Goal: Task Accomplishment & Management: Use online tool/utility

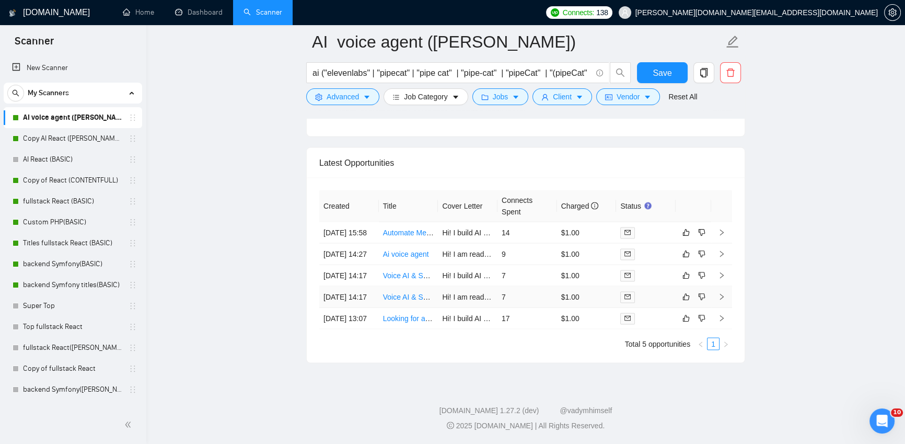
scroll to position [2604, 0]
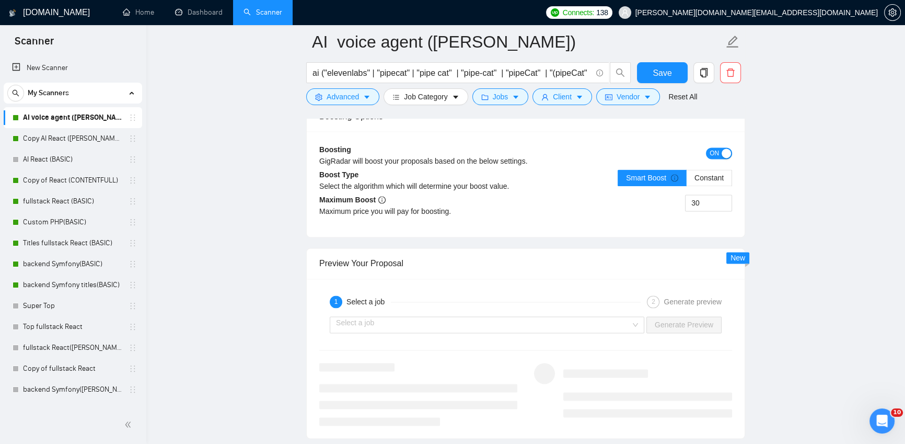
scroll to position [1700, 0]
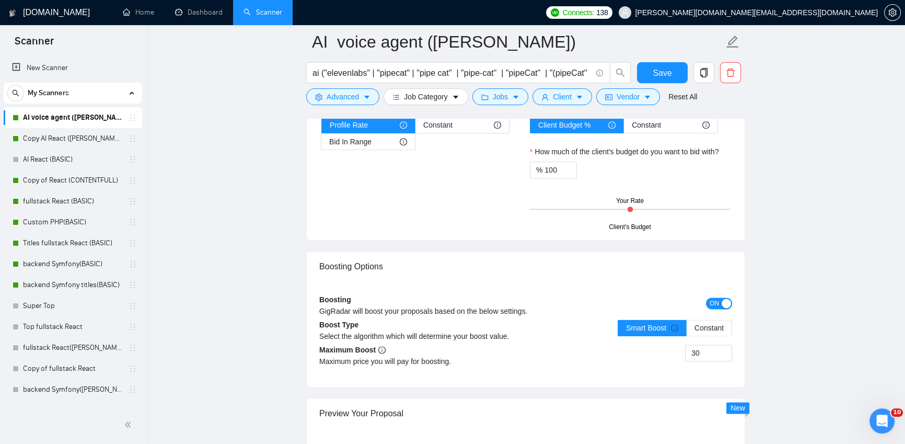
click at [657, 74] on span "Save" at bounding box center [662, 72] width 19 height 13
click at [212, 8] on link "Dashboard" at bounding box center [199, 12] width 48 height 9
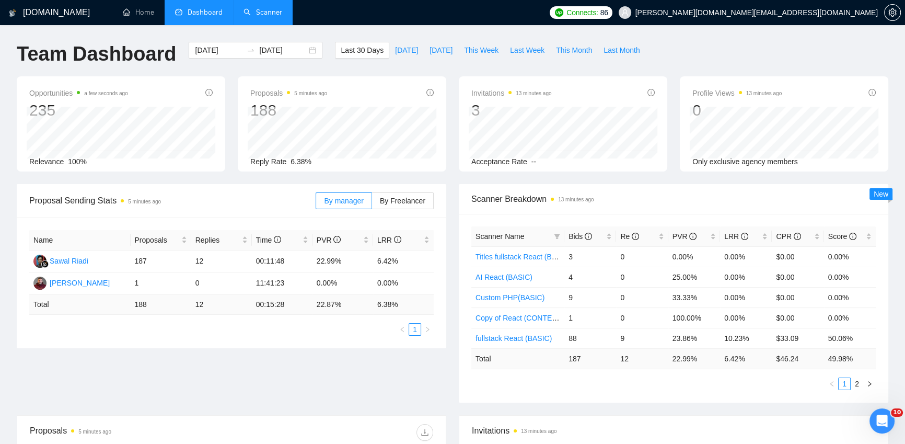
click at [259, 13] on link "Scanner" at bounding box center [262, 12] width 39 height 9
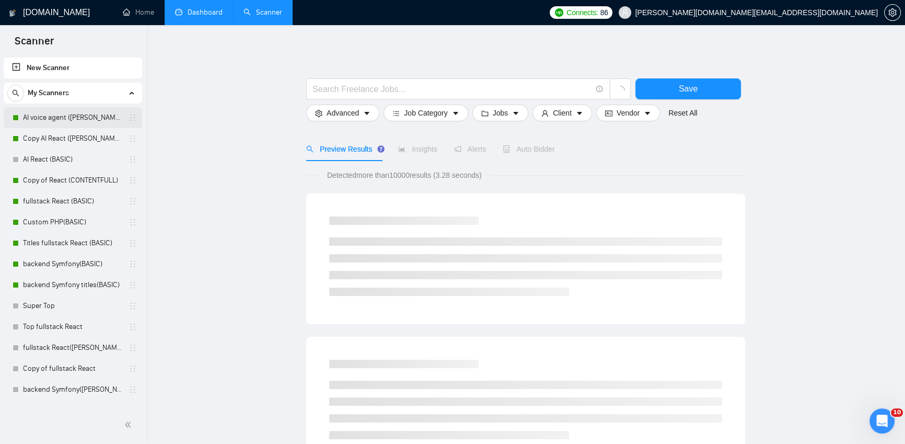
click at [77, 115] on link "AI voice agent ([PERSON_NAME])" at bounding box center [72, 117] width 99 height 21
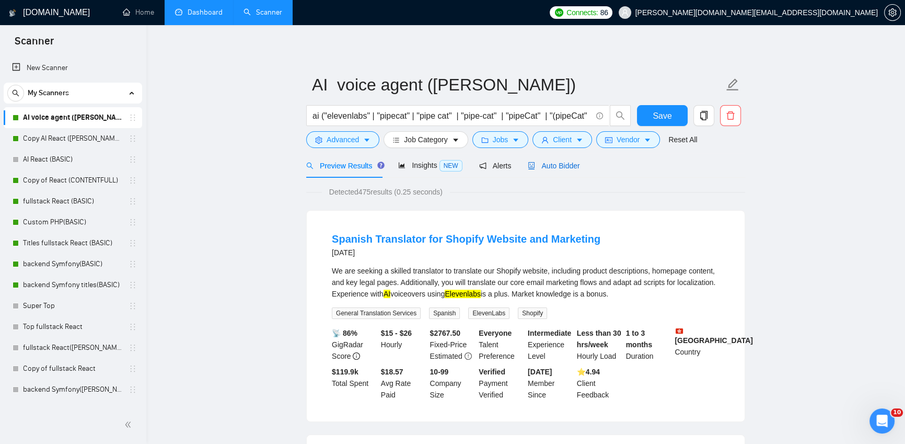
click at [564, 164] on span "Auto Bidder" at bounding box center [554, 165] width 52 height 8
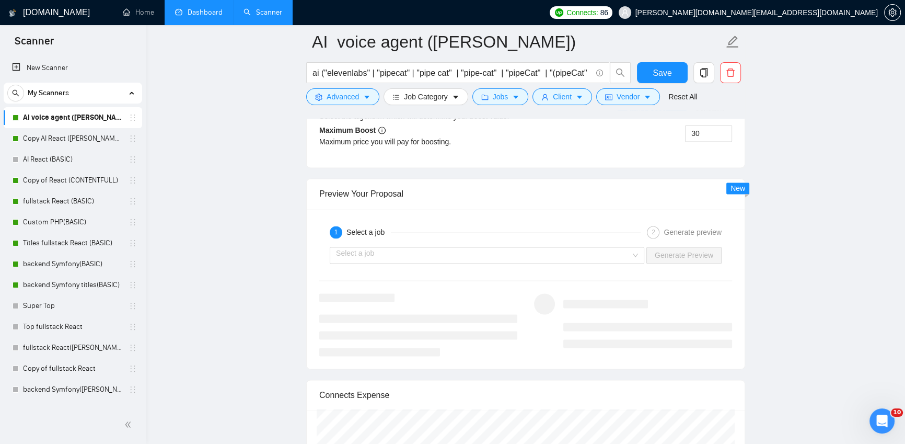
scroll to position [1951, 0]
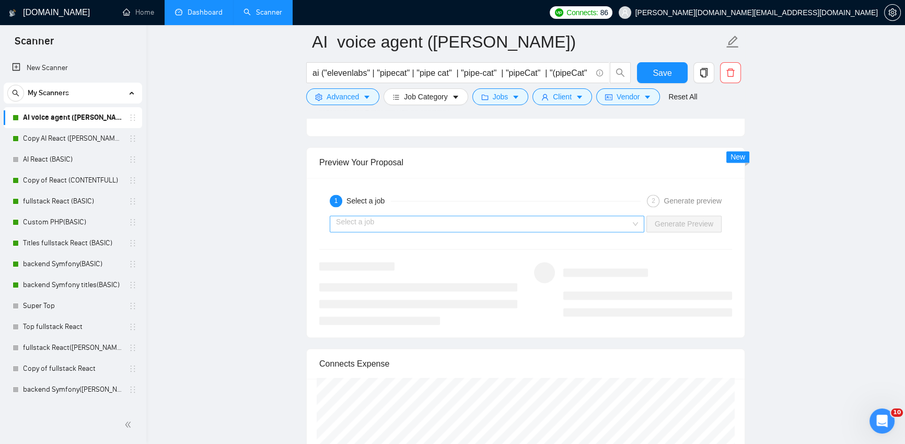
click at [583, 226] on input "search" at bounding box center [483, 224] width 295 height 16
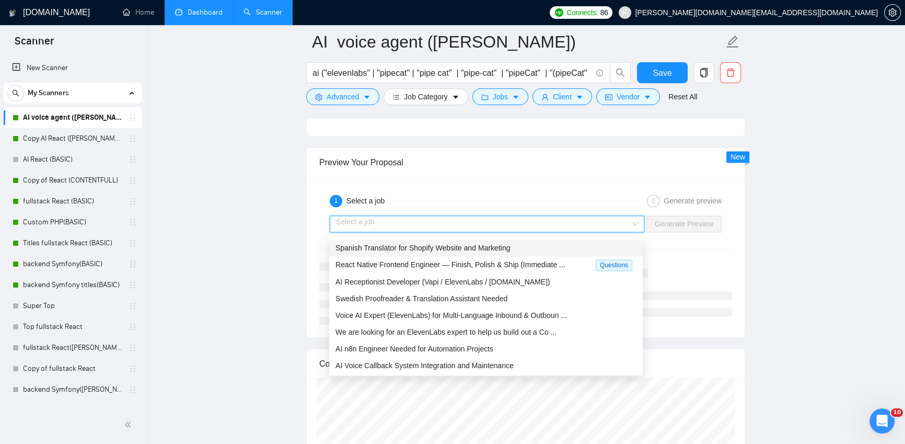
click at [516, 248] on div "Spanish Translator for Shopify Website and Marketing" at bounding box center [485, 247] width 301 height 11
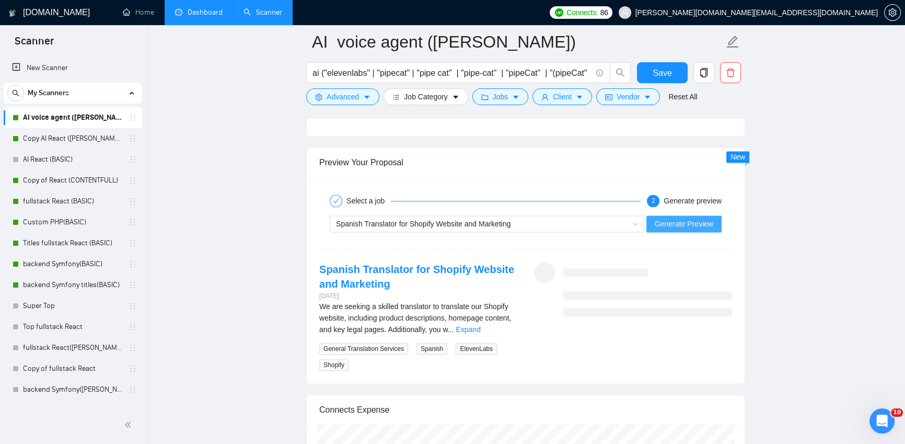
click at [685, 224] on span "Generate Preview" at bounding box center [684, 223] width 59 height 11
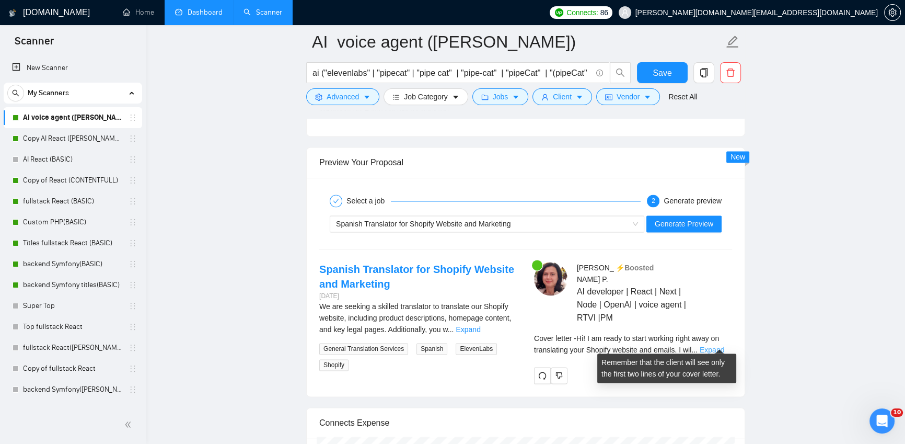
click at [723, 345] on link "Expand" at bounding box center [712, 349] width 25 height 8
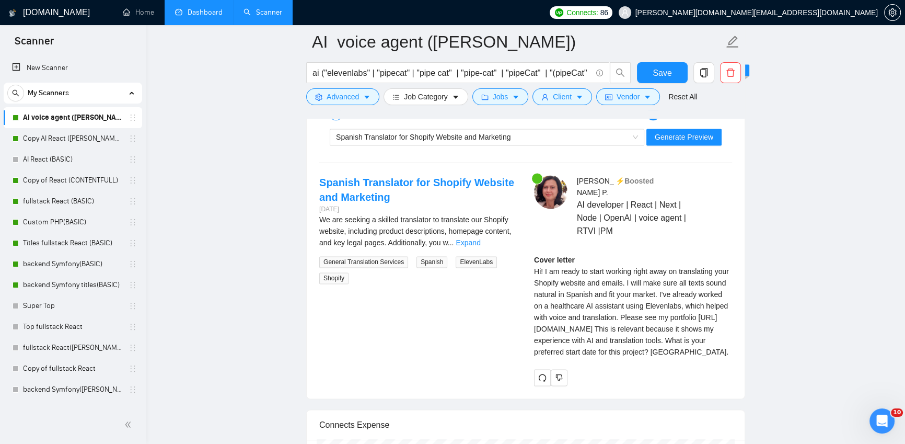
scroll to position [2038, 0]
click at [600, 287] on div "Cover letter Hi! I am ready to start working right away on translating your Sho…" at bounding box center [633, 304] width 198 height 103
click at [704, 264] on div "Cover letter Hi! I am ready to start working right away on translating your Sho…" at bounding box center [633, 304] width 198 height 103
click at [703, 264] on div "Cover letter Hi! I am ready to start working right away on translating your Sho…" at bounding box center [633, 304] width 198 height 103
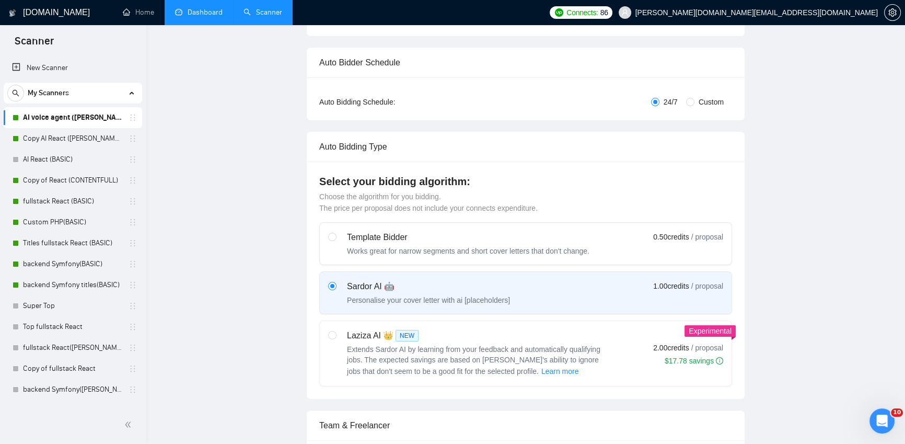
scroll to position [0, 0]
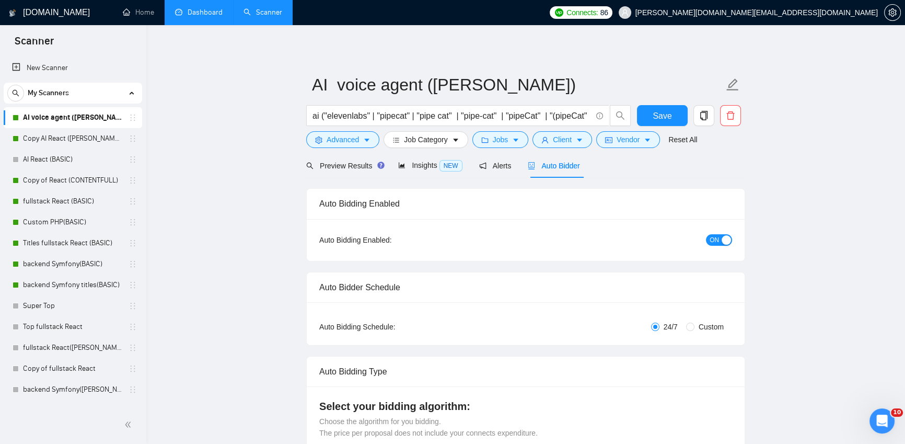
click at [212, 13] on link "Dashboard" at bounding box center [199, 12] width 48 height 9
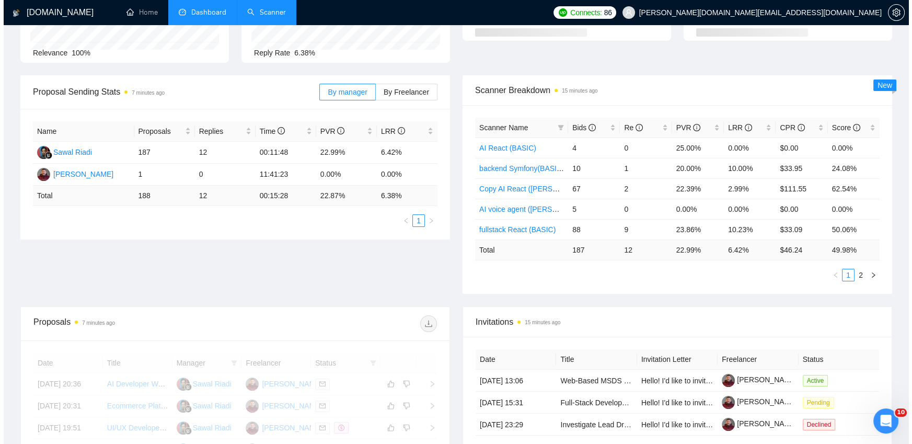
scroll to position [109, 0]
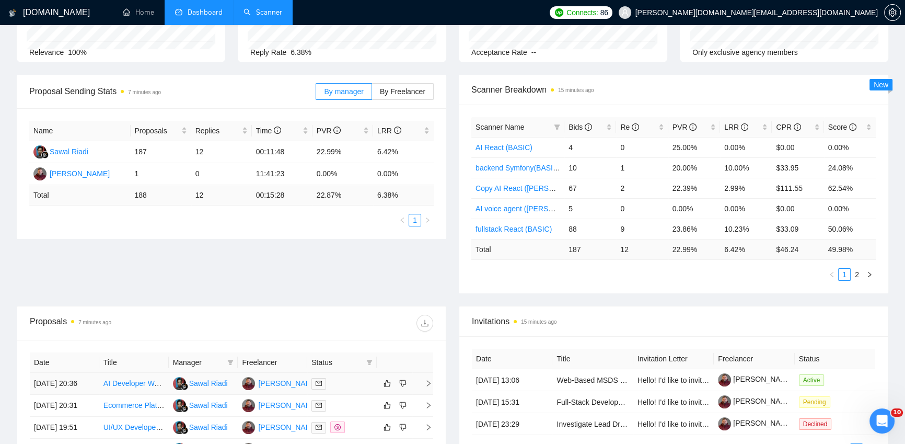
click at [343, 389] on div at bounding box center [341, 383] width 61 height 12
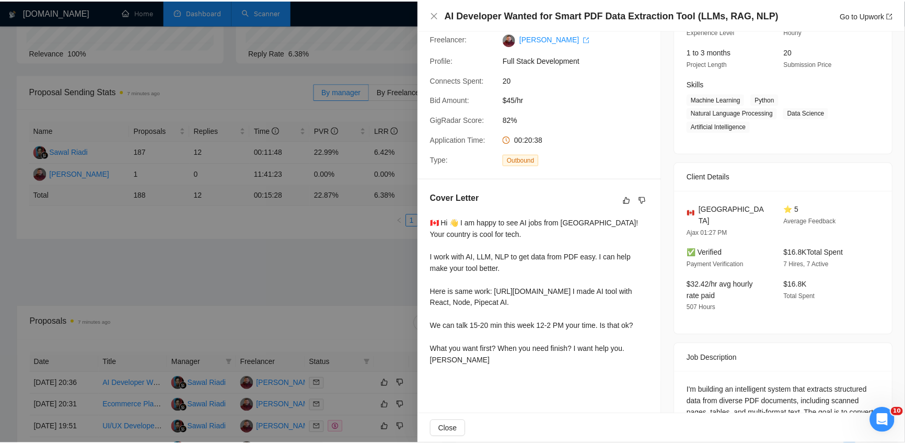
scroll to position [125, 0]
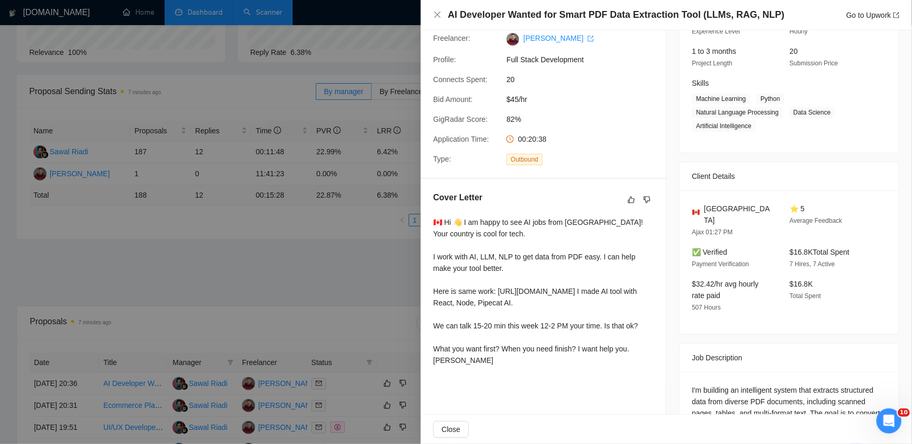
click at [391, 266] on div at bounding box center [456, 222] width 912 height 444
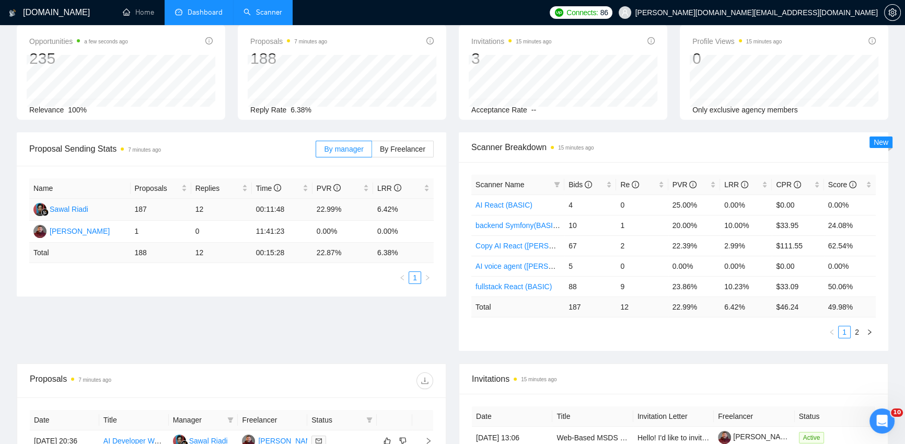
scroll to position [0, 0]
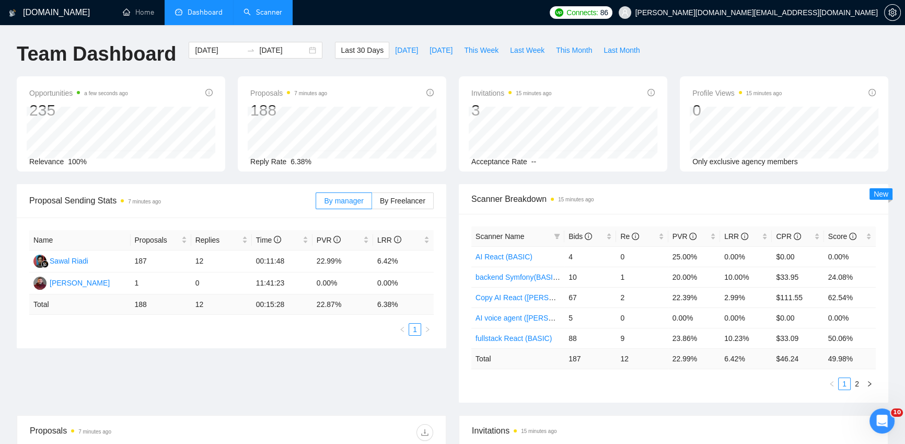
click at [265, 8] on link "Scanner" at bounding box center [262, 12] width 39 height 9
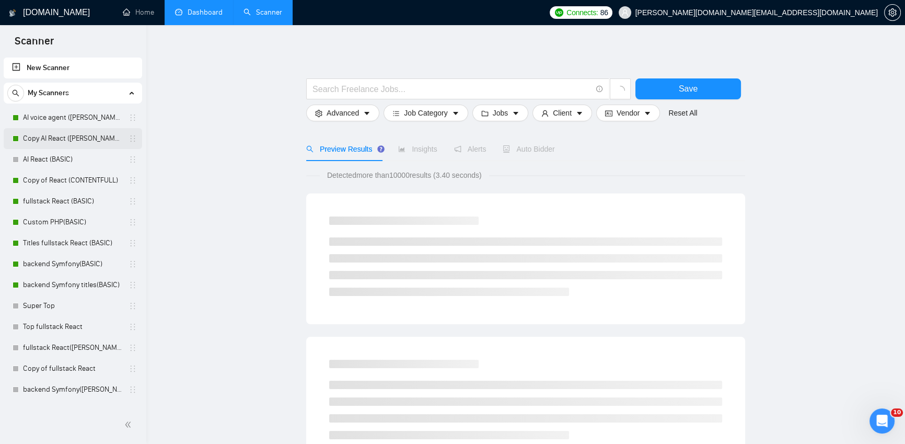
click at [65, 137] on link "Copy AI React ([PERSON_NAME])" at bounding box center [72, 138] width 99 height 21
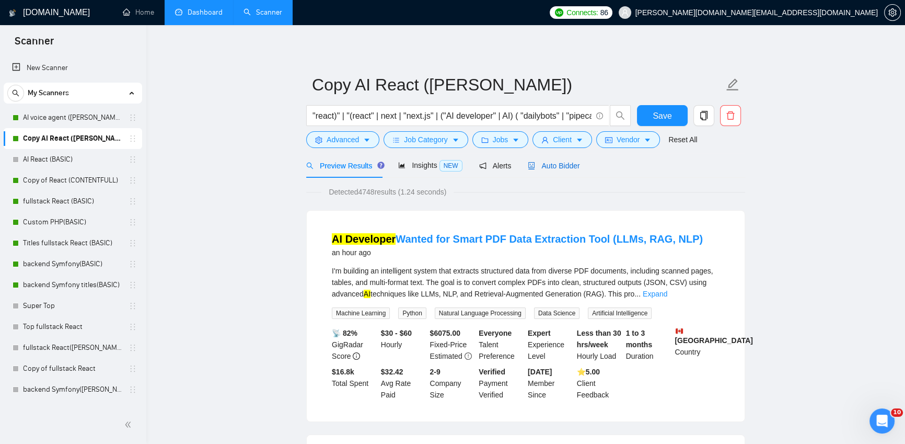
drag, startPoint x: 557, startPoint y: 166, endPoint x: 563, endPoint y: 168, distance: 6.1
click at [557, 166] on span "Auto Bidder" at bounding box center [554, 165] width 52 height 8
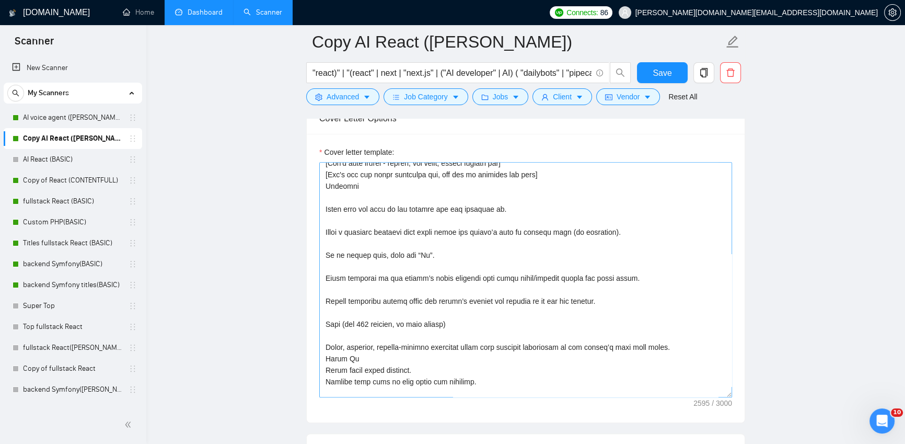
scroll to position [42, 0]
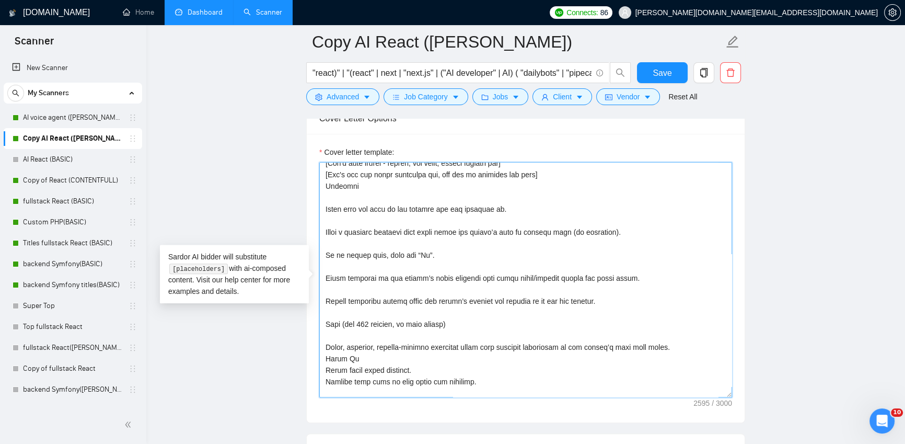
drag, startPoint x: 614, startPoint y: 304, endPoint x: 322, endPoint y: 309, distance: 292.6
click at [322, 309] on textarea "Cover letter template:" at bounding box center [525, 279] width 413 height 235
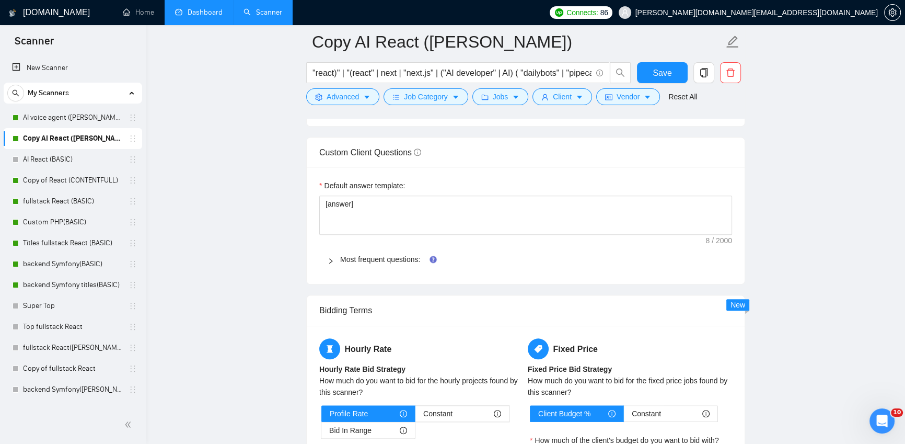
scroll to position [1582, 0]
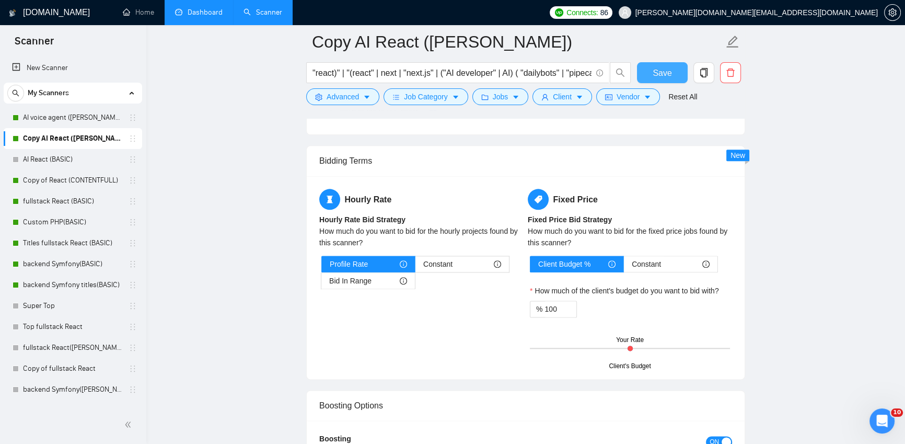
type textarea "[Lor ipsu dolors Ametcon ad e sed-doeius tempori] [Utl'e dol magnaal enima min …"
click at [673, 72] on button "Save" at bounding box center [662, 72] width 51 height 21
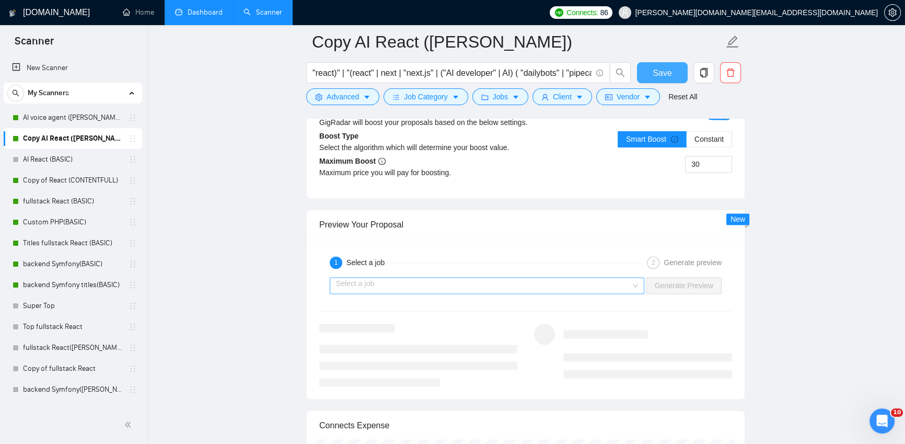
scroll to position [1888, 0]
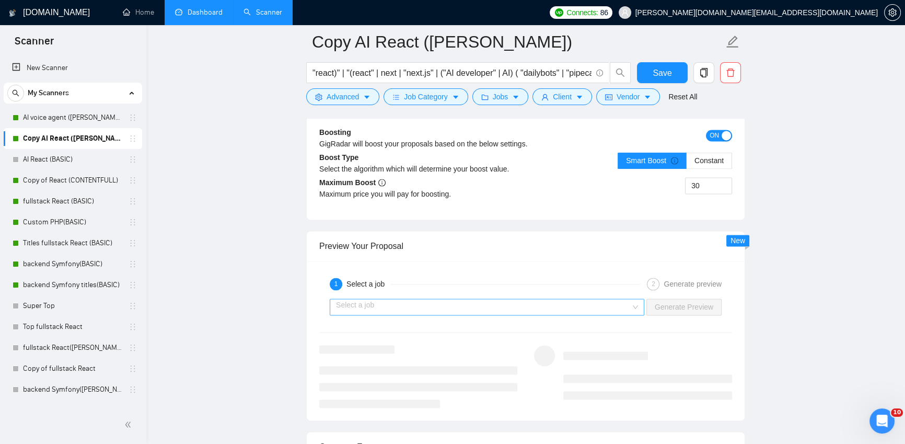
drag, startPoint x: 590, startPoint y: 309, endPoint x: 584, endPoint y: 313, distance: 7.7
click at [590, 309] on input "search" at bounding box center [483, 307] width 295 height 16
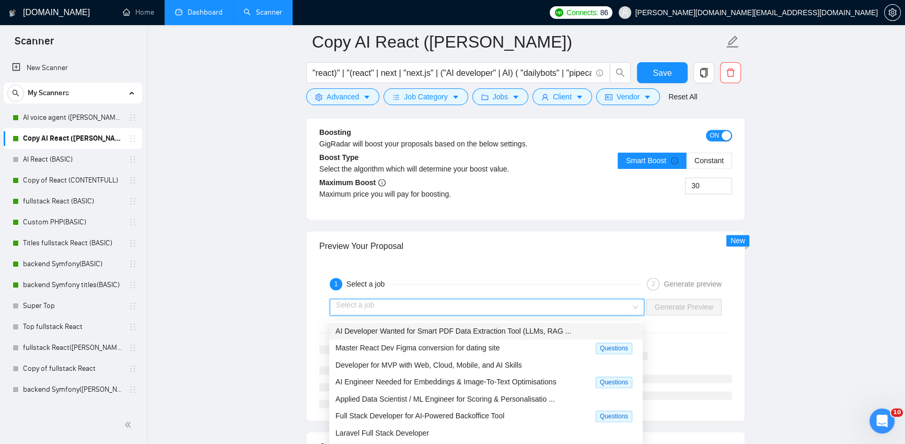
click at [437, 327] on span "AI Developer Wanted for Smart PDF Data Extraction Tool (LLMs, RAG ..." at bounding box center [453, 331] width 236 height 8
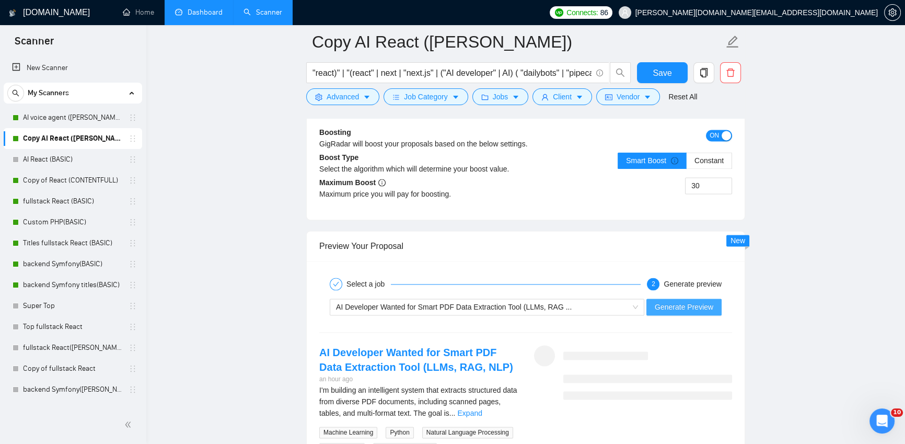
click at [698, 310] on span "Generate Preview" at bounding box center [684, 306] width 59 height 11
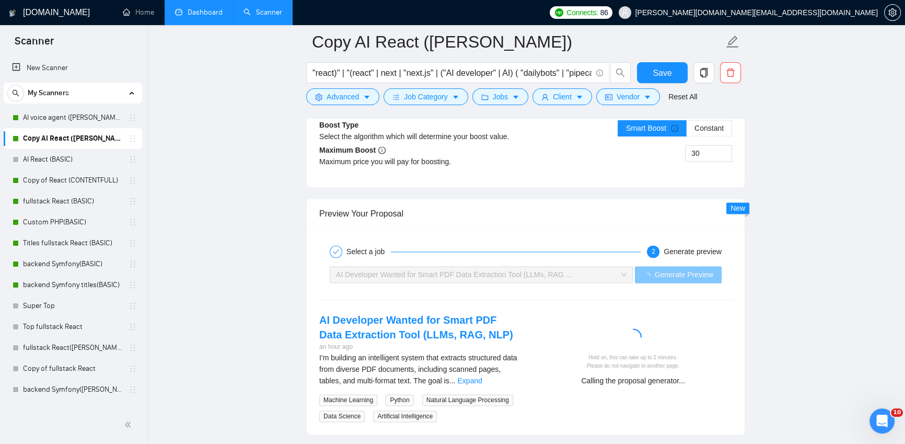
scroll to position [2017, 0]
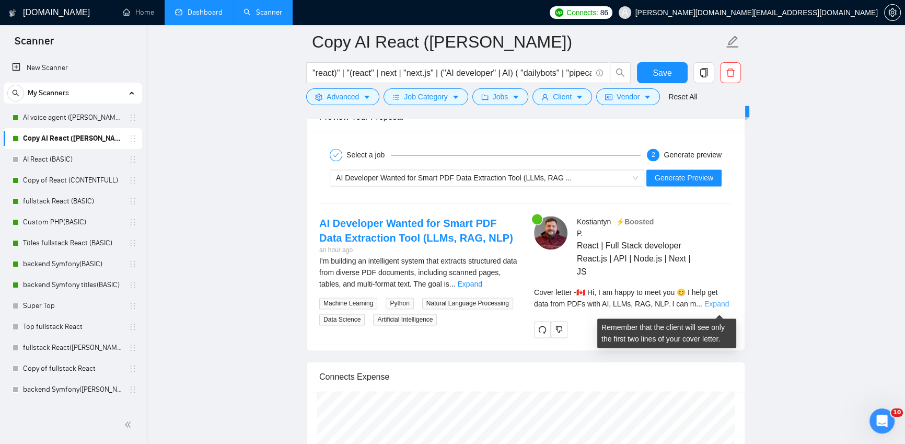
click at [717, 305] on link "Expand" at bounding box center [716, 303] width 25 height 8
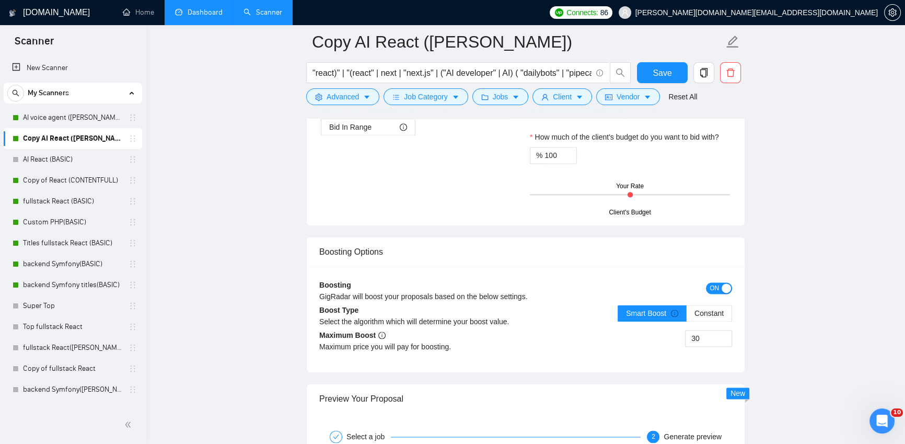
scroll to position [1624, 0]
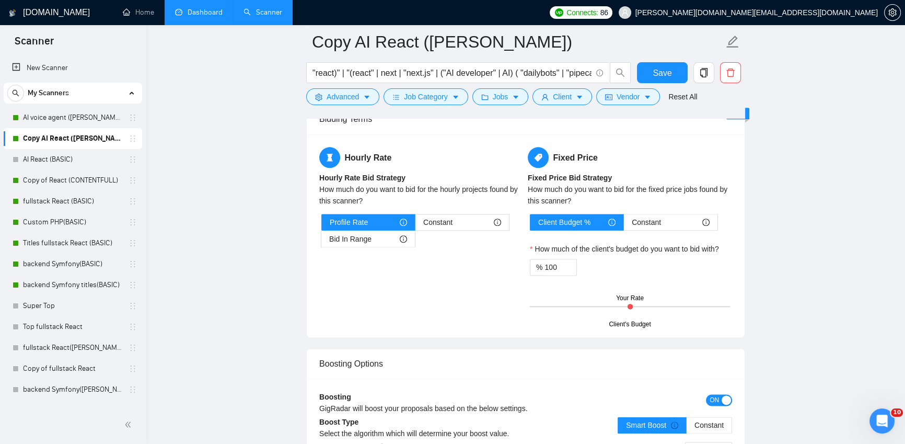
click at [242, 222] on main "Copy AI React ([PERSON_NAME]) "react)" | "(react" | next | "next.js" | ("AI dev…" at bounding box center [525, 25] width 725 height 3215
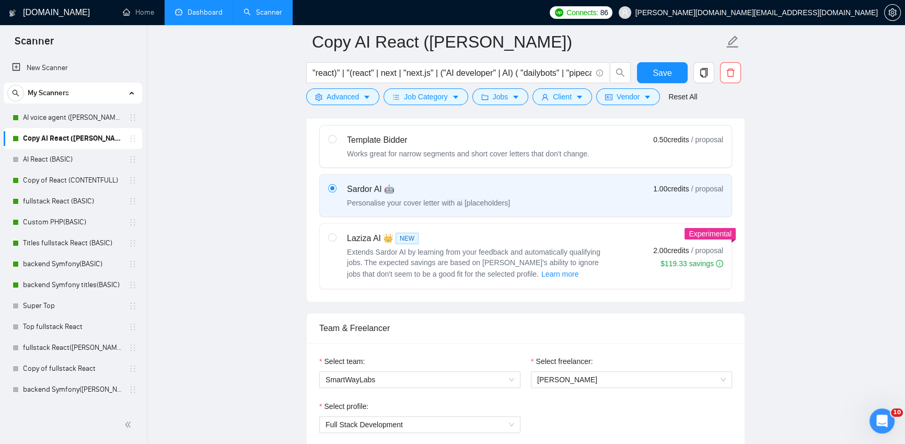
scroll to position [189, 0]
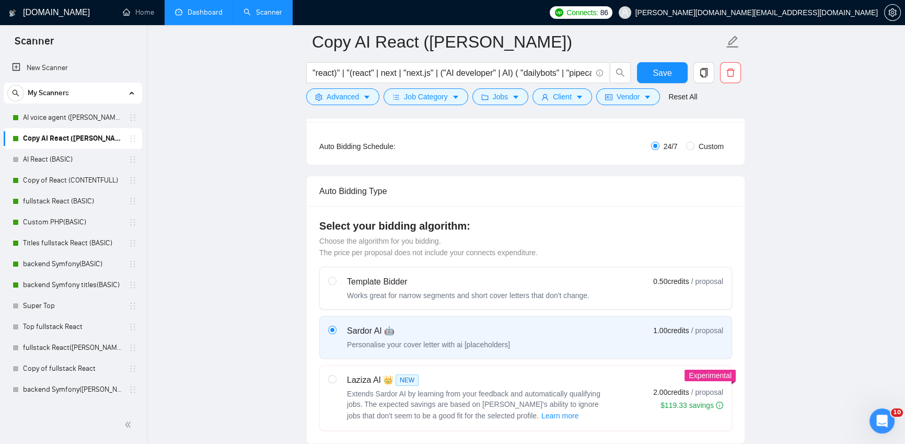
click at [201, 9] on link "Dashboard" at bounding box center [199, 12] width 48 height 9
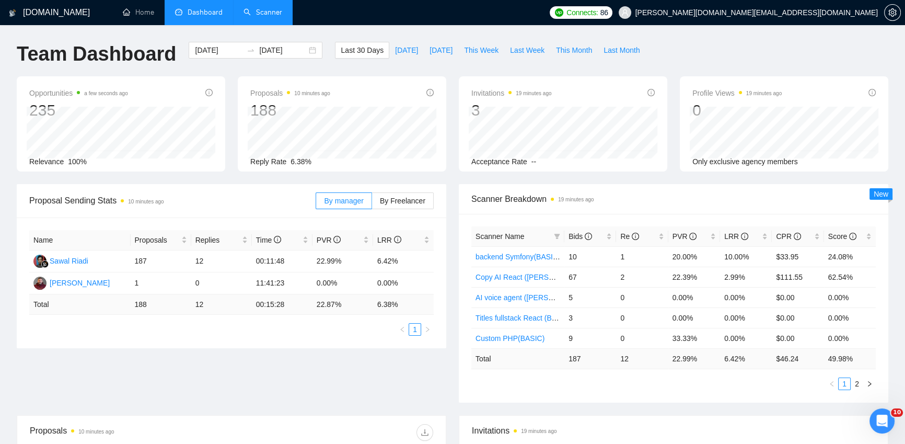
click at [267, 8] on link "Scanner" at bounding box center [262, 12] width 39 height 9
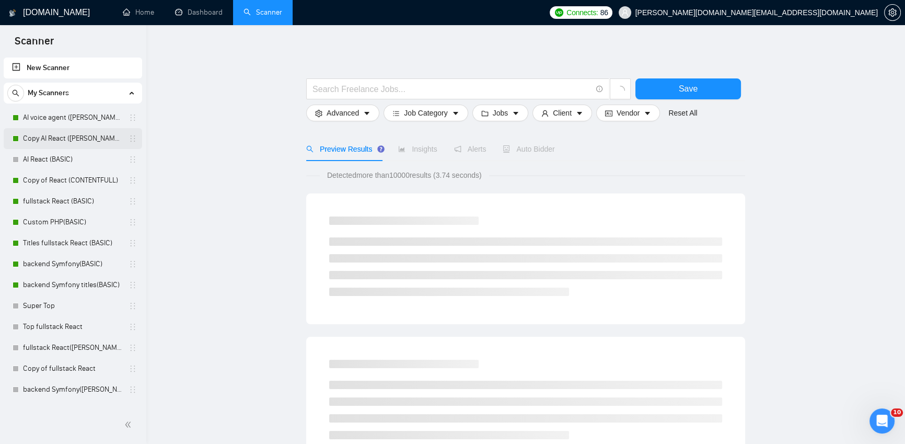
click at [82, 136] on link "Copy AI React ([PERSON_NAME])" at bounding box center [72, 138] width 99 height 21
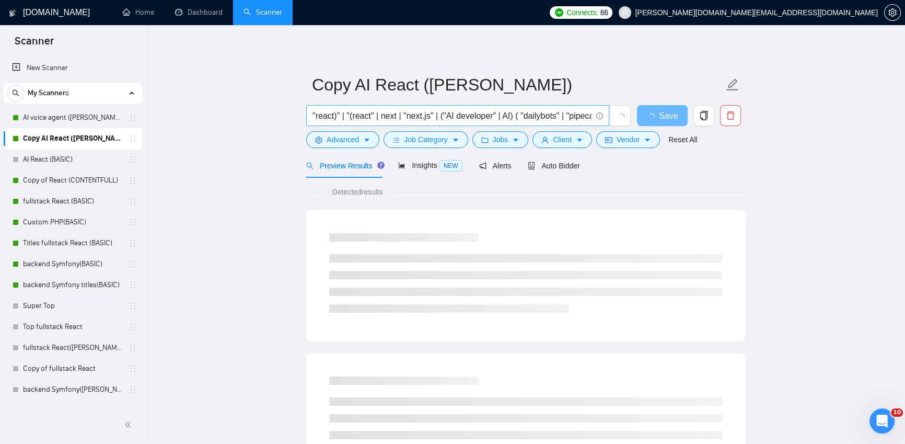
click at [545, 115] on input ""react)" | "(react" | next | "next.js" | ("AI developer" | AI) ( "dailybots" | …" at bounding box center [451, 115] width 279 height 13
drag, startPoint x: 573, startPoint y: 116, endPoint x: 588, endPoint y: 115, distance: 14.7
click at [588, 115] on input ""react)" | "(react" | next | "next.js" | ("AI developer" | AI) ( "dailybots" | …" at bounding box center [451, 115] width 279 height 13
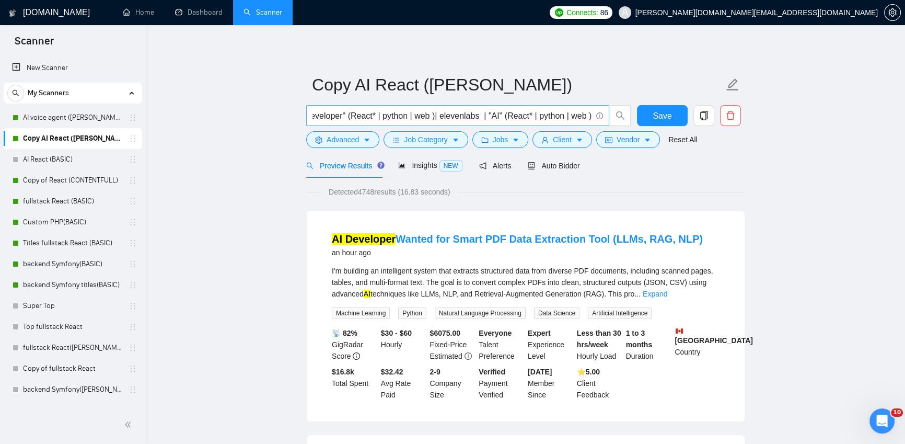
scroll to position [0, 0]
click at [592, 115] on span ""react)" | "(react" | next | "next.js" | ("AI developer" | AI) ( "dailybots" | …" at bounding box center [457, 115] width 303 height 21
click at [596, 118] on icon "info-circle" at bounding box center [599, 115] width 7 height 7
click at [592, 117] on span ""react)" | "(react" | next | "next.js" | ("AI developer" | AI) ( "dailybots" | …" at bounding box center [457, 115] width 303 height 21
click at [582, 114] on input ""react)" | "(react" | next | "next.js" | ("AI developer" | AI) ( "dailybots" | …" at bounding box center [451, 115] width 279 height 13
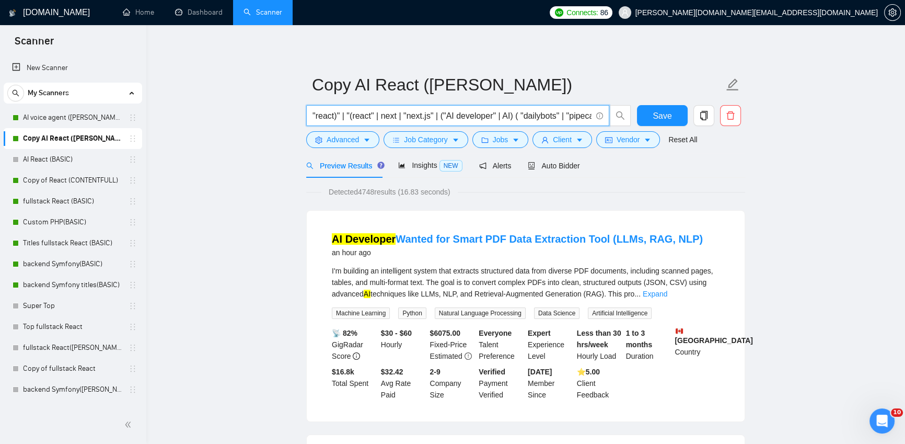
drag, startPoint x: 561, startPoint y: 112, endPoint x: 608, endPoint y: 115, distance: 47.6
click at [608, 115] on span ""react)" | "(react" | next | "next.js" | ("AI developer" | AI) ( "dailybots" | …" at bounding box center [457, 115] width 303 height 21
click at [583, 116] on input ""react)" | "(react" | next | "next.js" | ("AI developer" | AI) ( "dailybots" | …" at bounding box center [451, 115] width 279 height 13
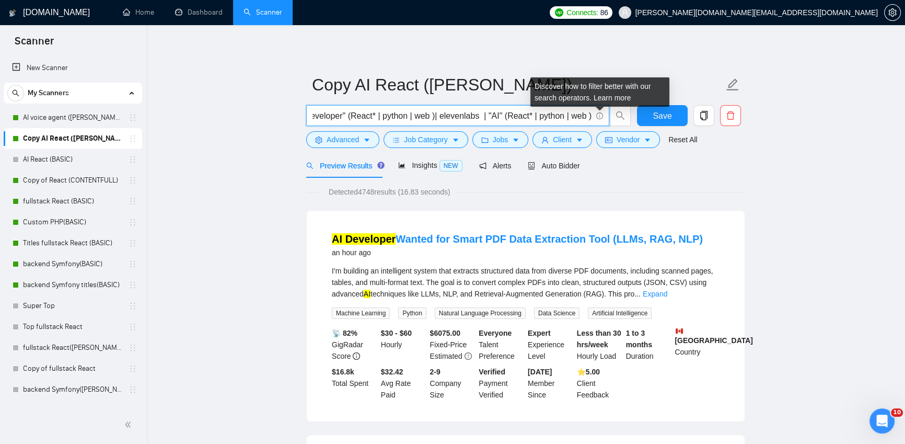
scroll to position [0, 469]
drag, startPoint x: 581, startPoint y: 116, endPoint x: 601, endPoint y: 116, distance: 20.4
click at [601, 116] on span ""react)" | "(react" | next | "next.js" | ("AI developer" | AI) ( "dailybots" | …" at bounding box center [457, 115] width 303 height 21
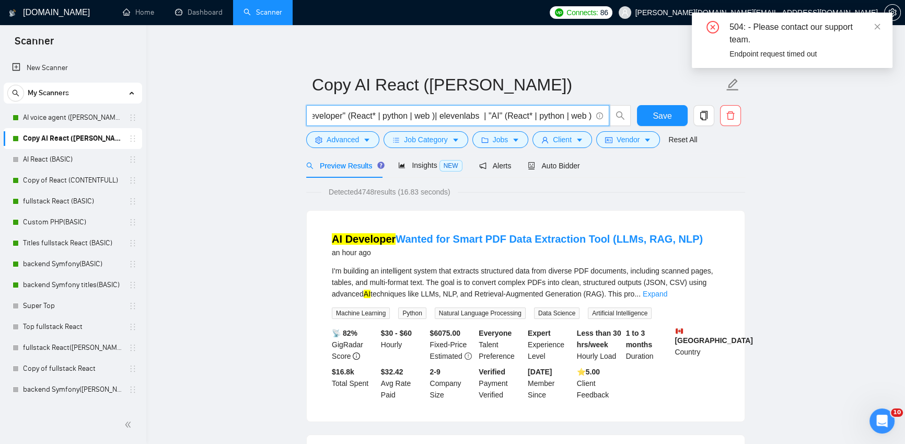
click at [589, 114] on input ""react)" | "(react" | next | "next.js" | ("AI developer" | AI) ( "dailybots" | …" at bounding box center [451, 115] width 279 height 13
click at [591, 115] on span ""react)" | "(react" | next | "next.js" | ("AI developer" | AI) ( "dailybots" | …" at bounding box center [457, 115] width 303 height 21
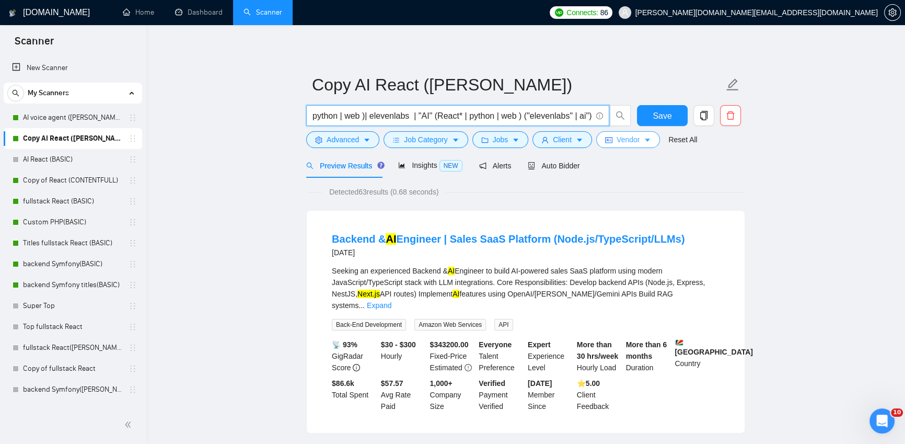
scroll to position [0, 539]
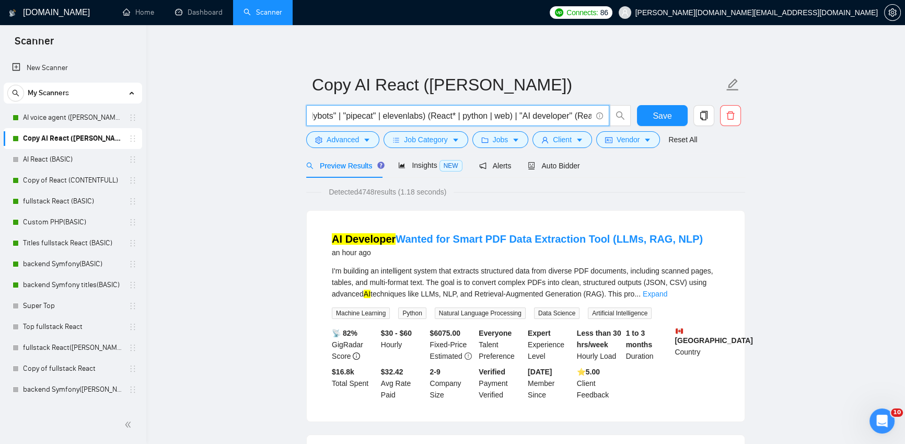
scroll to position [0, 0]
drag, startPoint x: 573, startPoint y: 115, endPoint x: 255, endPoint y: 114, distance: 317.7
click at [323, 116] on input ""react)" | "(react" | next | "next.js" | ("AI developer" | AI) ( "dailybots" | …" at bounding box center [451, 115] width 279 height 13
drag, startPoint x: 340, startPoint y: 115, endPoint x: 288, endPoint y: 114, distance: 52.3
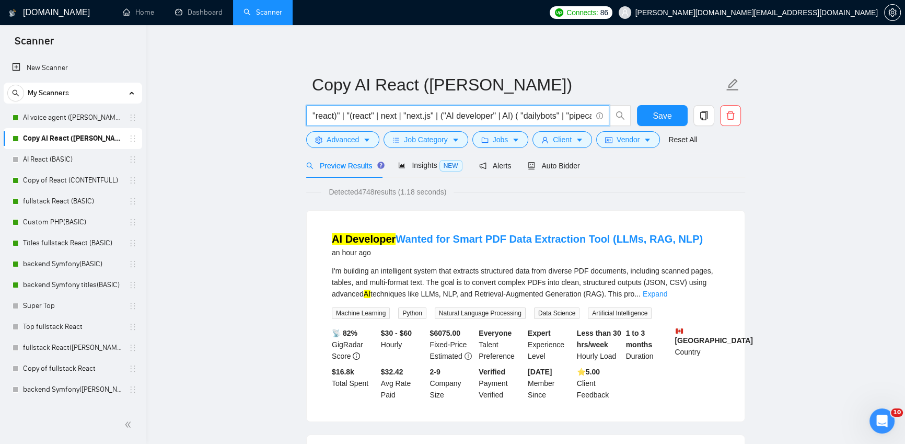
click at [362, 114] on input ""react)" | "(react" | next | "next.js" | ("AI developer" | AI) ( "dailybots" | …" at bounding box center [451, 115] width 279 height 13
click at [315, 115] on input ""react)" | "(react" | next | "next.js" | ("AI developer" | AI) ( "dailybots" | …" at bounding box center [451, 115] width 279 height 13
click at [541, 113] on input ""react)" | "(react" | next | "next.js" | ("AI developer" | AI) ( "dailybots" | …" at bounding box center [451, 115] width 279 height 13
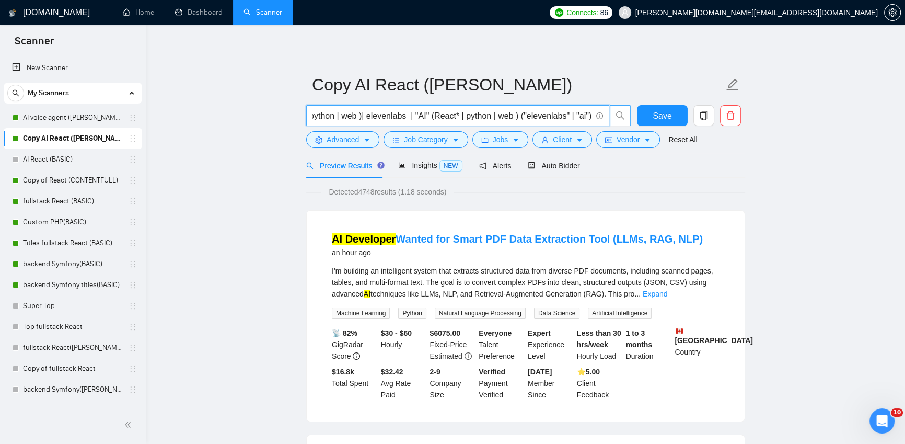
drag, startPoint x: 576, startPoint y: 115, endPoint x: 620, endPoint y: 120, distance: 44.1
click at [620, 120] on span ""react)" | "(react" | next | "next.js" | ("AI developer" | AI) ( "dailybots" | …" at bounding box center [468, 115] width 325 height 21
click at [556, 113] on input ""react)" | "(react" | next | "next.js" | ("AI developer" | AI) ( "dailybots" | …" at bounding box center [451, 115] width 279 height 13
click at [522, 114] on input ""react)" | "(react" | next | "next.js" | ("AI developer" | AI) ( "dailybots" | …" at bounding box center [451, 115] width 279 height 13
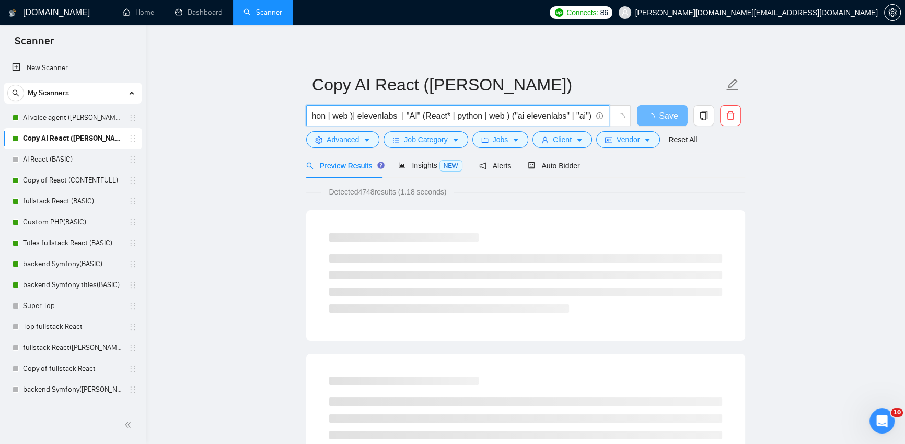
scroll to position [0, 554]
drag, startPoint x: 577, startPoint y: 114, endPoint x: 588, endPoint y: 113, distance: 11.0
click at [588, 113] on input ""react)" | "(react" | next | "next.js" | ("AI developer" | AI) ( "dailybots" | …" at bounding box center [451, 115] width 279 height 13
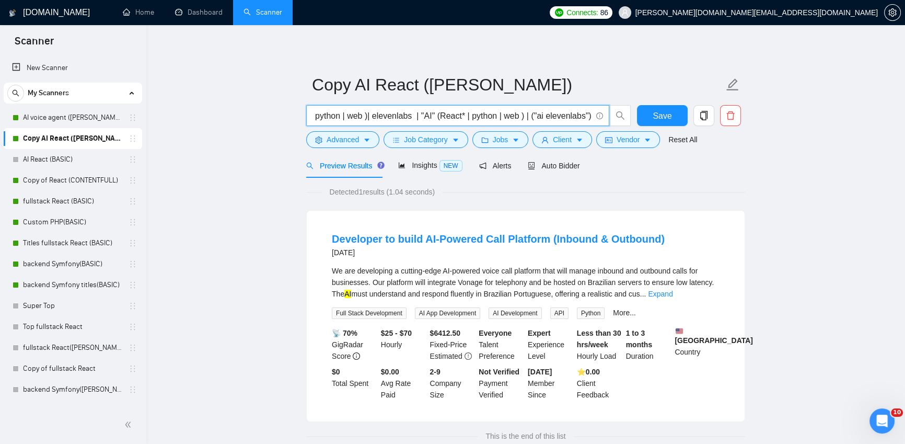
click at [819, 169] on main "Copy AI React ([PERSON_NAME]) "react)" | "(react" | next | "next.js" | ("AI dev…" at bounding box center [525, 246] width 725 height 408
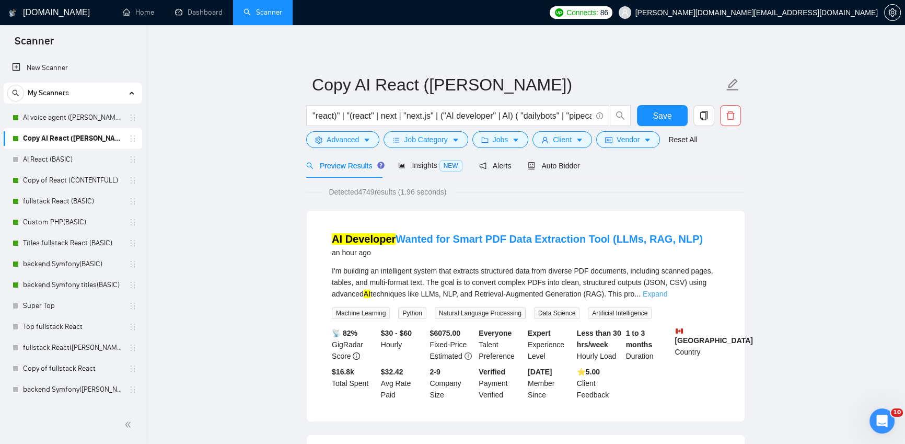
click at [667, 292] on link "Expand" at bounding box center [655, 293] width 25 height 8
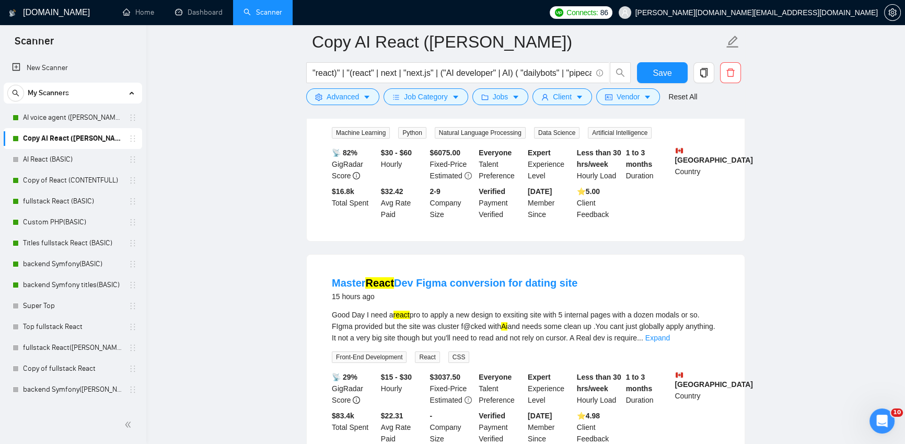
scroll to position [213, 0]
click at [670, 337] on link "Expand" at bounding box center [657, 336] width 25 height 8
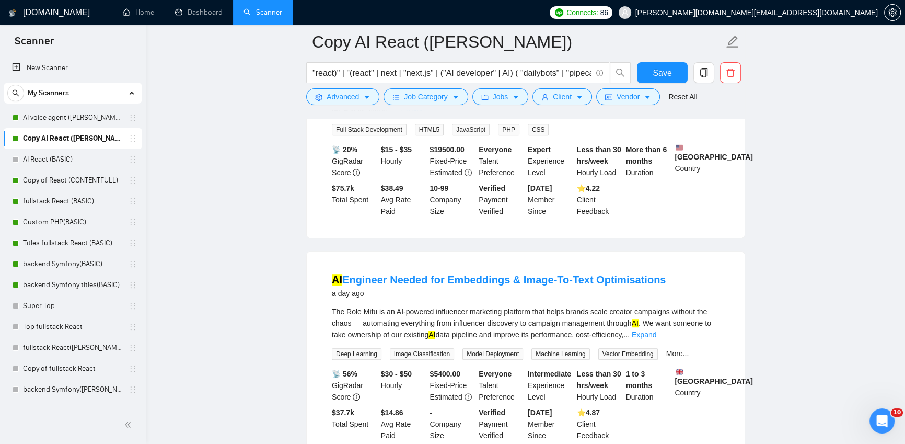
scroll to position [788, 0]
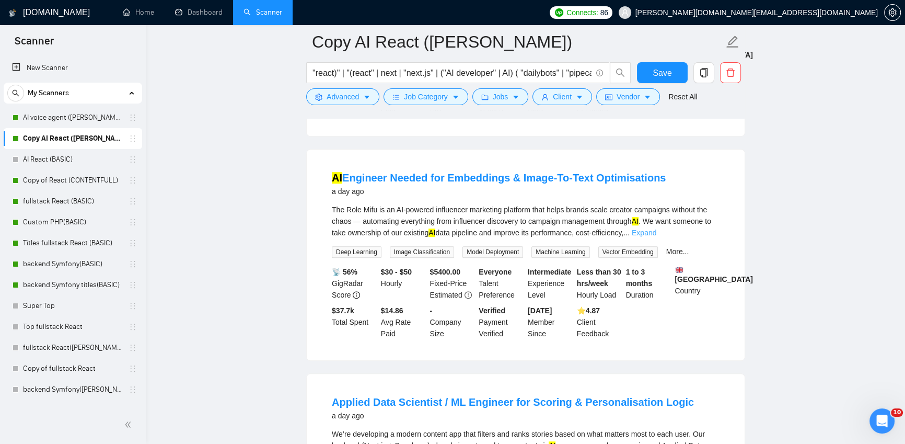
click at [656, 228] on link "Expand" at bounding box center [644, 232] width 25 height 8
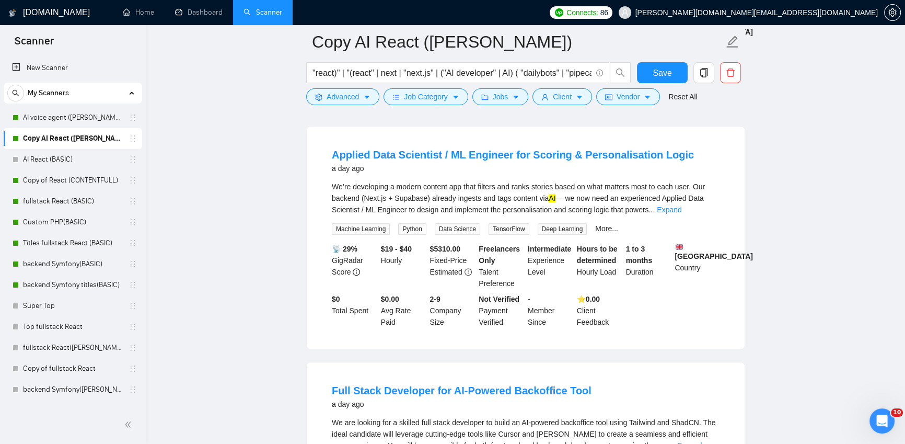
scroll to position [1196, 0]
click at [681, 213] on link "Expand" at bounding box center [669, 209] width 25 height 8
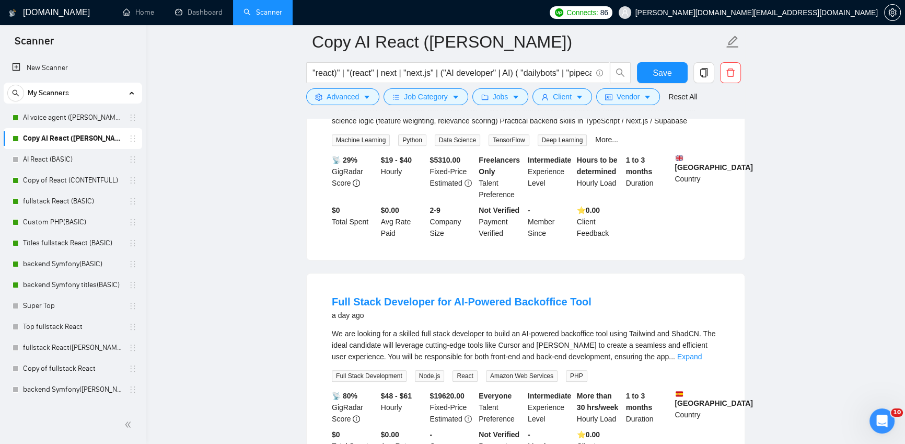
scroll to position [1461, 0]
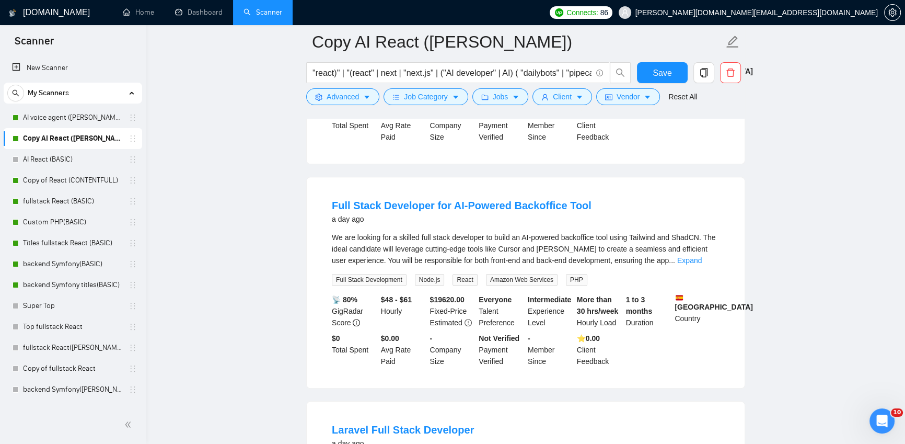
click at [702, 264] on link "Expand" at bounding box center [689, 260] width 25 height 8
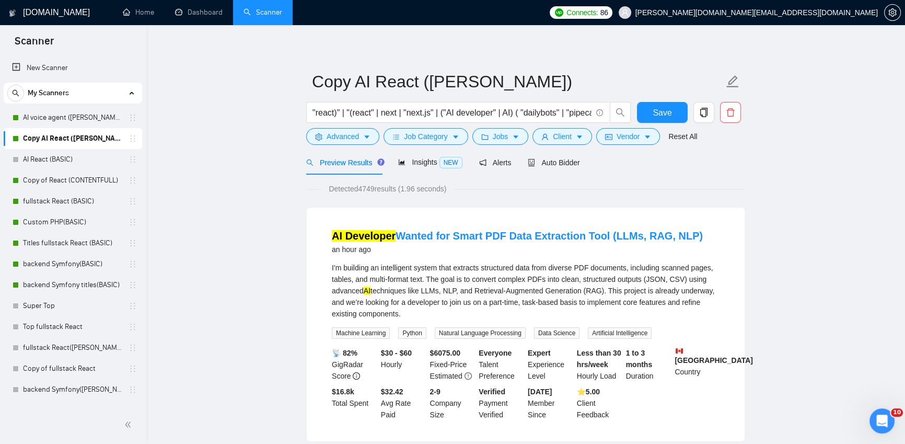
scroll to position [0, 0]
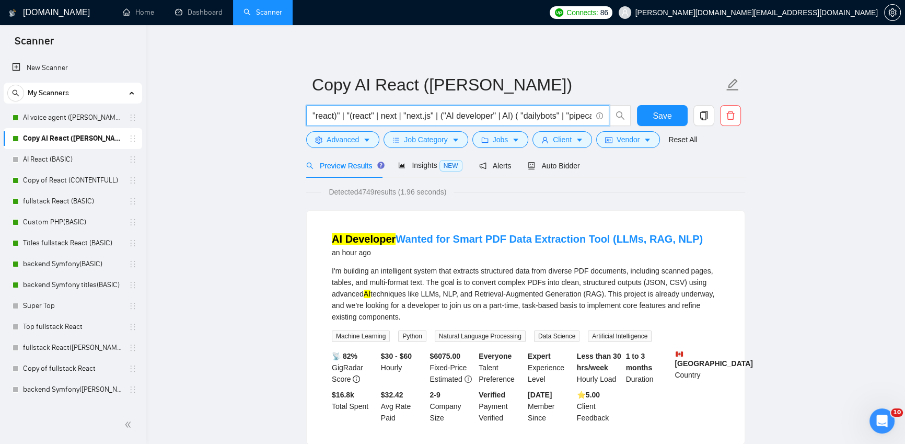
click at [518, 115] on input ""react)" | "(react" | next | "next.js" | ("AI developer" | AI) ( "dailybots" | …" at bounding box center [451, 115] width 279 height 13
drag, startPoint x: 518, startPoint y: 114, endPoint x: 506, endPoint y: 115, distance: 12.6
click at [505, 115] on input ""react)" | "(react" | next | "next.js" | ("AI developer" | AI) ( "dailybots" | …" at bounding box center [451, 115] width 279 height 13
click at [623, 188] on div "Detected 4749 results (1.96 seconds)" at bounding box center [525, 191] width 439 height 11
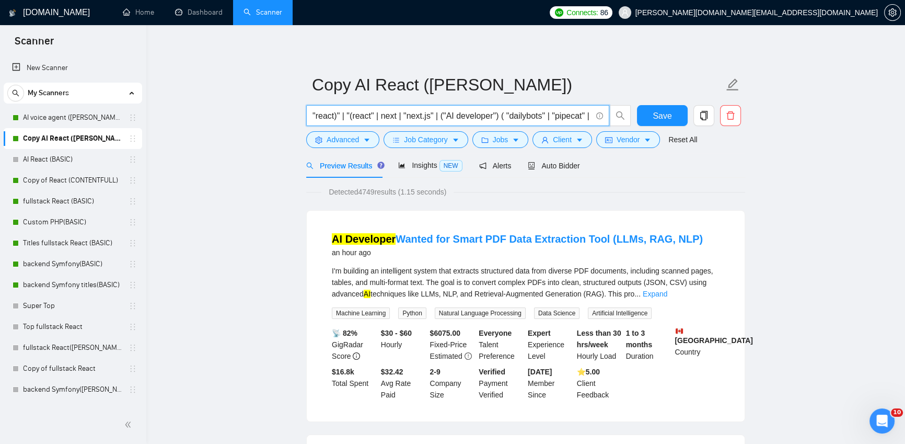
drag, startPoint x: 340, startPoint y: 116, endPoint x: 287, endPoint y: 117, distance: 52.3
click at [566, 115] on input ""react)" | "(react" | next | "next.js" | ("AI developer") ( "dailybots" | "pipe…" at bounding box center [451, 115] width 279 height 13
drag, startPoint x: 548, startPoint y: 116, endPoint x: 608, endPoint y: 117, distance: 59.6
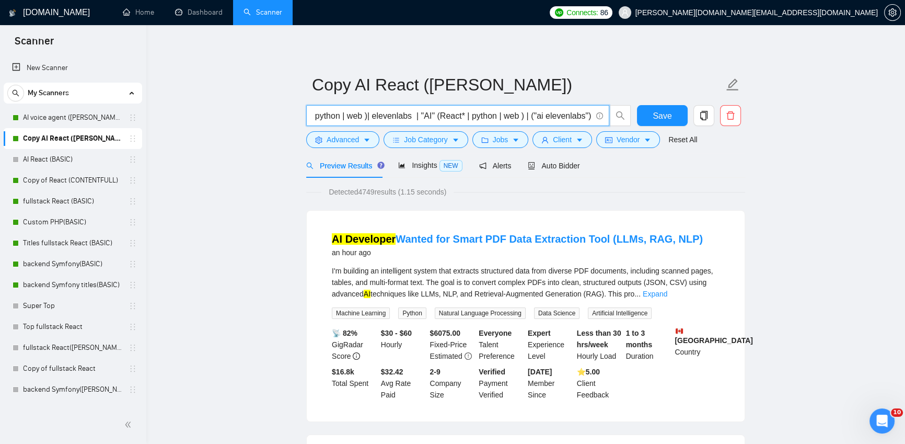
click at [608, 117] on span ""react)" | "(react" | next | "next.js" | ("AI developer") ( "dailybots" | "pipe…" at bounding box center [457, 115] width 303 height 21
click at [557, 115] on input ""react)" | "(react" | next | "next.js" | ("AI developer") ( "dailybots" | "pipe…" at bounding box center [451, 115] width 279 height 13
click at [428, 114] on input ""react)" | "(react" | next | "next.js" | ("AI developer") ( "dailybots" | "pipe…" at bounding box center [451, 115] width 279 height 13
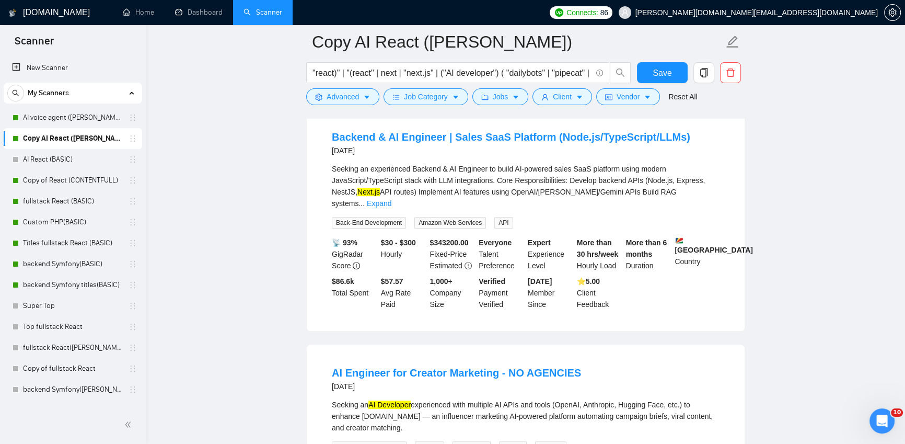
scroll to position [579, 0]
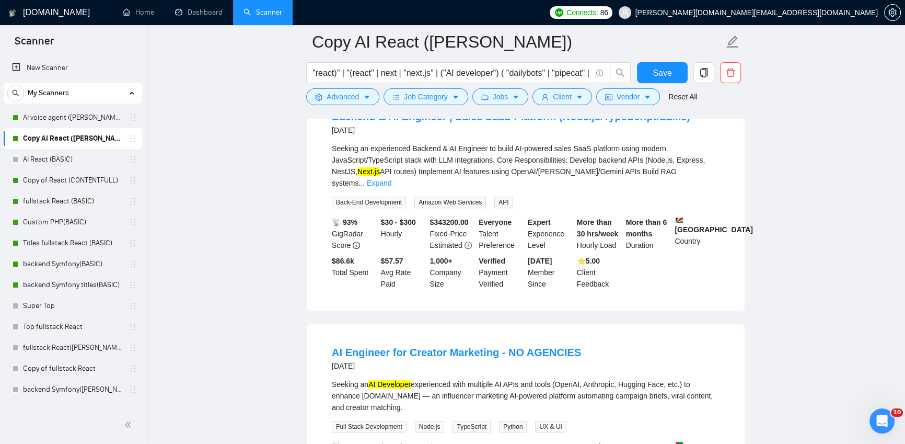
click at [391, 179] on link "Expand" at bounding box center [379, 183] width 25 height 8
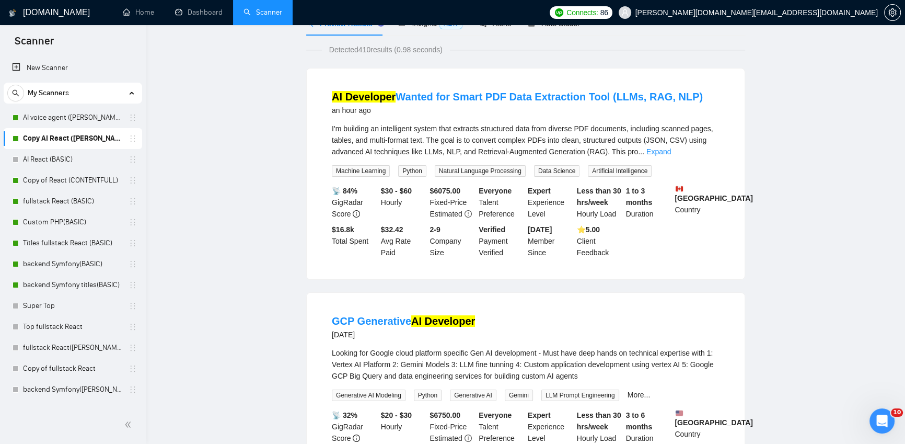
scroll to position [0, 0]
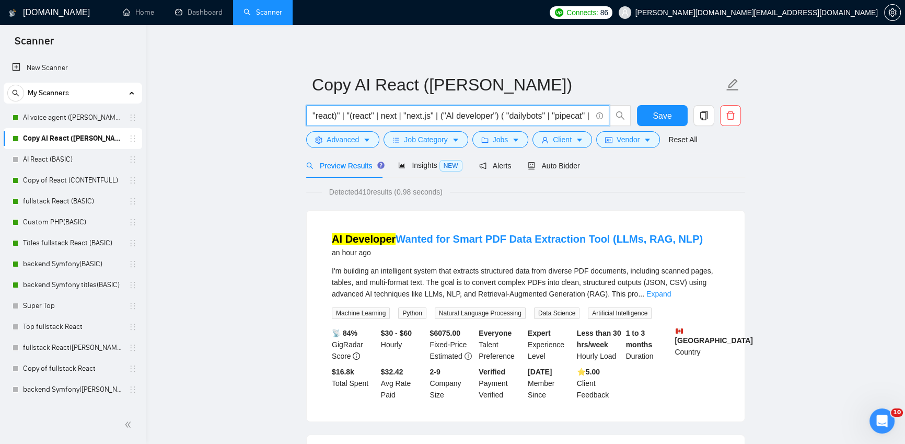
click at [442, 115] on input ""react)" | "(react" | next | "next.js" | ("AI developer") ( "dailybots" | "pipe…" at bounding box center [451, 115] width 279 height 13
drag, startPoint x: 326, startPoint y: 114, endPoint x: 276, endPoint y: 111, distance: 49.2
click at [357, 107] on span ""react)" | "(react" | next | "next.js" | ("AI developer") ( "dailybots" | "pipe…" at bounding box center [457, 115] width 303 height 21
drag, startPoint x: 371, startPoint y: 114, endPoint x: 378, endPoint y: 113, distance: 7.4
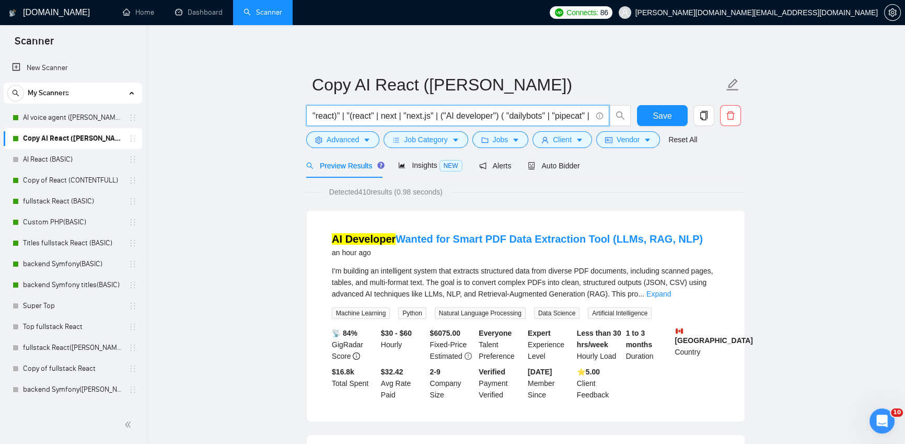
click at [371, 114] on input ""react)" | "(react" | next | "next.js" | ("AI developer") ( "dailybots" | "pipe…" at bounding box center [451, 115] width 279 height 13
click at [568, 119] on input ""react)" | "(react" | next | "next.js" | ("AI developer") ( "dailybots" | "pipe…" at bounding box center [451, 115] width 279 height 13
drag, startPoint x: 624, startPoint y: 122, endPoint x: 641, endPoint y: 122, distance: 16.2
click at [641, 122] on div ""react)" | "(react" | next | "next.js" | ("AI developer") ( "dailybots" | "pipe…" at bounding box center [523, 118] width 439 height 26
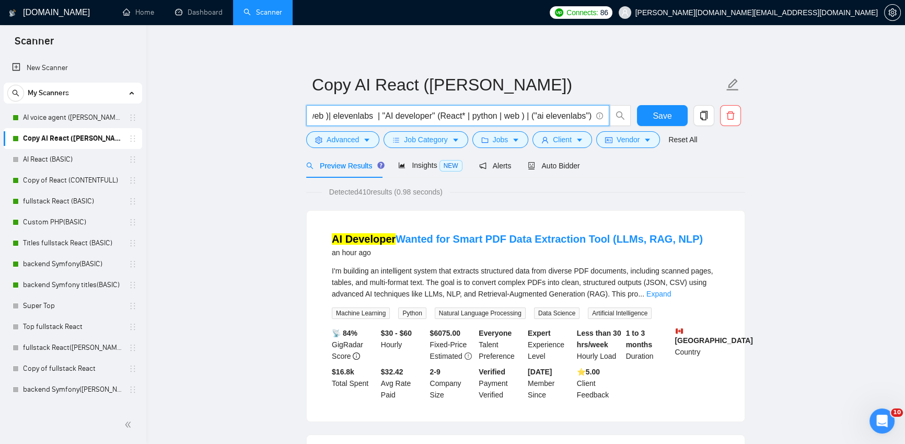
click at [386, 115] on input ""react)" | "(react" | next | "next.js" | ("AI developer") ( "dailybots" | "pipe…" at bounding box center [451, 115] width 279 height 13
click at [359, 115] on input ""react)" | "(react" | next | "next.js" | ("AI developer") ( "dailybots" | "pipe…" at bounding box center [451, 115] width 279 height 13
click at [331, 114] on input ""react)" | "(react" | next | "next.js" | ("AI developer") ( "dailybots" | "pipe…" at bounding box center [451, 115] width 279 height 13
drag, startPoint x: 326, startPoint y: 114, endPoint x: 302, endPoint y: 115, distance: 23.5
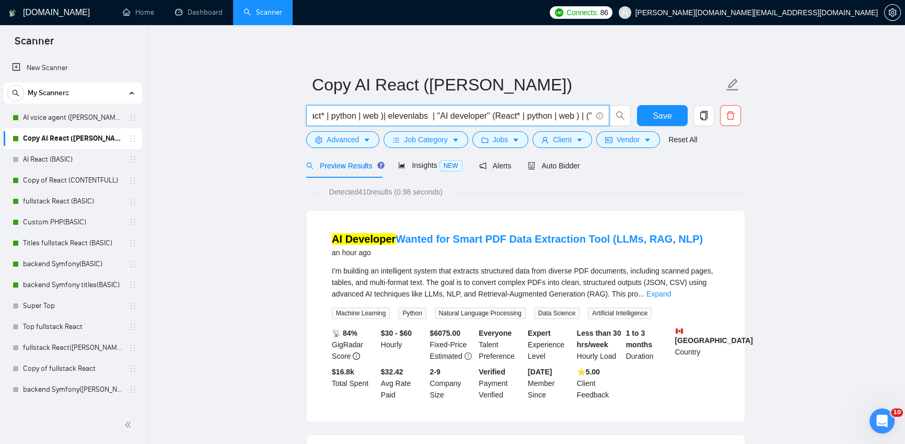
scroll to position [0, 370]
click at [540, 113] on input ""react)" | "(react" | next | "next.js" | ("AI developer") ( "dailybots" | "pipe…" at bounding box center [451, 115] width 279 height 13
click at [388, 115] on input ""react)" | "(react" | next | "next.js" | ("AI developer") ( "dailybots" | "pipe…" at bounding box center [451, 115] width 279 height 13
drag, startPoint x: 345, startPoint y: 116, endPoint x: 307, endPoint y: 112, distance: 38.4
click at [307, 112] on span ""react)" | "(react" | next | "next.js" | ("AI developer") ( "dailybots" | "pipe…" at bounding box center [457, 115] width 303 height 21
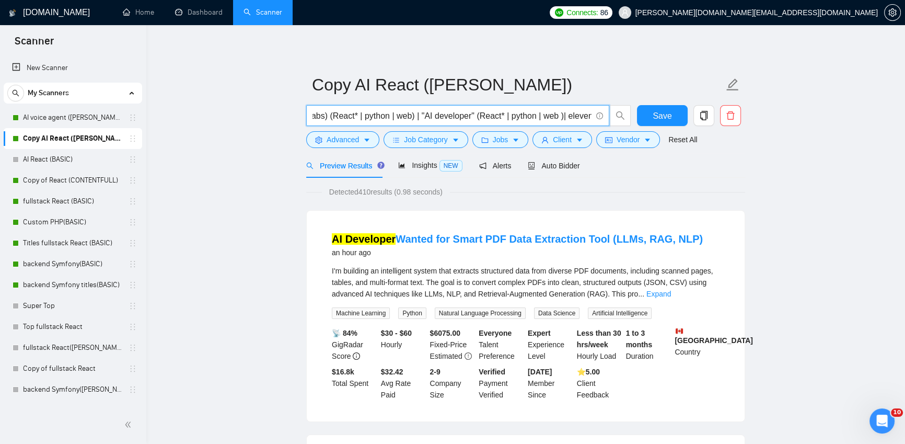
scroll to position [0, 234]
click at [421, 121] on input ""react)" | "(react" | next | "next.js" | ("AI developer") ( "dailybots" | "pipe…" at bounding box center [451, 115] width 279 height 13
drag, startPoint x: 338, startPoint y: 115, endPoint x: 302, endPoint y: 118, distance: 35.6
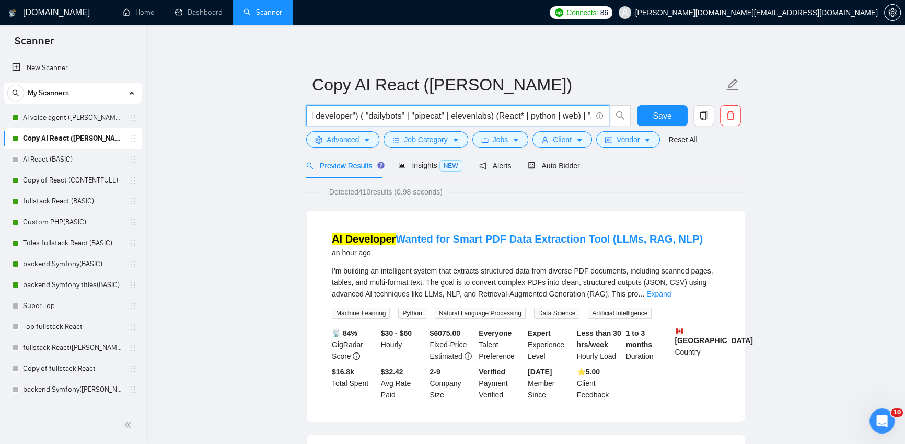
click at [343, 112] on input ""react)" | "(react" | next | "next.js" | ("AI developer") ( "dailybots" | "pipe…" at bounding box center [451, 115] width 279 height 13
drag, startPoint x: 323, startPoint y: 111, endPoint x: 298, endPoint y: 110, distance: 24.6
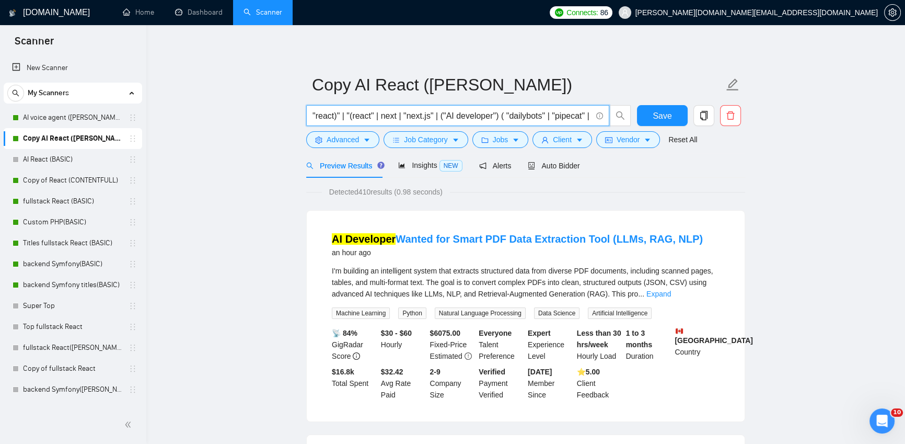
click at [364, 118] on input ""react)" | "(react" | next | "next.js" | ("AI developer") ( "dailybots" | "pipe…" at bounding box center [451, 115] width 279 height 13
drag, startPoint x: 303, startPoint y: 113, endPoint x: 291, endPoint y: 110, distance: 12.4
click at [364, 115] on input ""react)" | "(react" | next | "next.js" | ("AI developer") ( "dailybots" | "pipe…" at bounding box center [451, 115] width 279 height 13
click at [343, 115] on input ""react)" | "(react" | next | "next.js" | ("AI developer") ( "dailybots" | "pipe…" at bounding box center [451, 115] width 279 height 13
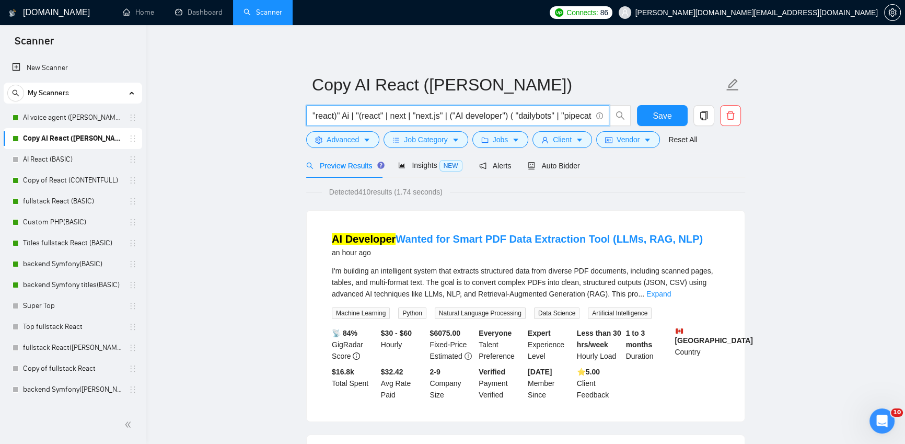
click at [338, 114] on input ""react)" Ai | "(react" | next | "next.js" | ("AI developer") ( "dailybots" | "p…" at bounding box center [451, 115] width 279 height 13
click at [350, 113] on input ""react" Ai | "(react" | next | "next.js" | ("AI developer") ( "dailybots" | "pi…" at bounding box center [451, 115] width 279 height 13
drag, startPoint x: 350, startPoint y: 114, endPoint x: 354, endPoint y: 130, distance: 16.4
click at [350, 114] on input ""react" Ai | "(react" | next | "next.js" | ("AI developer") ( "dailybots" | "pi…" at bounding box center [451, 115] width 279 height 13
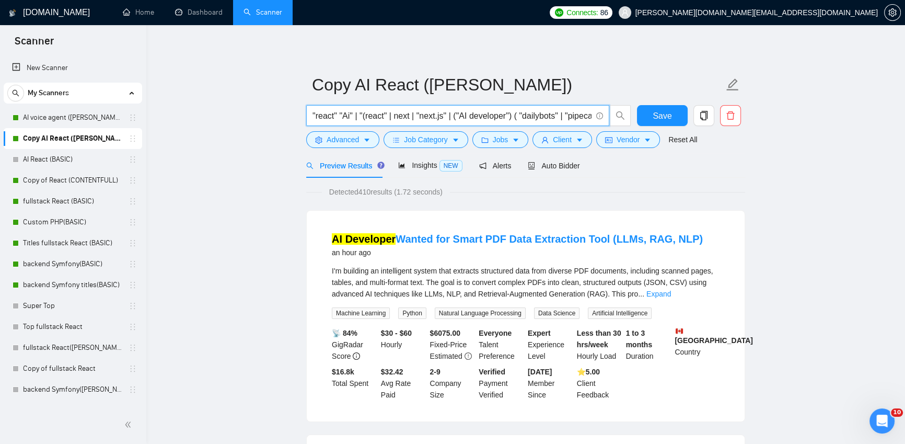
drag, startPoint x: 336, startPoint y: 113, endPoint x: 346, endPoint y: 113, distance: 9.9
click at [346, 113] on input ""react" "Ai" | "(react" | next | "next.js" | ("AI developer") ( "dailybots" | "…" at bounding box center [451, 115] width 279 height 13
click at [315, 113] on input ""react Ai" | "(react" | next | "next.js" | ("AI developer") ( "dailybots" | "pi…" at bounding box center [451, 115] width 279 height 13
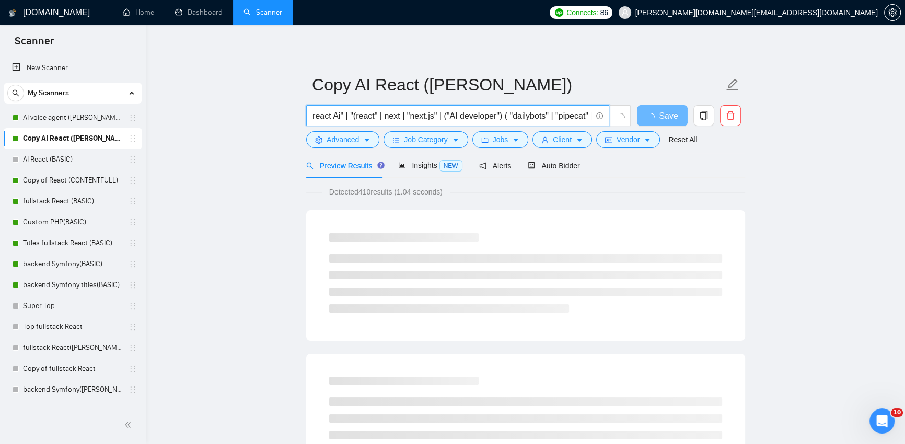
drag, startPoint x: 342, startPoint y: 115, endPoint x: 347, endPoint y: 117, distance: 6.1
click at [344, 114] on input "react Ai" | "(react" | next | "next.js" | ("AI developer") ( "dailybots" | "pip…" at bounding box center [451, 115] width 279 height 13
click at [332, 114] on input "react (Ai) | "(react" | next | "next.js" | ("AI developer") ( "dailybots" | "pi…" at bounding box center [451, 115] width 279 height 13
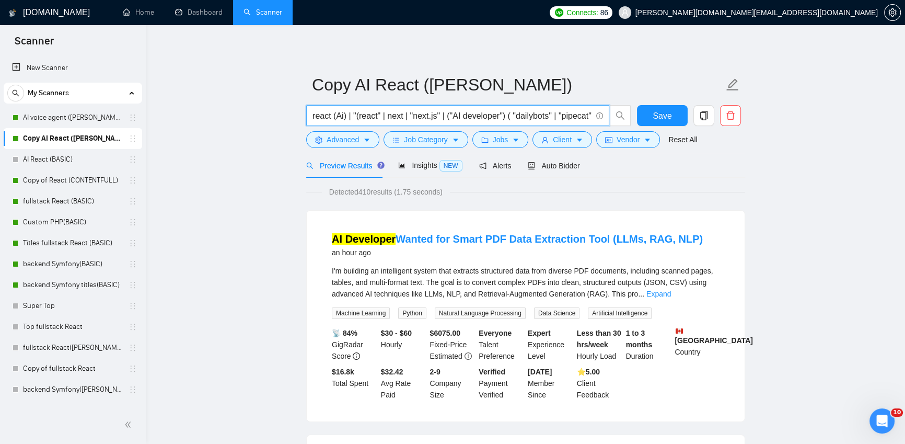
click at [345, 114] on input "react (Ai) | "(react" | next | "next.js" | ("AI developer") ( "dailybots" | "pi…" at bounding box center [451, 115] width 279 height 13
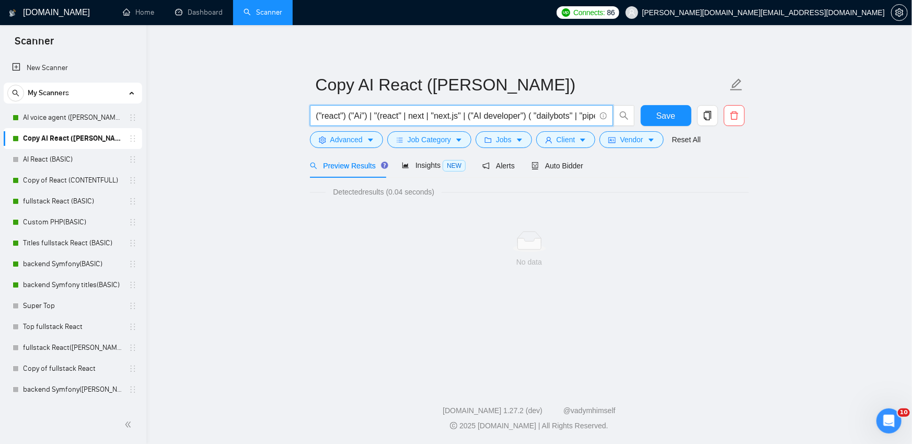
click at [391, 296] on main "Copy AI React ([PERSON_NAME]) ("react") ("Ai") | "(react" | next | "next.js" | …" at bounding box center [529, 202] width 732 height 321
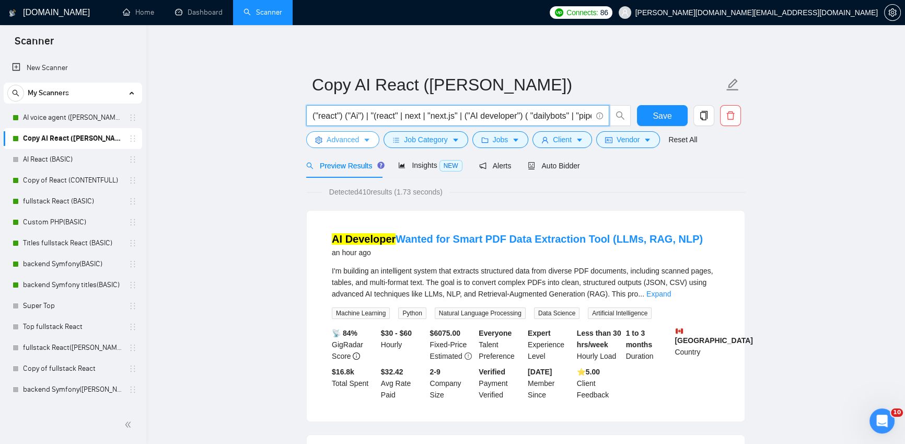
drag, startPoint x: 361, startPoint y: 114, endPoint x: 368, endPoint y: 134, distance: 21.2
click at [361, 114] on input "("react") ("Ai") | "(react" | next | "next.js" | ("AI developer") ( "dailybots"…" at bounding box center [451, 115] width 279 height 13
drag, startPoint x: 369, startPoint y: 113, endPoint x: 372, endPoint y: 127, distance: 13.9
click at [369, 113] on input "("react") ("AI") | "(react" | next | "next.js" | ("AI developer") ( "dailybots"…" at bounding box center [451, 115] width 279 height 13
click at [323, 113] on input ""("react") ("AI")" | "(react" | next | "next.js" | ("AI developer") ( "dailybot…" at bounding box center [451, 115] width 279 height 13
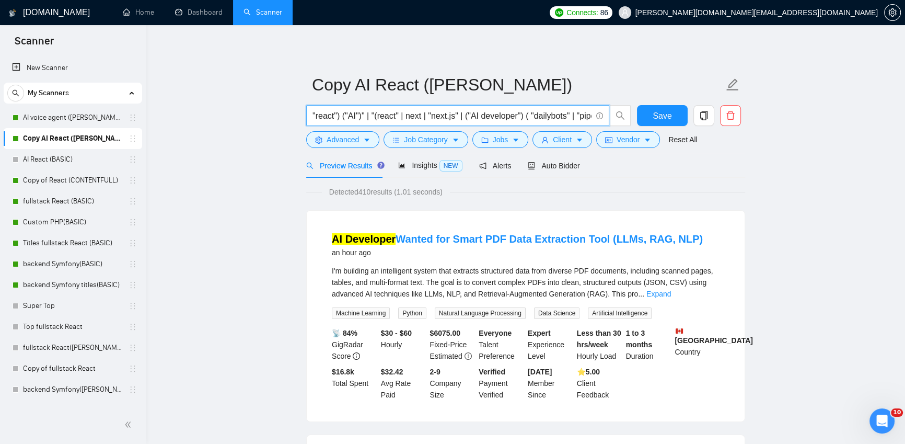
click at [343, 114] on input ""react") ("AI")" | "(react" | next | "next.js" | ("AI developer") ( "dailybots"…" at bounding box center [451, 115] width 279 height 13
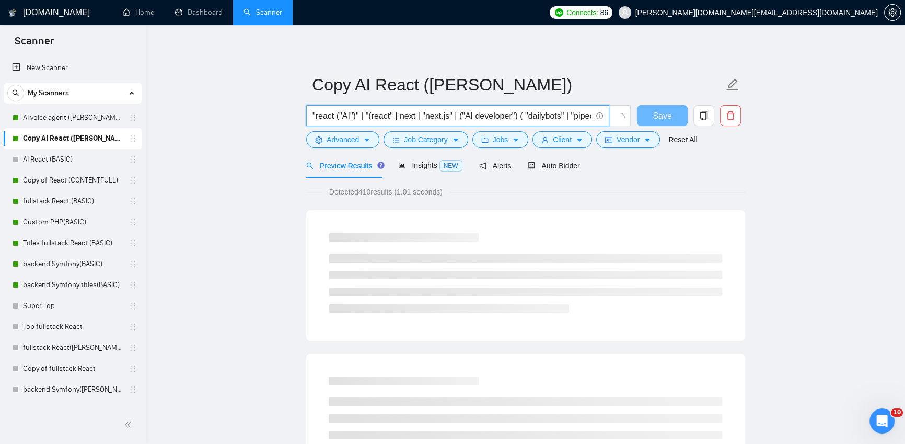
click at [355, 114] on input ""react ("AI")" | "(react" | next | "next.js" | ("AI developer") ( "dailybots" |…" at bounding box center [451, 115] width 279 height 13
click at [344, 113] on input ""react ("AI)" | "(react" | next | "next.js" | ("AI developer") ( "dailybots" | …" at bounding box center [451, 115] width 279 height 13
click at [352, 115] on input ""react (AI)" | "(react" | next | "next.js" | ("AI developer") ( "dailybots" | "…" at bounding box center [451, 115] width 279 height 13
click at [341, 114] on input ""react (AI" | "(react" | next | "next.js" | ("AI developer") ( "dailybots" | "p…" at bounding box center [451, 115] width 279 height 13
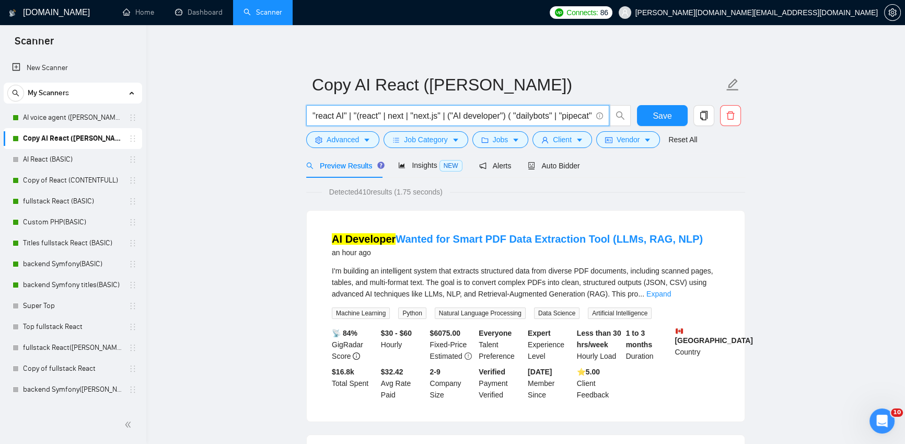
drag, startPoint x: 345, startPoint y: 114, endPoint x: 342, endPoint y: 121, distance: 7.5
click at [336, 112] on input ""react AI" | "(react" | next | "next.js" | ("AI developer") ( "dailybots" | "pi…" at bounding box center [451, 115] width 279 height 13
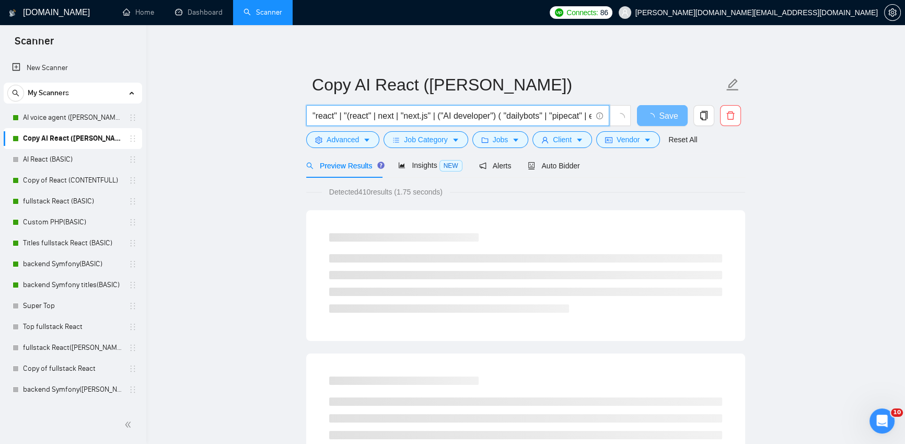
click at [354, 120] on input ""react" | "(react" | next | "next.js" | ("AI developer") ( "dailybots" | "pipec…" at bounding box center [451, 115] width 279 height 13
drag, startPoint x: 341, startPoint y: 115, endPoint x: 295, endPoint y: 112, distance: 45.6
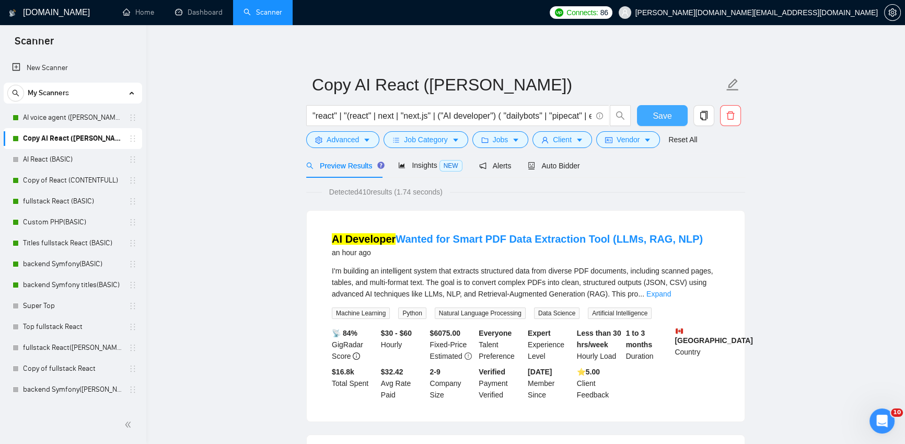
click at [656, 112] on span "Save" at bounding box center [662, 115] width 19 height 13
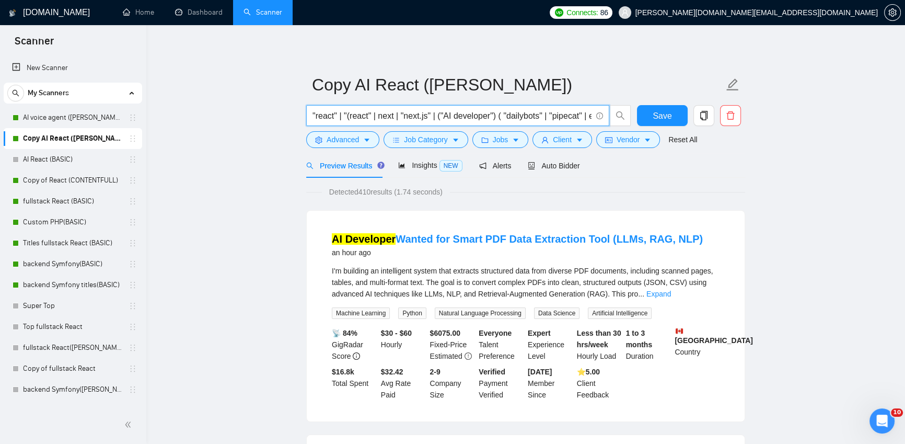
drag, startPoint x: 474, startPoint y: 114, endPoint x: 219, endPoint y: 105, distance: 255.7
click at [350, 114] on input ""react" | "(react" | next | "next.js" | ("AI developer") ( "dailybots" | "pipec…" at bounding box center [451, 115] width 279 height 13
drag, startPoint x: 577, startPoint y: 117, endPoint x: 587, endPoint y: 115, distance: 10.1
click at [587, 115] on input ""react" | "(react" | next | "next.js" | ("AI developer") ( "dailybots" | "pipec…" at bounding box center [451, 115] width 279 height 13
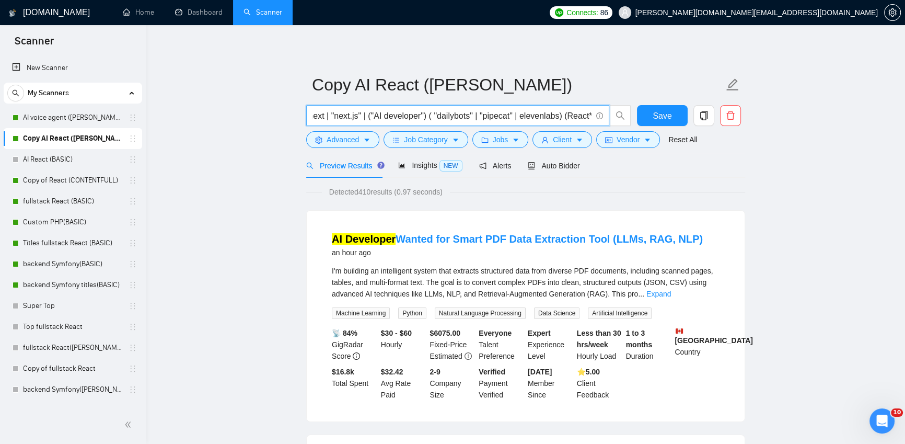
scroll to position [0, 101]
click at [557, 117] on input ""react" | "(react" | next | "next.js" | ("AI developer") ( "dailybots" | "pipec…" at bounding box center [451, 115] width 279 height 13
drag, startPoint x: 547, startPoint y: 116, endPoint x: 588, endPoint y: 114, distance: 41.3
click at [588, 114] on input ""react" | "(react" | next | "next.js" | ("AI developer") ( "dailybots" | "pipec…" at bounding box center [451, 115] width 279 height 13
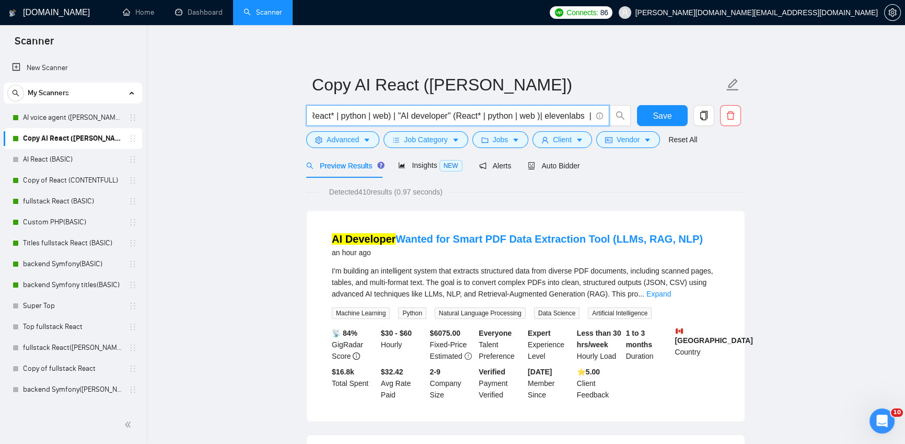
click at [541, 114] on input ""react" | "(react" | next | "next.js" | ("AI developer") ( "dailybots" | "pipec…" at bounding box center [451, 115] width 279 height 13
drag, startPoint x: 566, startPoint y: 116, endPoint x: 591, endPoint y: 117, distance: 25.1
click at [591, 117] on input ""react" | "(react" | next | "next.js" | ("AI developer") ( "dailybots" | "pipec…" at bounding box center [451, 115] width 279 height 13
click at [548, 119] on input ""react" | "(react" | next | "next.js" | ("AI developer") ( "dailybots" | "pipec…" at bounding box center [451, 115] width 279 height 13
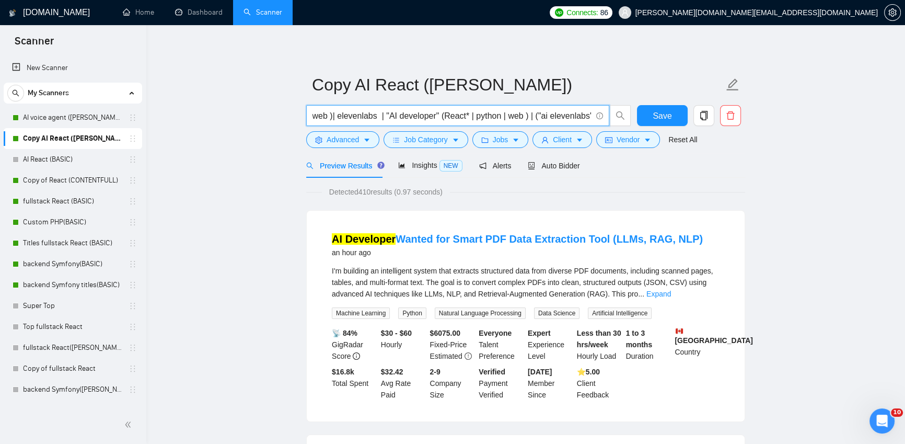
scroll to position [0, 560]
drag, startPoint x: 575, startPoint y: 115, endPoint x: 601, endPoint y: 115, distance: 25.6
click at [601, 115] on span ""react" | "(react" | next | "next.js" | ("AI developer") ( "dailybots" | "pipec…" at bounding box center [457, 115] width 303 height 21
click at [593, 117] on span ""react" | "(react" | next | "next.js" | ("AI developer") ( "dailybots" | "pipec…" at bounding box center [457, 115] width 303 height 21
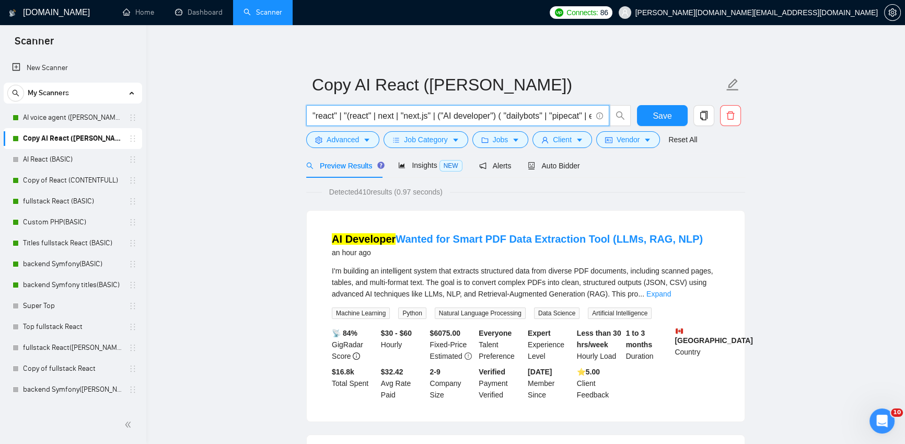
click at [571, 117] on input ""react" | "(react" | next | "next.js" | ("AI developer") ( "dailybots" | "pipec…" at bounding box center [451, 115] width 279 height 13
drag, startPoint x: 600, startPoint y: 120, endPoint x: 625, endPoint y: 121, distance: 24.6
click at [628, 121] on span ""react" | "(react" | next | "next.js" | ("AI developer") ( "dailybots" | "pipec…" at bounding box center [468, 115] width 325 height 21
click at [592, 114] on span ""react" | "(react" | next | "next.js" | ("AI developer") ( "dailybots" | "pipec…" at bounding box center [457, 115] width 303 height 21
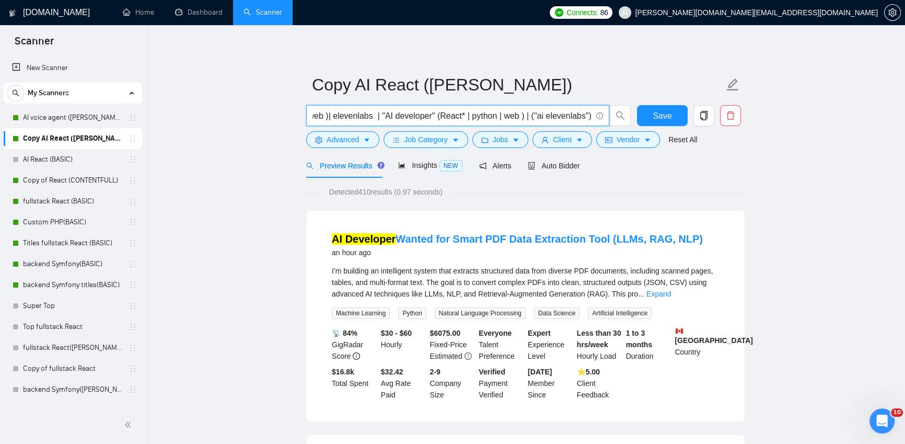
scroll to position [0, 0]
click at [590, 115] on input ""react" | "(react" | next | "next.js" | ("AI developer") ( "dailybots" | "pipec…" at bounding box center [451, 115] width 279 height 13
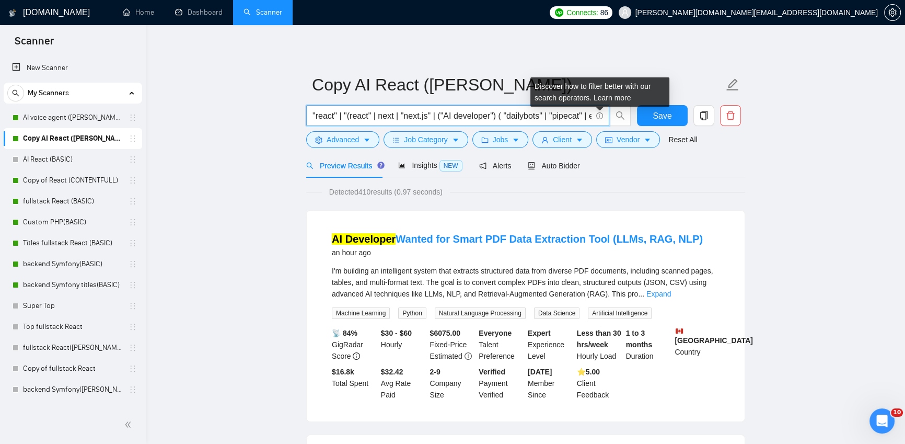
drag, startPoint x: 582, startPoint y: 115, endPoint x: 602, endPoint y: 113, distance: 20.5
click at [602, 113] on span ""react" | "(react" | next | "next.js" | ("AI developer") ( "dailybots" | "pipec…" at bounding box center [457, 115] width 303 height 21
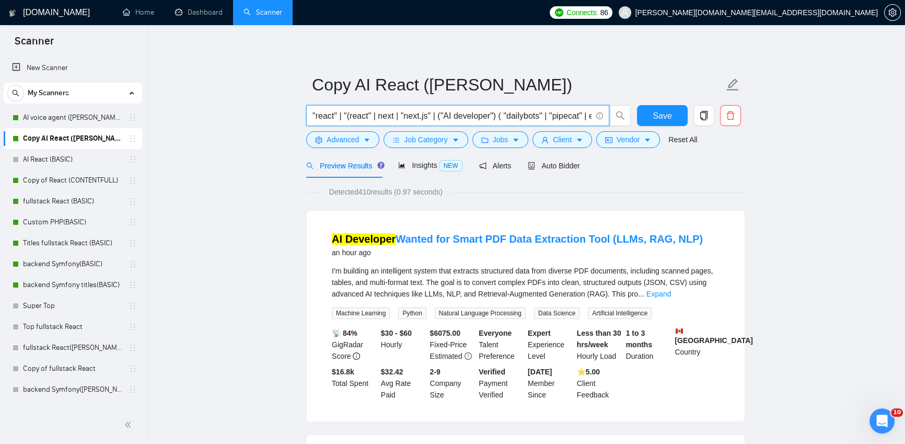
click at [566, 111] on input ""react" | "(react" | next | "next.js" | ("AI developer") ( "dailybots" | "pipec…" at bounding box center [451, 115] width 279 height 13
drag, startPoint x: 540, startPoint y: 114, endPoint x: 618, endPoint y: 117, distance: 78.4
click at [618, 117] on span ""react" | "(react" | next | "next.js" | ("AI developer") ( "dailybots" | "pipec…" at bounding box center [468, 115] width 325 height 21
click at [588, 115] on input ""react" | "(react" | next | "next.js" | ("AI developer") ( "dailybots" | "pipec…" at bounding box center [451, 115] width 279 height 13
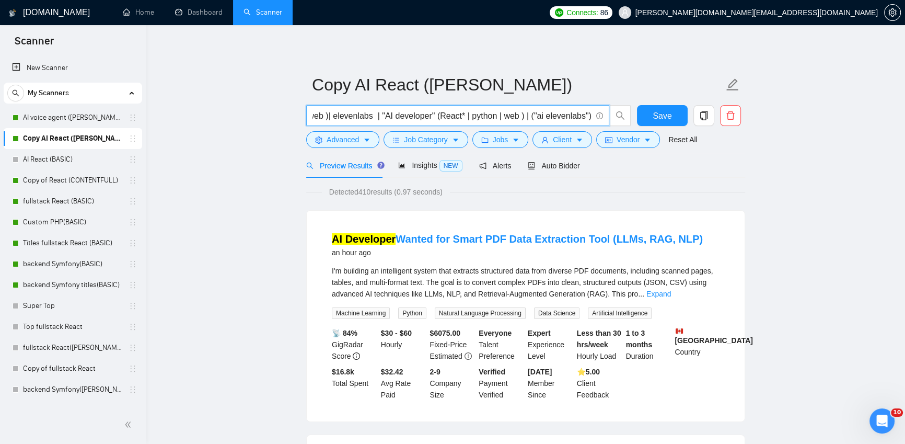
click at [591, 115] on span ""react" | "(react" | next | "next.js" | ("AI developer") ( "dailybots" | "pipec…" at bounding box center [457, 115] width 303 height 21
drag, startPoint x: 589, startPoint y: 116, endPoint x: 599, endPoint y: 115, distance: 10.0
click at [600, 115] on span ""react" | "(react" | next | "next.js" | ("AI developer") ( "dailybots" | "pipec…" at bounding box center [457, 115] width 303 height 21
click at [591, 115] on span ""react" | "(react" | next | "next.js" | ("AI developer") ( "dailybots" | "pipec…" at bounding box center [457, 115] width 303 height 21
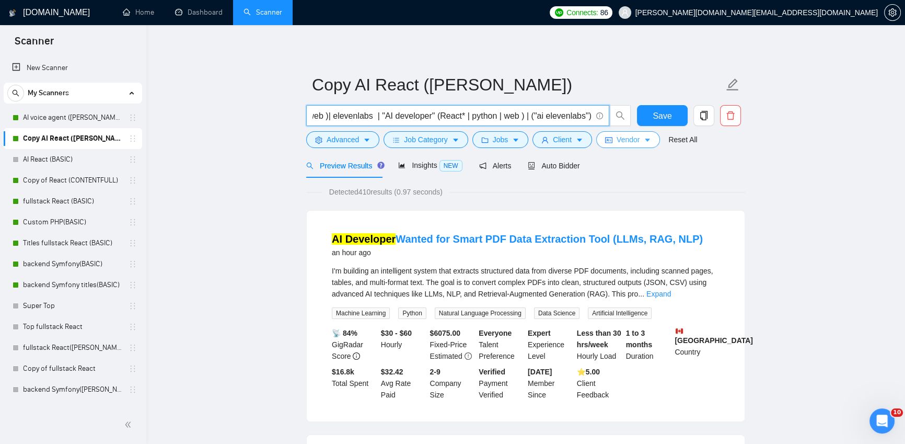
scroll to position [0, 560]
drag, startPoint x: 328, startPoint y: 116, endPoint x: 607, endPoint y: 133, distance: 279.5
click at [607, 133] on form "Copy AI React ([PERSON_NAME]) "react" | "(react" | next | "next.js" | ("AI deve…" at bounding box center [525, 110] width 439 height 85
click at [580, 117] on input ""react" | "(react" | next | "next.js" | ("AI developer") ( "dailybots" | "pipec…" at bounding box center [451, 115] width 279 height 13
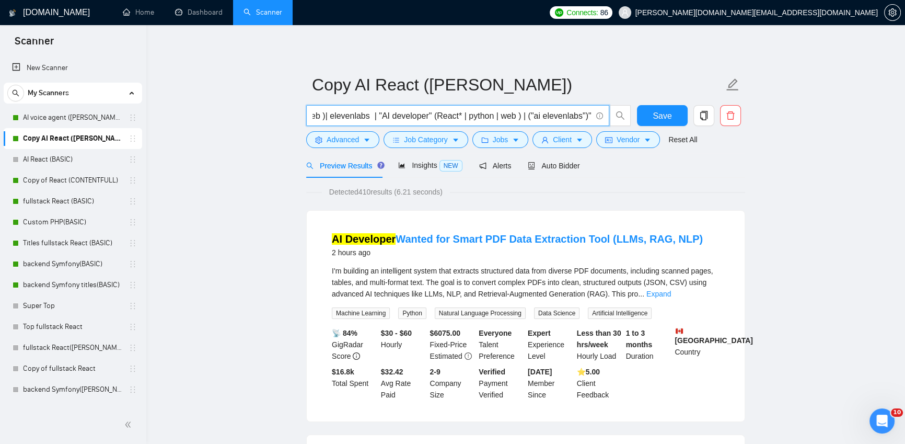
click at [590, 115] on input ""react" | "(react" | next | "next.js" | ("AI developer") ( "dailybots" | "pipec…" at bounding box center [451, 115] width 279 height 13
click at [577, 113] on input ""react" | "(react" | next | "next.js" | ("AI developer") ( "dailybots" | "pipec…" at bounding box center [451, 115] width 279 height 13
click at [591, 114] on span ""react" | "(react" | next | "next.js" | ("AI developer") ( "dailybots" | "pipec…" at bounding box center [457, 115] width 303 height 21
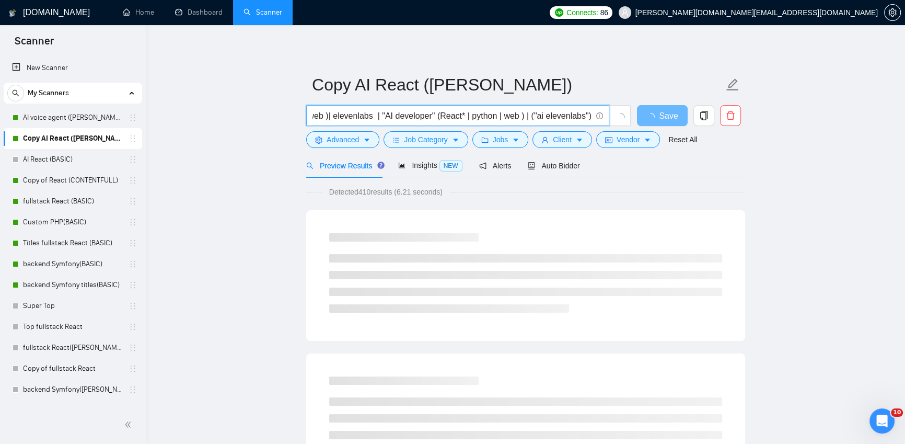
click at [382, 114] on input ""react" | "(react" | next | "next.js" | ("AI developer") ( "dailybots" | "pipec…" at bounding box center [451, 115] width 279 height 13
drag, startPoint x: 365, startPoint y: 119, endPoint x: 401, endPoint y: 118, distance: 36.6
click at [401, 118] on input ""react" | "(react" | next | "next.js" | ("AI developer") ( "dailybots" | "pipec…" at bounding box center [451, 115] width 279 height 13
click at [386, 119] on input ""react" | "(react" | next | "next.js" | ("AI developer") ( "dailybots" | "pipec…" at bounding box center [451, 115] width 279 height 13
click at [315, 113] on input ""react" | "(react" | next | "next.js" | ("AI developer") ( "dailybots" | "pipec…" at bounding box center [451, 115] width 279 height 13
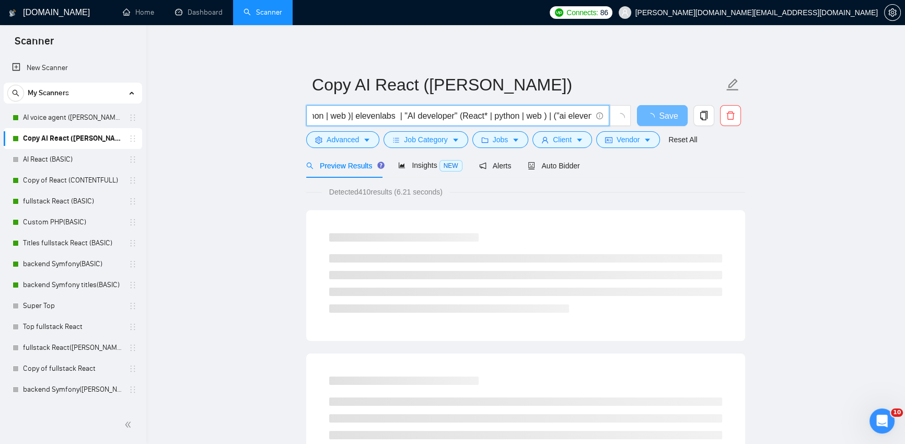
scroll to position [0, 495]
click at [320, 113] on input ""react" | "(react" | next | "next.js" | ("AI developer") ( "dailybots" | "pipec…" at bounding box center [451, 115] width 279 height 13
drag, startPoint x: 367, startPoint y: 120, endPoint x: 320, endPoint y: 116, distance: 47.7
click at [320, 116] on input ""react" | "(react" | next | "next.js" | ("AI developer") ( "dailybots" | "pipec…" at bounding box center [451, 115] width 279 height 13
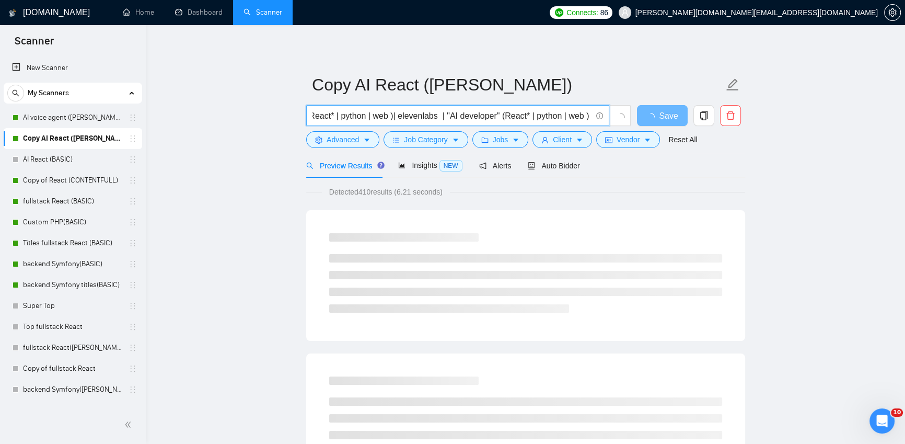
click at [368, 118] on input ""react" | "(react" | next | "next.js" | ("AI developer") ( "dailybots" | "pipec…" at bounding box center [451, 115] width 279 height 13
drag, startPoint x: 327, startPoint y: 116, endPoint x: 319, endPoint y: 116, distance: 7.3
click at [319, 116] on input ""react" | "(react" | next | "next.js" | ("AI developer") ( "dailybots" | "pipec…" at bounding box center [451, 115] width 279 height 13
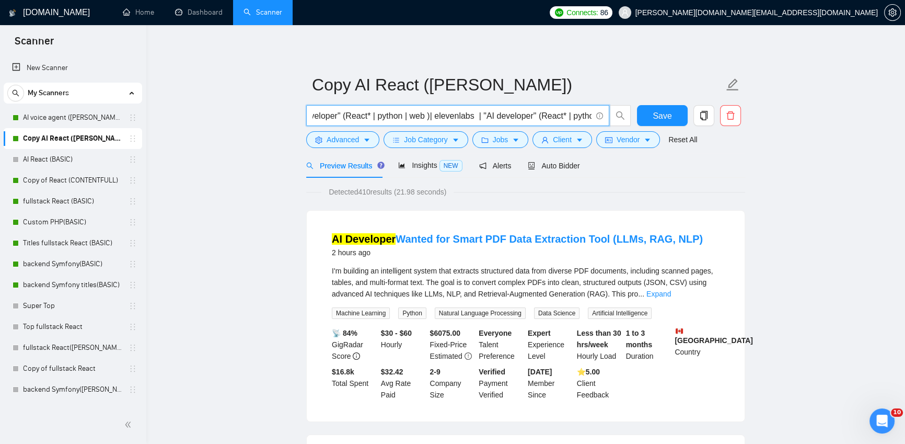
click at [374, 119] on input ""react" | "(react" | next | "next.js" | ("AI developer") ( "dailybots" | "pipec…" at bounding box center [451, 115] width 279 height 13
drag, startPoint x: 328, startPoint y: 115, endPoint x: 315, endPoint y: 113, distance: 13.2
click at [315, 113] on input ""react" | "(react" | next | "next.js" | ("AI developer") ( "dailybots" | "pipec…" at bounding box center [451, 115] width 279 height 13
click at [367, 111] on input ""react" | "(react" | next | "next.js" | ("AI developer") ( "dailybots" | "pipec…" at bounding box center [451, 115] width 279 height 13
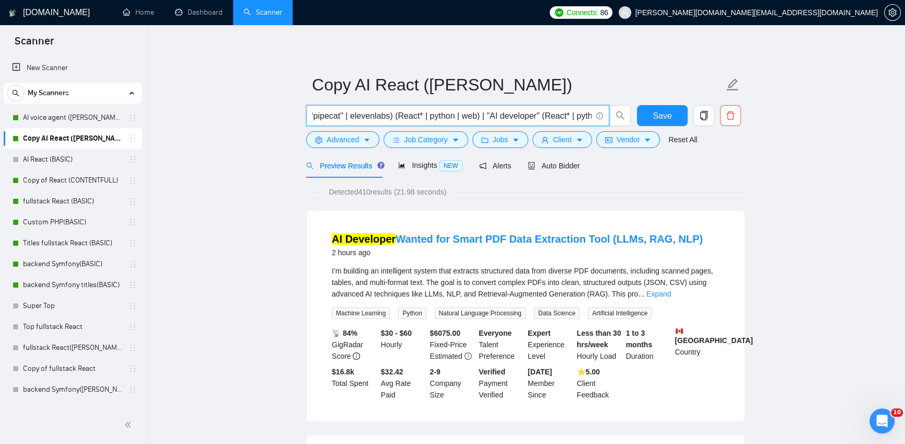
drag, startPoint x: 390, startPoint y: 115, endPoint x: 316, endPoint y: 110, distance: 74.4
click at [313, 110] on input ""react" | "(react" | next | "next.js" | ("AI developer") ( "dailybots" | "pipec…" at bounding box center [451, 115] width 279 height 13
click at [435, 120] on input ""react" | "(react" | next | "next.js" | ("AI developer") ( "dailybots" | "pipec…" at bounding box center [451, 115] width 279 height 13
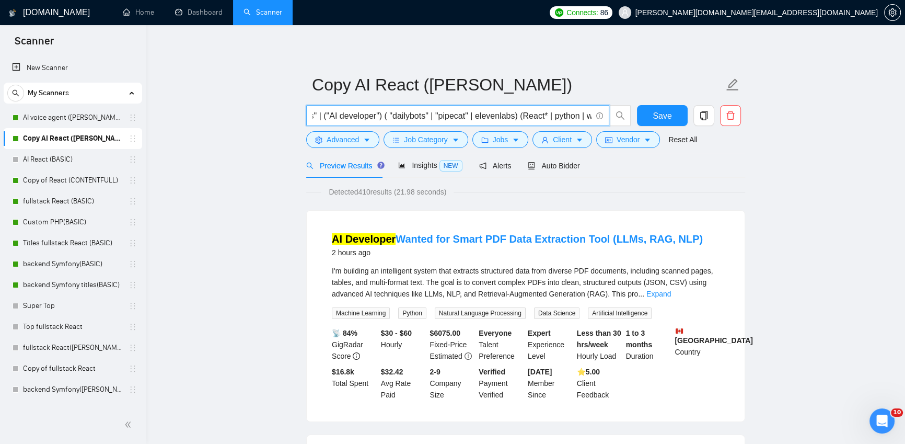
drag, startPoint x: 330, startPoint y: 116, endPoint x: 315, endPoint y: 114, distance: 15.8
click at [315, 114] on input ""react" | "(react" | next | "next.js" | ("AI developer") ( "dailybots" | "pipec…" at bounding box center [451, 115] width 279 height 13
click at [369, 115] on input ""react" | "(react" | next | "next.js" | ("AI developer") ( "dailybots" | "pipec…" at bounding box center [451, 115] width 279 height 13
drag, startPoint x: 322, startPoint y: 116, endPoint x: 299, endPoint y: 115, distance: 23.0
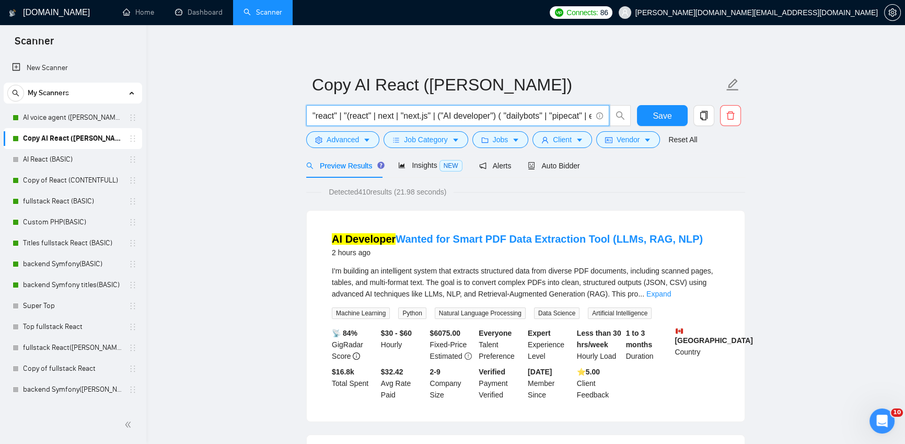
click at [433, 114] on input ""react" | "(react" | next | "next.js" | ("AI developer") ( "dailybots" | "pipec…" at bounding box center [451, 115] width 279 height 13
drag, startPoint x: 367, startPoint y: 189, endPoint x: 389, endPoint y: 191, distance: 21.5
click at [388, 191] on span "Detected 410 results (4.22 seconds)" at bounding box center [386, 191] width 128 height 11
click at [442, 115] on input ""react" | "(react" | next | "next.js)" | ("AI developer") ( "dailybots" | "pipe…" at bounding box center [451, 115] width 279 height 13
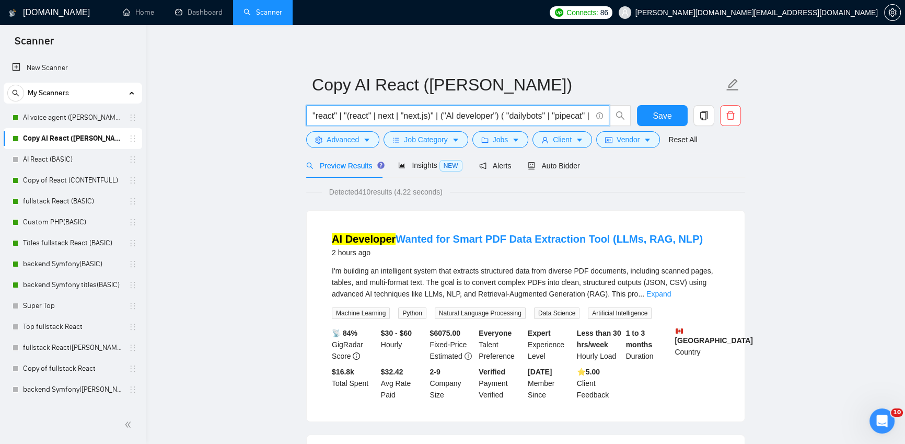
drag, startPoint x: 446, startPoint y: 115, endPoint x: 302, endPoint y: 109, distance: 143.8
type input "("AI developer") ( "dailybots" | "pipecat" | elevenlabs) (React* | python | web…"
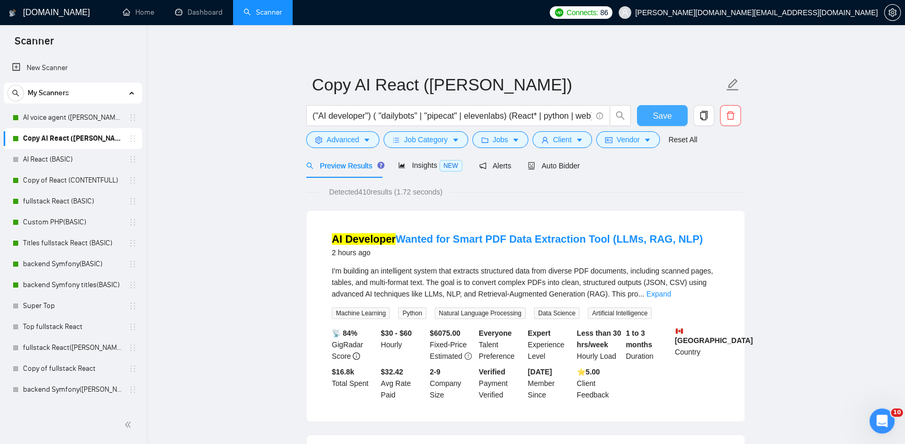
click at [658, 116] on span "Save" at bounding box center [662, 115] width 19 height 13
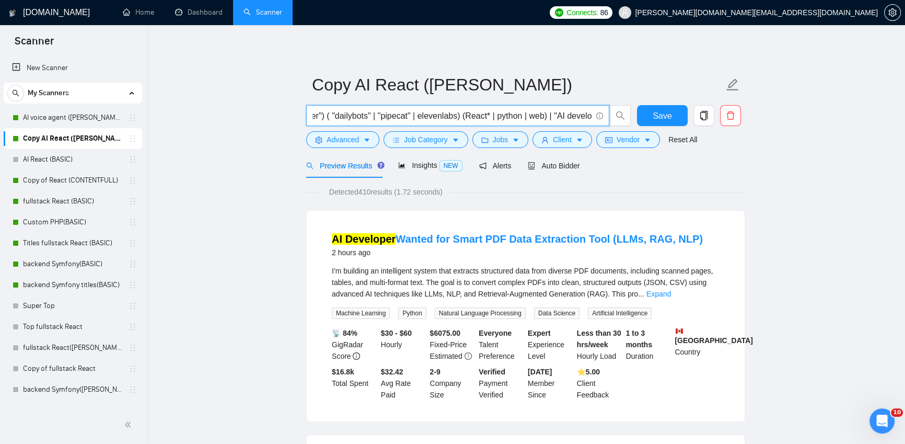
drag, startPoint x: 576, startPoint y: 117, endPoint x: 583, endPoint y: 116, distance: 6.8
click at [583, 116] on input "("AI developer") ( "dailybots" | "pipecat" | elevenlabs) (React* | python | web…" at bounding box center [451, 115] width 279 height 13
click at [569, 116] on input "("AI developer") ( "dailybots" | "pipecat" | elevenlabs) (React* | python | web…" at bounding box center [451, 115] width 279 height 13
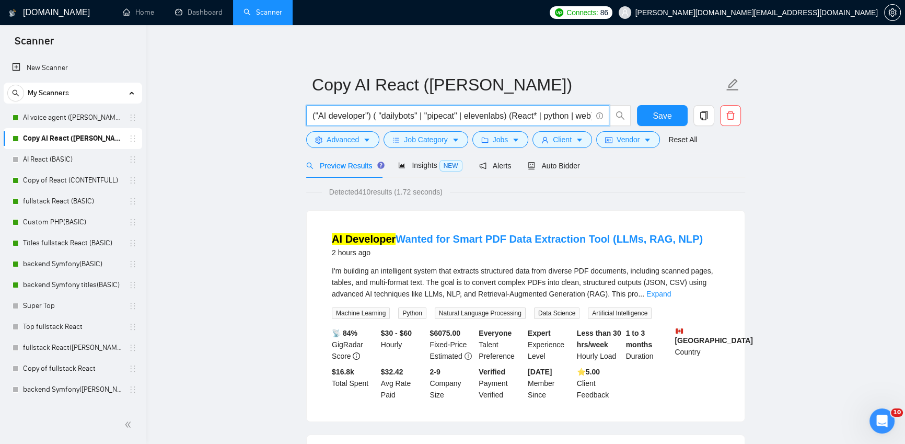
drag, startPoint x: 559, startPoint y: 114, endPoint x: 276, endPoint y: 98, distance: 283.2
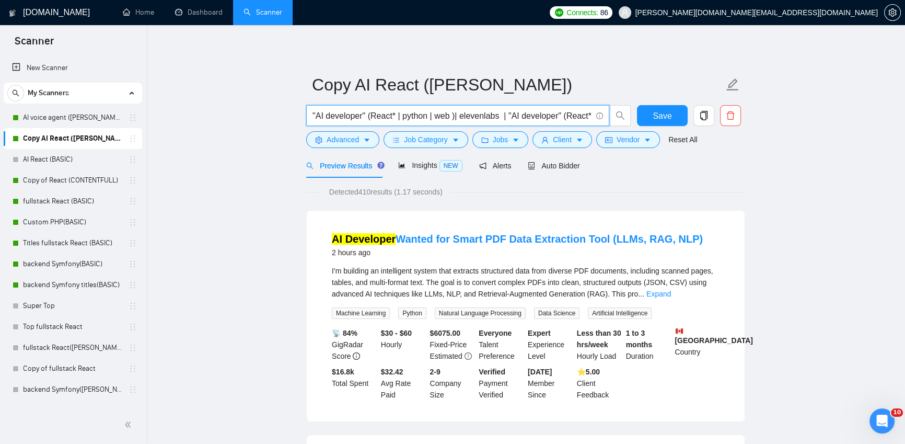
click at [313, 115] on input ""AI developer" (React* | python | web )| elevenlabs | "AI developer" (React* | …" at bounding box center [451, 115] width 279 height 13
paste input "("AI developer") ( "dailybots" | "pipecat" | elevenlabs) (React* | python | web…"
drag, startPoint x: 448, startPoint y: 115, endPoint x: 688, endPoint y: 130, distance: 239.7
click at [688, 130] on div "("AI developer") ( "dailybots" | "pipecat" | elevenlabs) (React* | python | web…" at bounding box center [523, 118] width 439 height 26
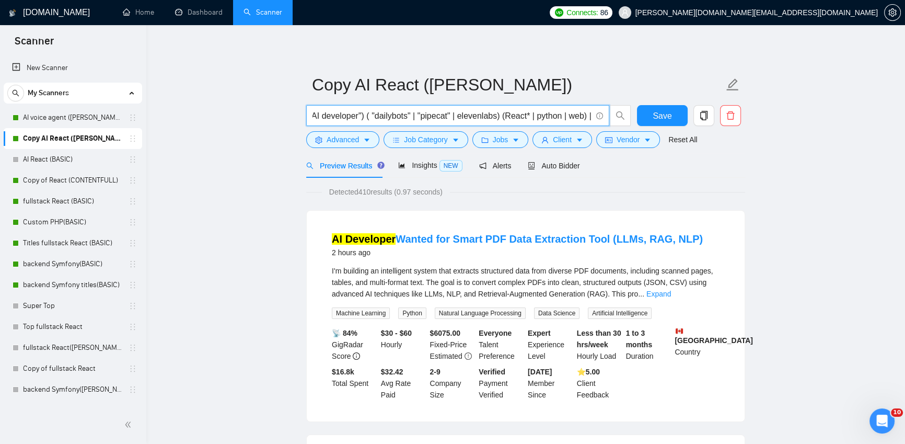
scroll to position [0, 0]
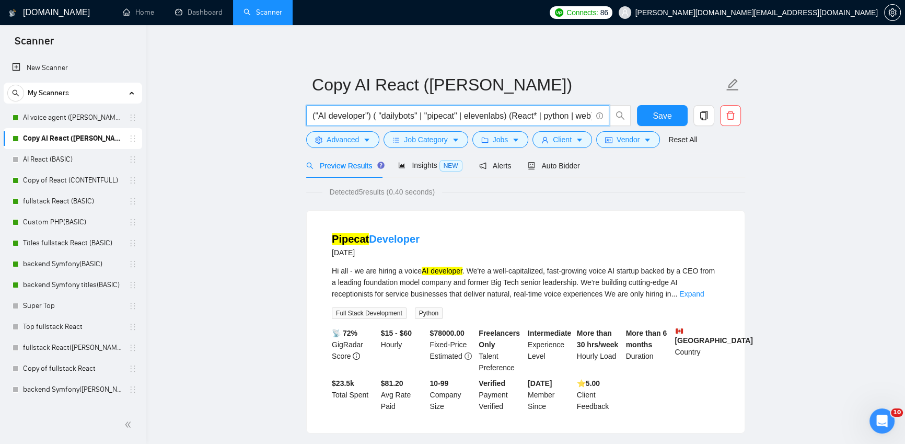
click at [534, 113] on input "("AI developer") ( "dailybots" | "pipecat" | elevenlabs) (React* | python | web…" at bounding box center [451, 115] width 279 height 13
drag, startPoint x: 556, startPoint y: 116, endPoint x: 641, endPoint y: 114, distance: 84.7
click at [641, 114] on div "("AI developer") ( "dailybots" | "pipecat" | elevenlabs) (React* | python | web…" at bounding box center [523, 118] width 439 height 26
click at [590, 115] on input "("AI developer") ( "dailybots" | "pipecat" | elevenlabs) (React* | python | web…" at bounding box center [451, 115] width 279 height 13
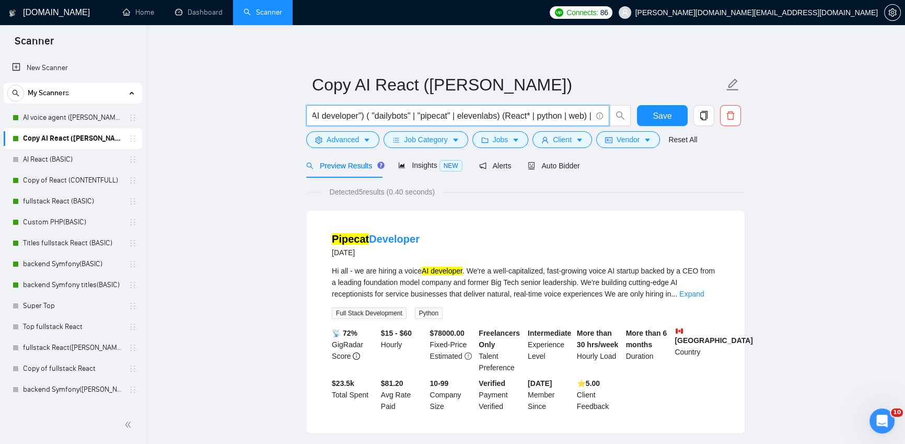
scroll to position [0, 20]
drag, startPoint x: 501, startPoint y: 116, endPoint x: 493, endPoint y: 116, distance: 7.3
click at [493, 116] on input "("AI developer") ( "dailybots" | "pipecat" | elevenlabs) (React* | python | web…" at bounding box center [451, 115] width 279 height 13
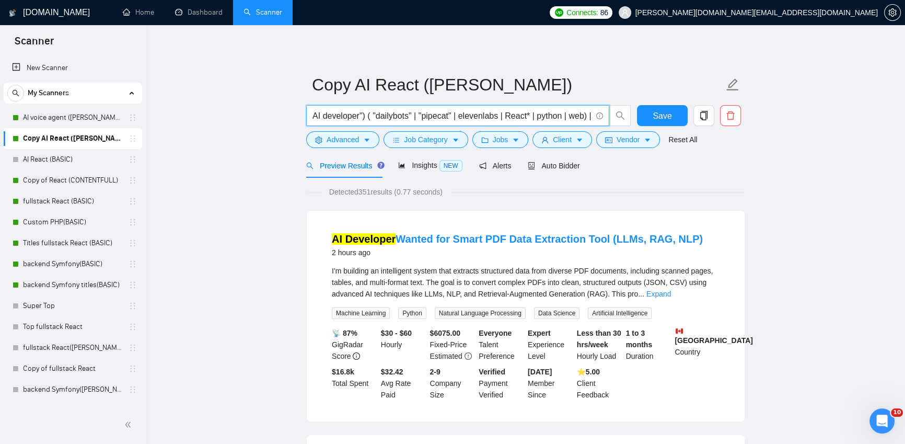
drag, startPoint x: 590, startPoint y: 113, endPoint x: 595, endPoint y: 119, distance: 6.7
click at [590, 113] on input "("AI developer") ( "dailybots" | "pipecat" | elevenlabs | React* | python | web…" at bounding box center [451, 115] width 279 height 13
paste input ""AI developer" (React* | python | web )| elevenlabs | "AI developer" (React* | …"
click at [528, 113] on input "("AI developer") ( "dailybots" | "pipecat" | elevenlabs | React* | python | web…" at bounding box center [451, 115] width 279 height 13
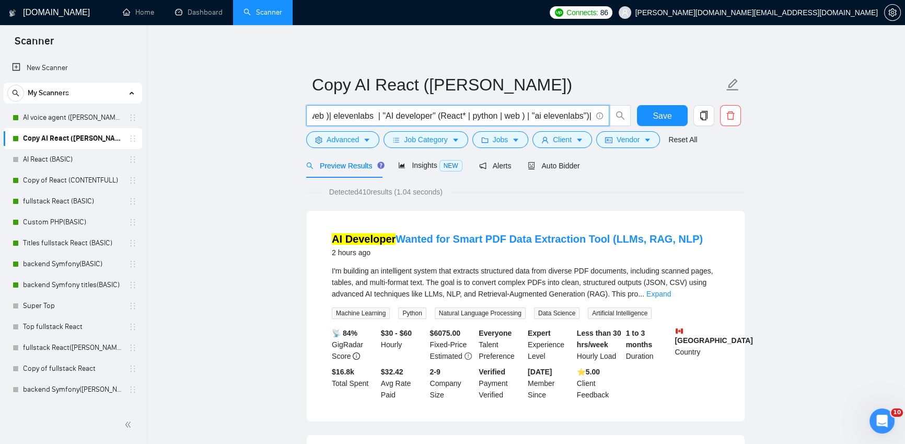
click at [519, 114] on input "("AI developer") ( "dailybots" | "pipecat" | elevenlabs | React* | python | web…" at bounding box center [451, 115] width 279 height 13
drag, startPoint x: 543, startPoint y: 116, endPoint x: 618, endPoint y: 118, distance: 74.7
click at [618, 118] on span "("AI developer") ( "dailybots" | "pipecat" | elevenlabs | React* | python | web…" at bounding box center [468, 115] width 325 height 21
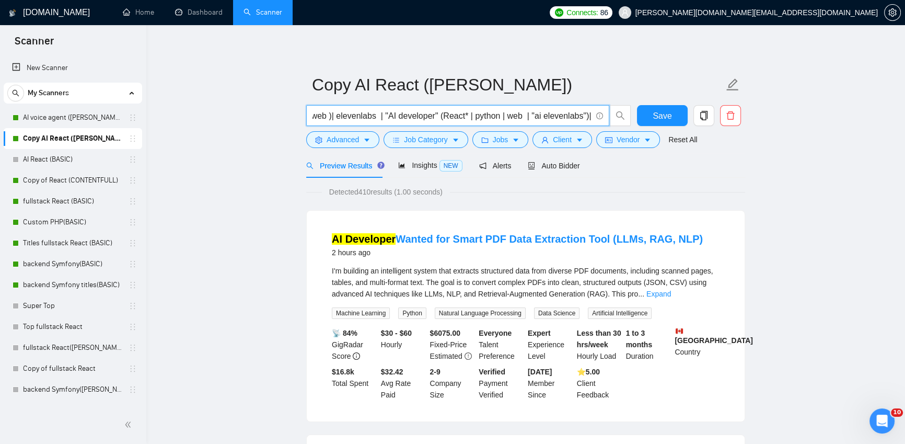
click at [374, 115] on input "("AI developer") ( "dailybots" | "pipecat" | elevenlabs | React* | python | web…" at bounding box center [451, 115] width 279 height 13
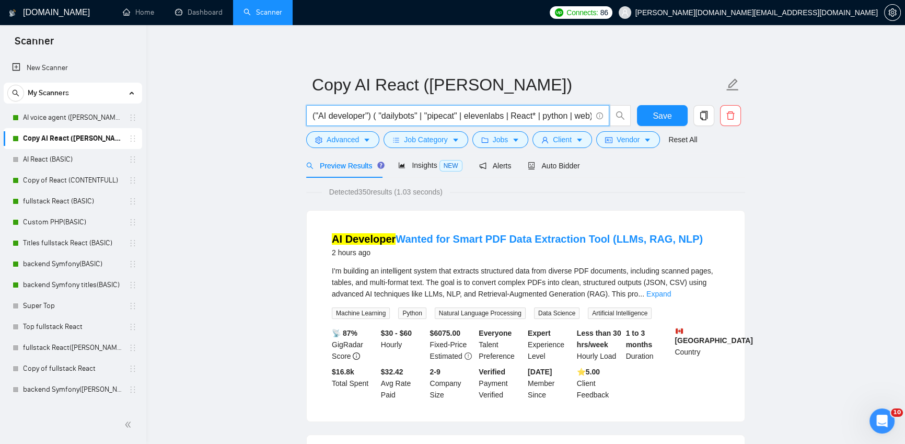
drag, startPoint x: 569, startPoint y: 115, endPoint x: 605, endPoint y: 117, distance: 36.1
click at [605, 117] on span "("AI developer") ( "dailybots" | "pipecat" | elevenlabs | React* | python | web…" at bounding box center [457, 115] width 303 height 21
click at [567, 113] on input "("AI developer") ( "dailybots" | "pipecat" | elevenlabs | React* | python | web…" at bounding box center [451, 115] width 279 height 13
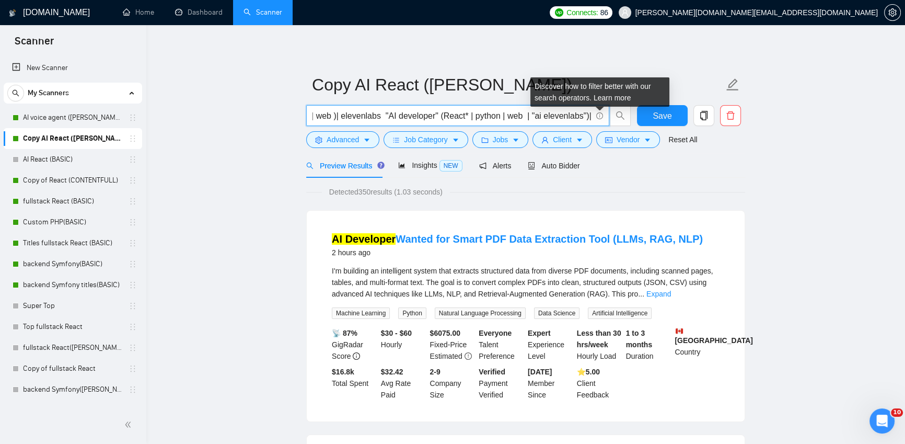
drag, startPoint x: 564, startPoint y: 115, endPoint x: 597, endPoint y: 115, distance: 32.9
click at [597, 115] on span "("AI developer") ( "dailybots" | "pipecat" | elevenlabs | React* | python | web…" at bounding box center [457, 115] width 303 height 21
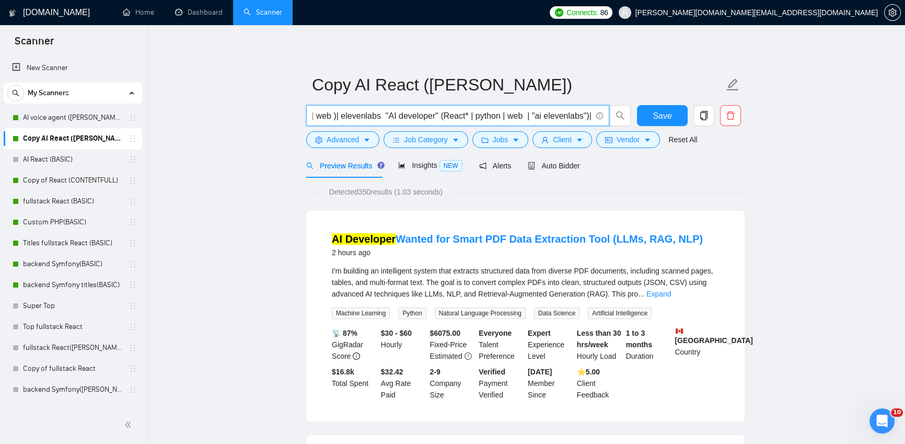
click at [362, 114] on input "("AI developer") ( "dailybots" | "pipecat" | elevenlabs | React* | python | web…" at bounding box center [451, 115] width 279 height 13
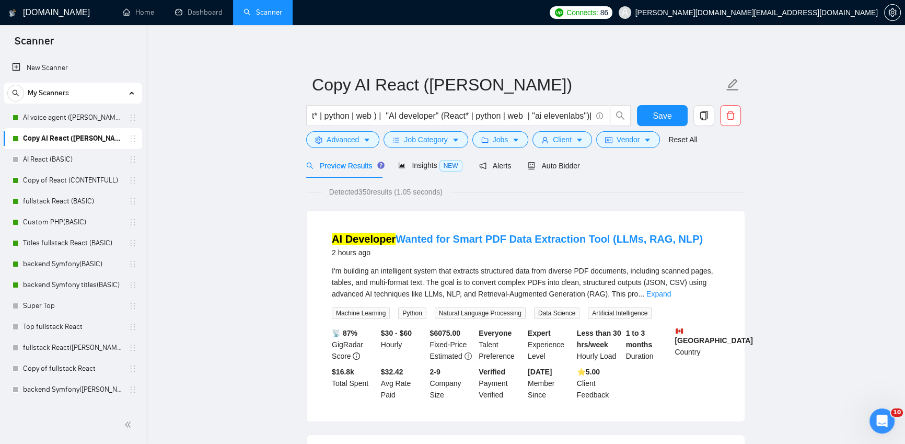
scroll to position [0, 0]
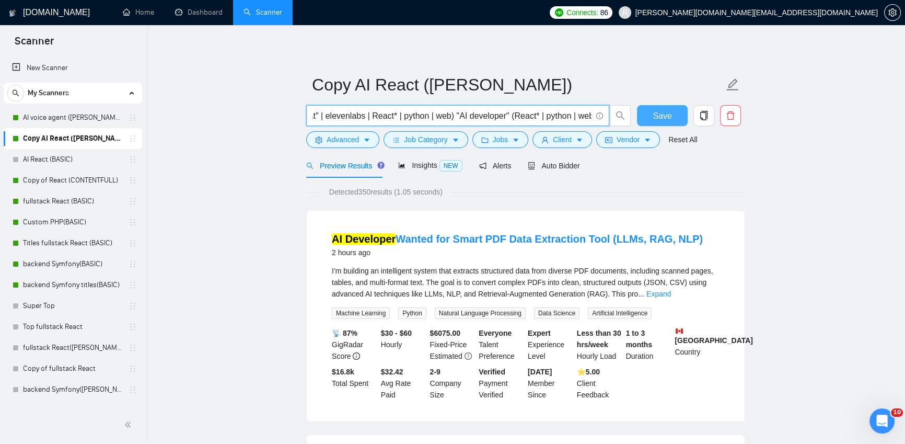
scroll to position [0, 381]
drag, startPoint x: 543, startPoint y: 115, endPoint x: 648, endPoint y: 120, distance: 105.6
click at [648, 120] on div "("AI developer") ( "dailybots" | "pipecat" | elevenlabs | React* | python | web…" at bounding box center [523, 118] width 439 height 26
click at [374, 117] on input "("AI developer") ( "dailybots" | "pipecat" | elevenlabs | React* | python | web…" at bounding box center [451, 115] width 279 height 13
click at [533, 115] on input "("AI developer") ( "dailybots" | "pipecat" | elevenlabs | React* | python | web…" at bounding box center [451, 115] width 279 height 13
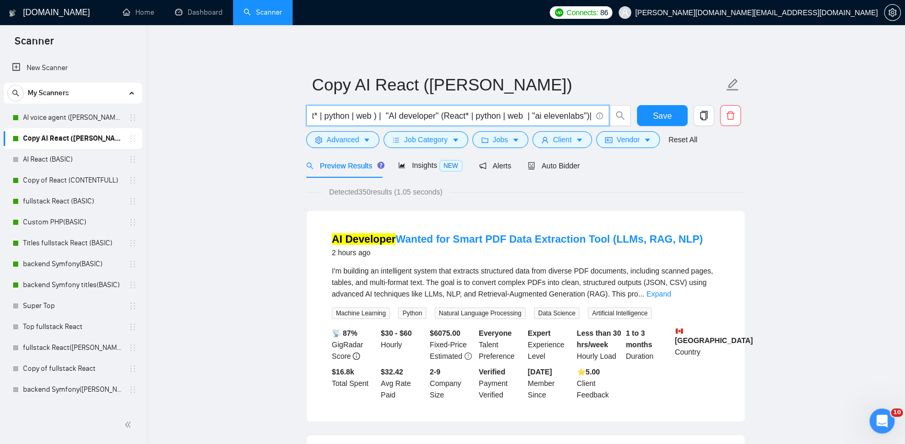
drag, startPoint x: 533, startPoint y: 115, endPoint x: 543, endPoint y: 125, distance: 14.0
click at [534, 115] on input "("AI developer") ( "dailybots" | "pipecat" | elevenlabs | React* | python | web…" at bounding box center [451, 115] width 279 height 13
drag, startPoint x: 580, startPoint y: 116, endPoint x: 598, endPoint y: 116, distance: 18.3
click at [598, 116] on span "("AI developer") ( "dailybots" | "pipecat" | elevenlabs | React* | python | web…" at bounding box center [457, 115] width 303 height 21
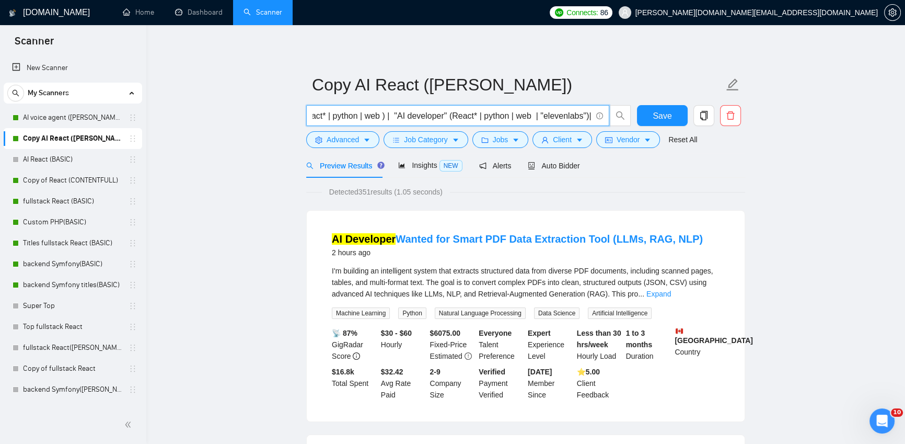
click at [587, 117] on input "("AI developer") ( "dailybots" | "pipecat" | elevenlabs | React* | python | web…" at bounding box center [451, 115] width 279 height 13
drag, startPoint x: 376, startPoint y: 113, endPoint x: 633, endPoint y: 115, distance: 256.5
click at [633, 115] on div "("AI developer") ( "dailybots" | "pipecat" | elevenlabs | React* | python | web…" at bounding box center [468, 118] width 329 height 26
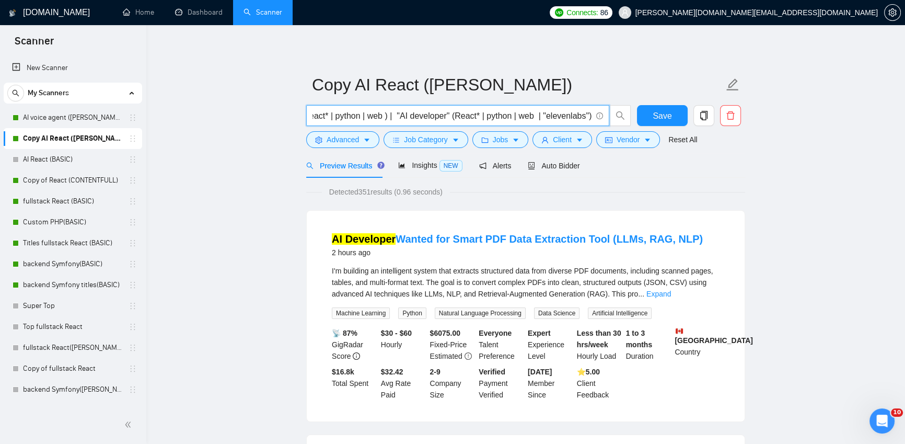
click at [399, 120] on input "("AI developer") ( "dailybots" | "pipecat" | elevenlabs | React* | python | web…" at bounding box center [451, 115] width 279 height 13
drag, startPoint x: 382, startPoint y: 114, endPoint x: 598, endPoint y: 120, distance: 216.4
click at [598, 120] on span "("AI developer") ( "dailybots" | "pipecat" | elevenlabs | React* | python | web…" at bounding box center [457, 115] width 303 height 21
drag, startPoint x: 237, startPoint y: 180, endPoint x: 304, endPoint y: 163, distance: 69.1
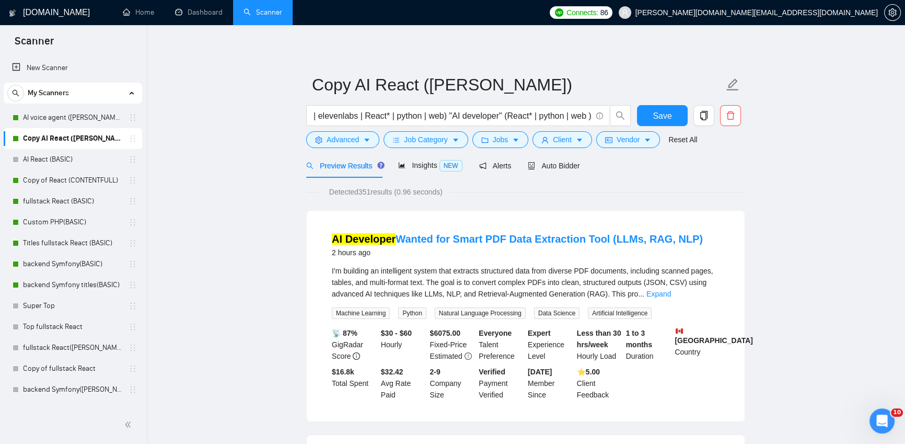
drag, startPoint x: 584, startPoint y: 119, endPoint x: 612, endPoint y: 120, distance: 28.2
click at [612, 120] on span "("AI developer") ( "dailybots" | "pipecat" | elevenlabs | React* | python | web…" at bounding box center [468, 115] width 325 height 21
click at [578, 118] on input "("AI developer") ( "dailybots" | "pipecat" | elevenlabs | React* | python | web…" at bounding box center [451, 115] width 279 height 13
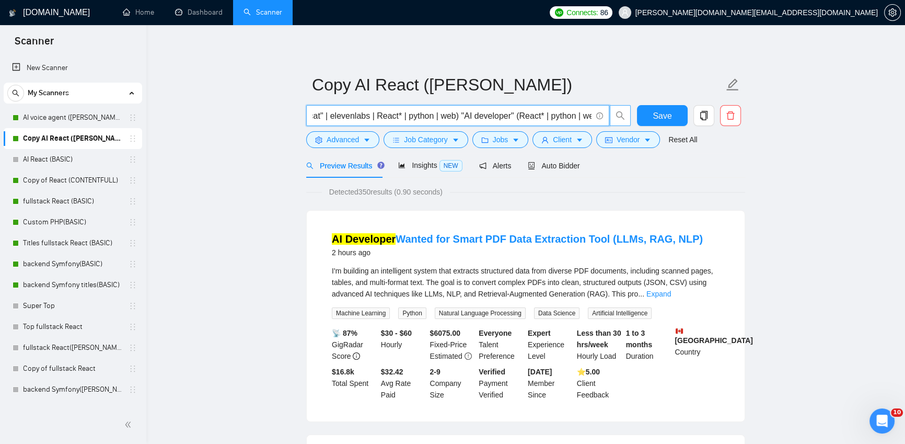
scroll to position [0, 160]
drag, startPoint x: 564, startPoint y: 117, endPoint x: 610, endPoint y: 117, distance: 45.5
click at [610, 117] on span "("AI developer") ( "dailybots" | "pipecat" | elevenlabs | React* | python | web…" at bounding box center [468, 115] width 325 height 21
click at [573, 114] on input "("AI developer") ( "dailybots" | "pipecat" | elevenlabs | React* | python | web…" at bounding box center [451, 115] width 279 height 13
click at [458, 116] on input "("AI developer") ( "dailybots" | "pipecat" | elevenlabs | React* | python | web…" at bounding box center [451, 115] width 279 height 13
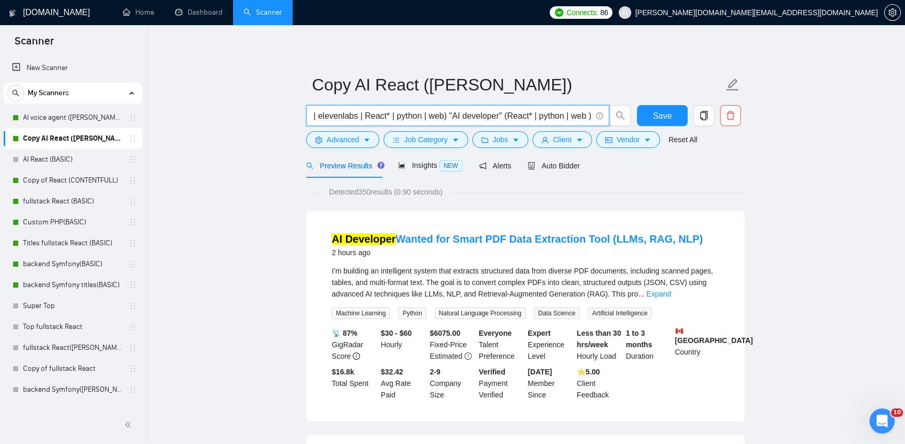
click at [551, 117] on input "("AI developer") ( "dailybots" | "pipecat" | elevenlabs | React* | python | web…" at bounding box center [451, 115] width 279 height 13
drag, startPoint x: 585, startPoint y: 115, endPoint x: 548, endPoint y: 112, distance: 37.3
click at [548, 112] on input "("AI developer") ( "dailybots" | "pipecat" | elevenlabs | React* | python | web…" at bounding box center [451, 115] width 279 height 13
drag, startPoint x: 444, startPoint y: 114, endPoint x: 591, endPoint y: 117, distance: 147.9
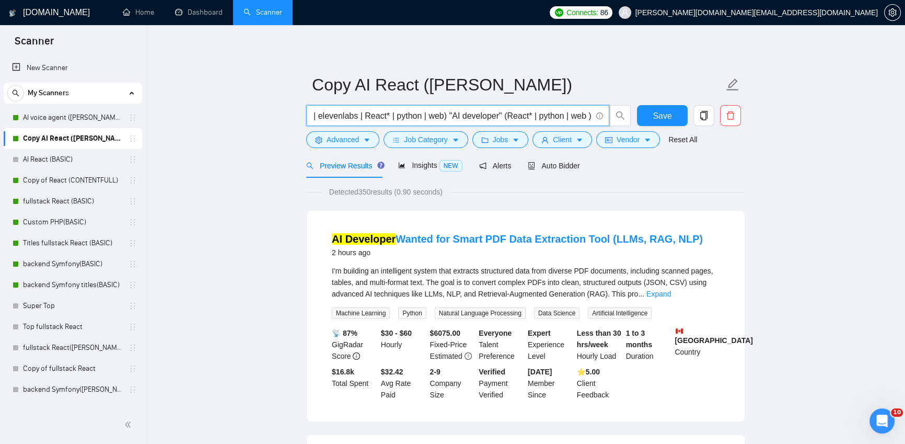
click at [591, 117] on span "("AI developer") ( "dailybots" | "pipecat" | elevenlabs | React* | python | web…" at bounding box center [457, 115] width 303 height 21
click at [321, 114] on input "("AI developer") ( "dailybots" | "pipecat" | elevenlabs | React* | python | web)" at bounding box center [451, 115] width 279 height 13
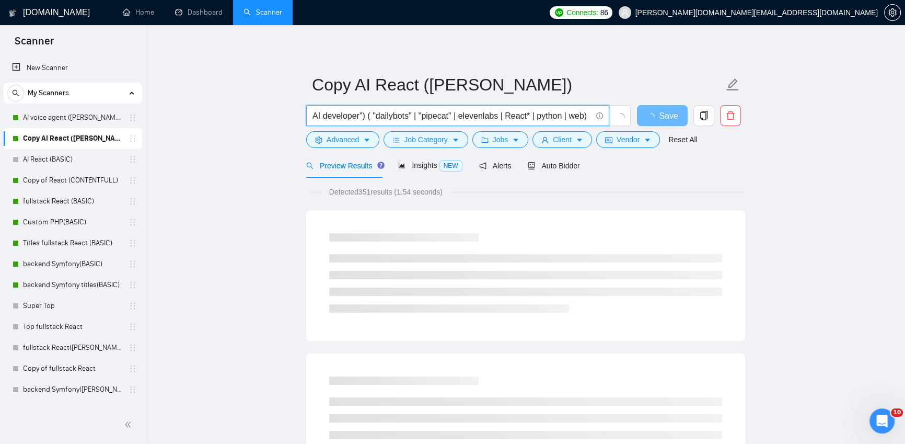
click at [365, 112] on input "AI developer") ( "dailybots" | "pipecat" | elevenlabs | React* | python | web)" at bounding box center [451, 115] width 279 height 13
click at [367, 114] on input "AI developer) ( "dailybots" | "pipecat" | elevenlabs | React* | python | web)" at bounding box center [451, 115] width 279 height 13
click at [365, 118] on input "AI developer) ( "dailybots" | "pipecat" | elevenlabs | React* | python | web)" at bounding box center [451, 115] width 279 height 13
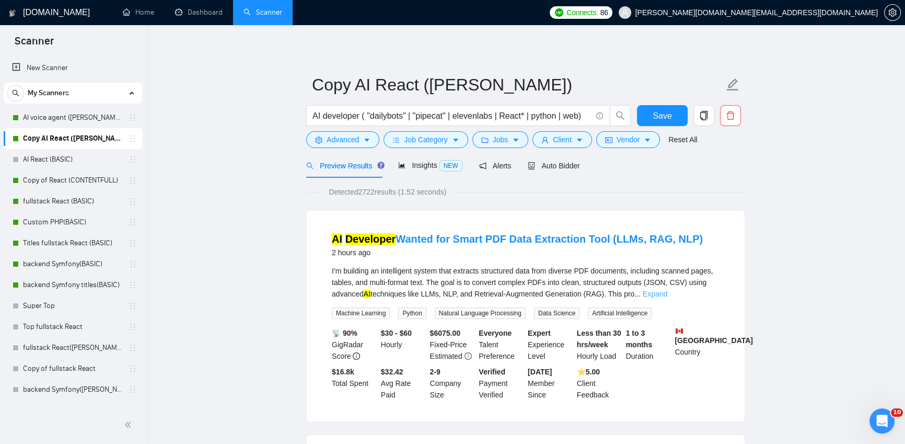
click at [667, 294] on link "Expand" at bounding box center [655, 293] width 25 height 8
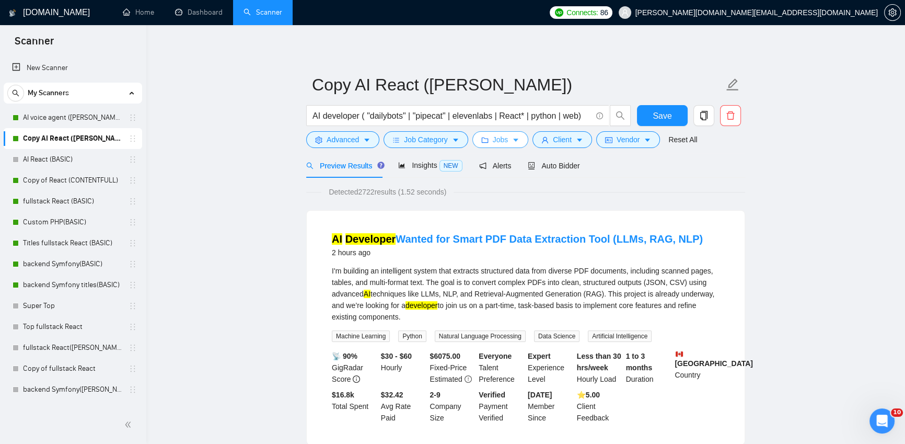
click at [505, 138] on span "Jobs" at bounding box center [501, 139] width 16 height 11
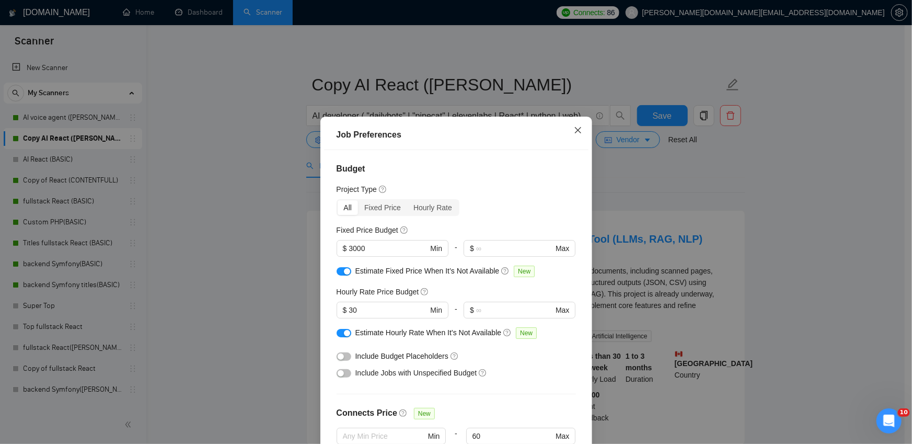
click at [574, 127] on icon "close" at bounding box center [578, 130] width 8 height 8
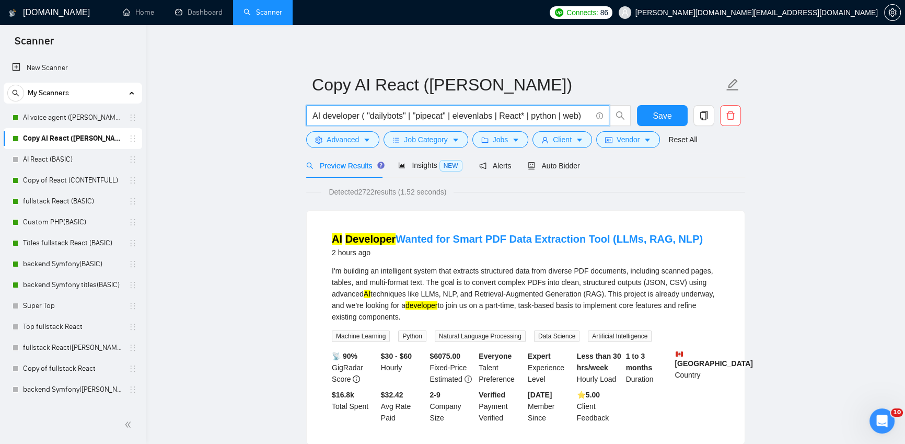
drag, startPoint x: 580, startPoint y: 117, endPoint x: 594, endPoint y: 115, distance: 13.2
click at [594, 115] on span "AI developer ( "dailybots" | "pipecat" | elevenlabs | React* | python | web)" at bounding box center [457, 115] width 303 height 21
click at [587, 118] on input "AI developer ( "dailybots" | "pipecat" | elevenlabs | React* | python | web)" at bounding box center [451, 115] width 279 height 13
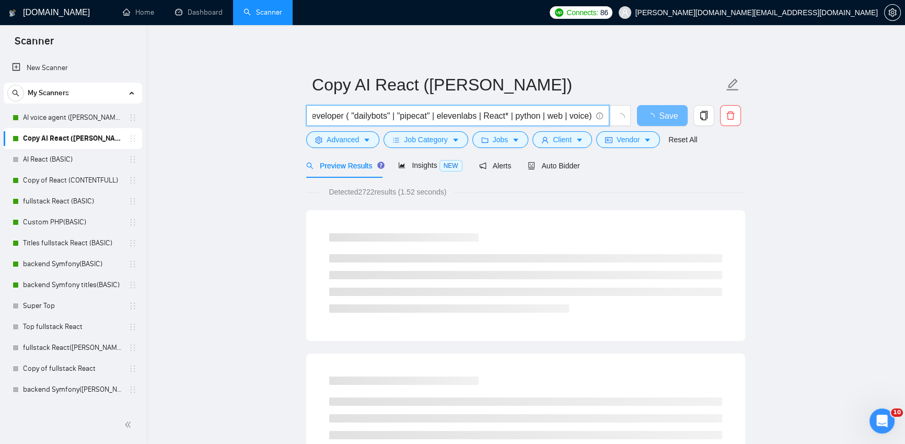
click at [551, 117] on input "AI developer ( "dailybots" | "pipecat" | elevenlabs | React* | python | web | v…" at bounding box center [451, 115] width 279 height 13
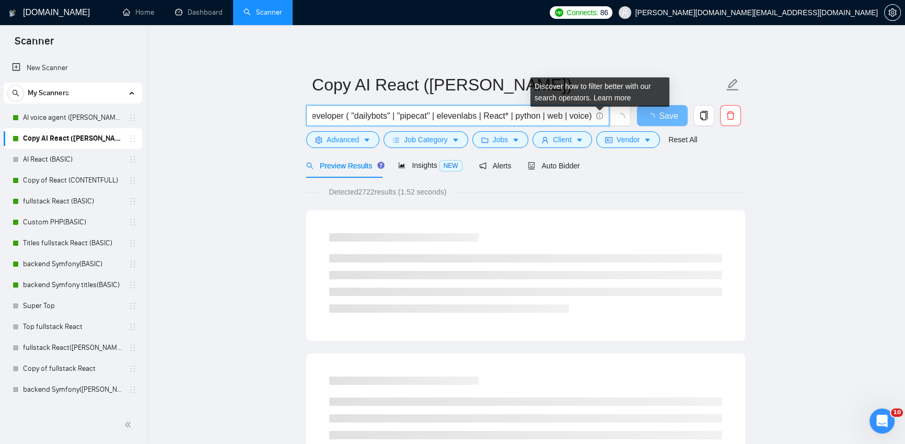
drag, startPoint x: 579, startPoint y: 117, endPoint x: 599, endPoint y: 115, distance: 20.4
click at [599, 115] on span "AI developer ( "dailybots" | "pipecat" | elevenlabs | React* | python | web | v…" at bounding box center [457, 115] width 303 height 21
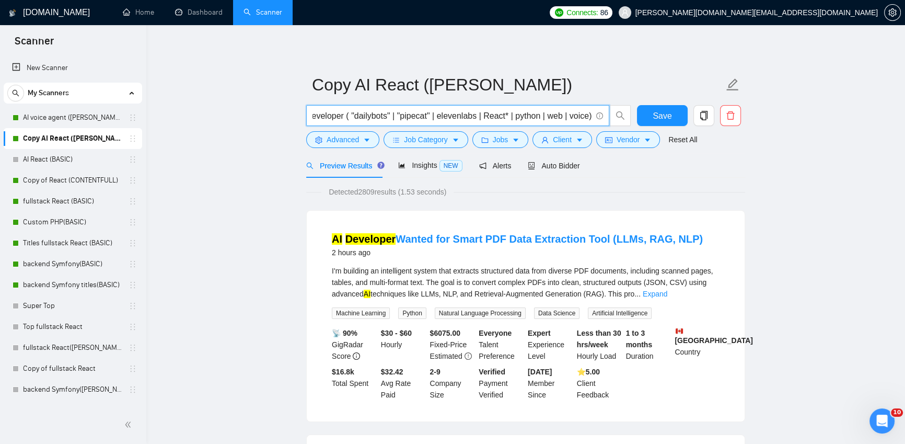
drag, startPoint x: 532, startPoint y: 114, endPoint x: 502, endPoint y: 115, distance: 30.3
click at [502, 115] on input "AI developer ( "dailybots" | "pipecat" | elevenlabs | React* | python | web | v…" at bounding box center [451, 115] width 279 height 13
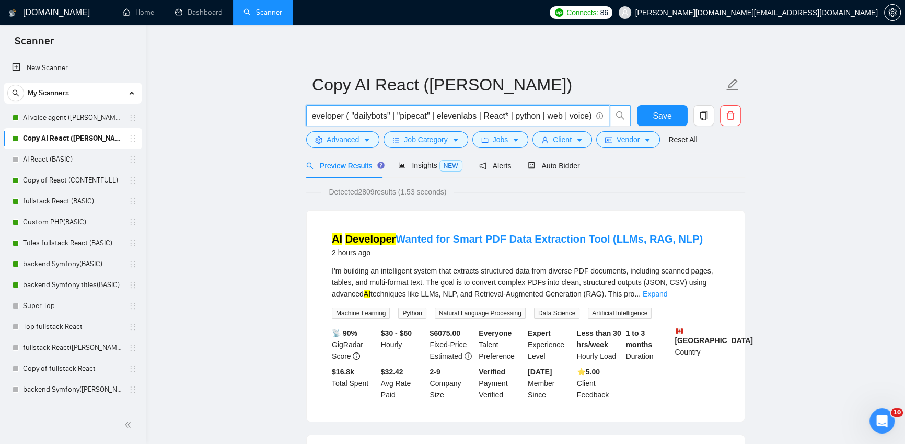
drag, startPoint x: 585, startPoint y: 114, endPoint x: 615, endPoint y: 115, distance: 30.3
click at [615, 115] on span "AI developer ( "dailybots" | "pipecat" | elevenlabs | React* | python | web | v…" at bounding box center [468, 115] width 325 height 21
click at [587, 117] on input "AI developer ( "dailybots" | "pipecat" | elevenlabs | React* | python | web | v…" at bounding box center [451, 115] width 279 height 13
paste input "| React*"
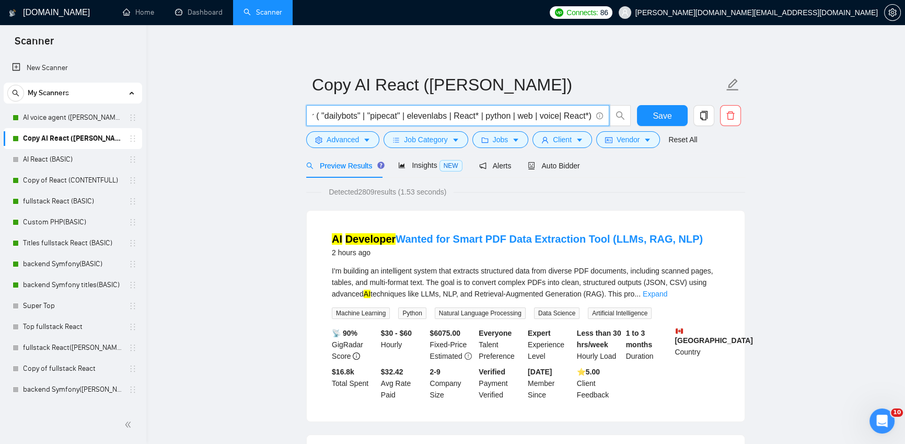
click at [567, 115] on input "AI developer ( "dailybots" | "pipecat" | elevenlabs | React* | python | web | v…" at bounding box center [451, 115] width 279 height 13
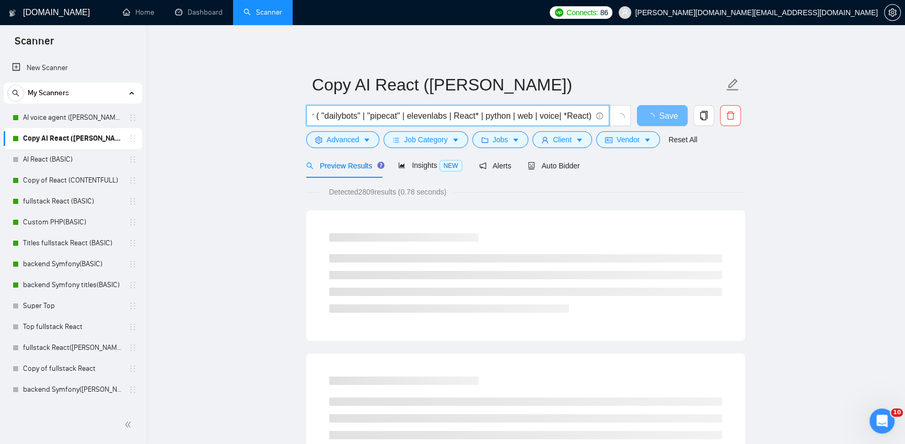
scroll to position [0, 56]
type input "AI developer ( "dailybots" | "pipecat" | elevenlabs | React* | python | web | v…"
drag, startPoint x: 177, startPoint y: 180, endPoint x: 184, endPoint y: 182, distance: 7.5
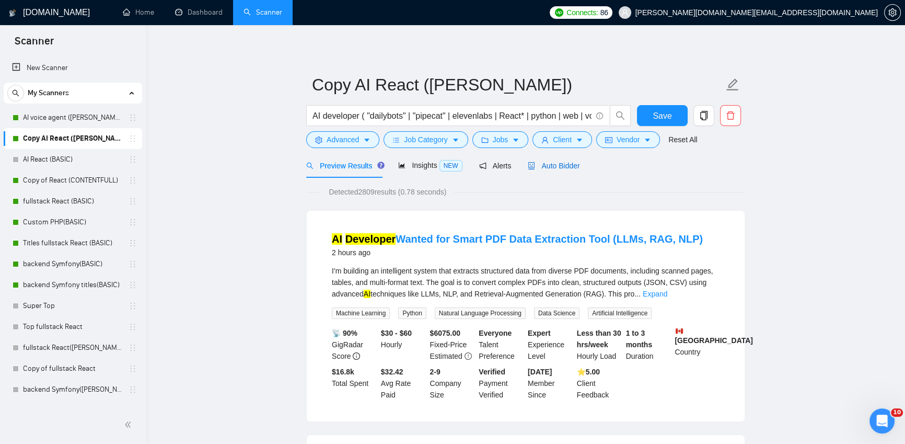
click at [562, 167] on span "Auto Bidder" at bounding box center [554, 165] width 52 height 8
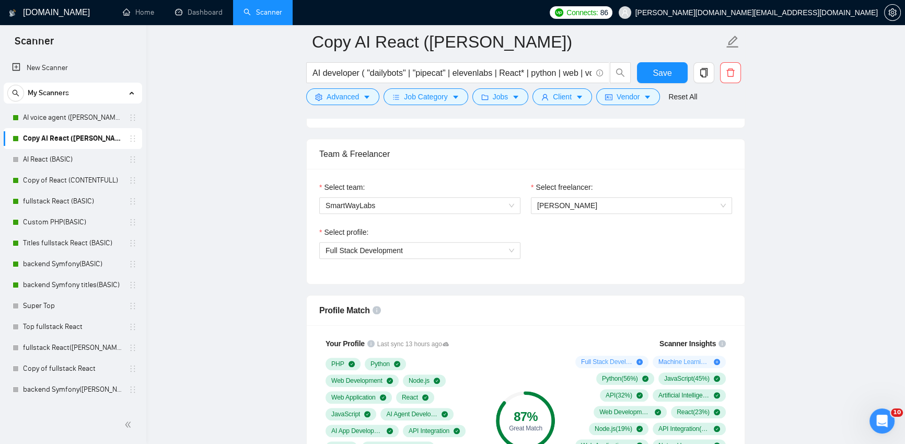
scroll to position [657, 0]
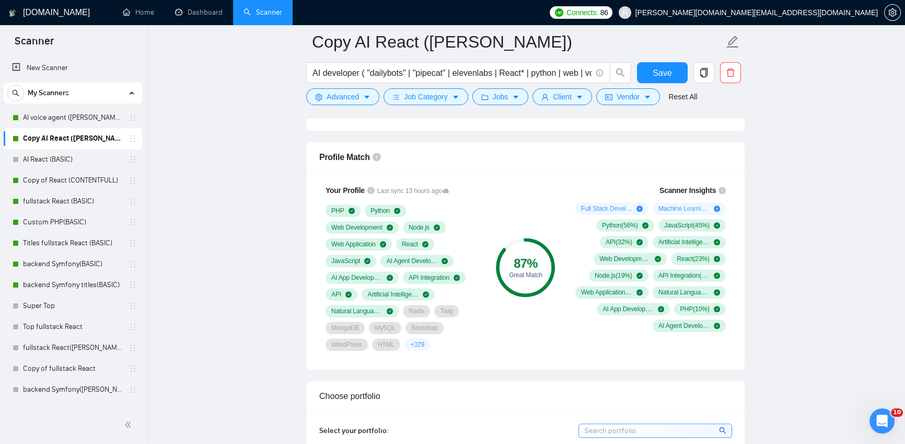
drag, startPoint x: 778, startPoint y: 254, endPoint x: 784, endPoint y: 253, distance: 6.5
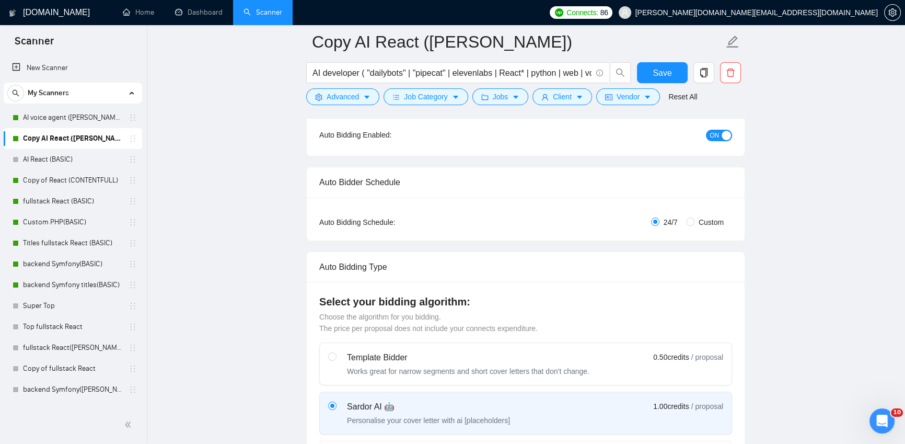
scroll to position [0, 0]
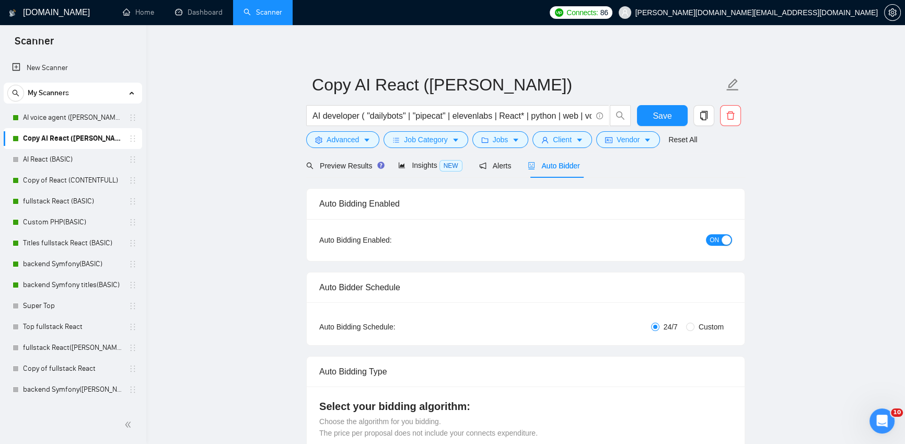
click at [657, 109] on span "Save" at bounding box center [662, 115] width 19 height 13
click at [343, 162] on span "Preview Results" at bounding box center [343, 165] width 75 height 8
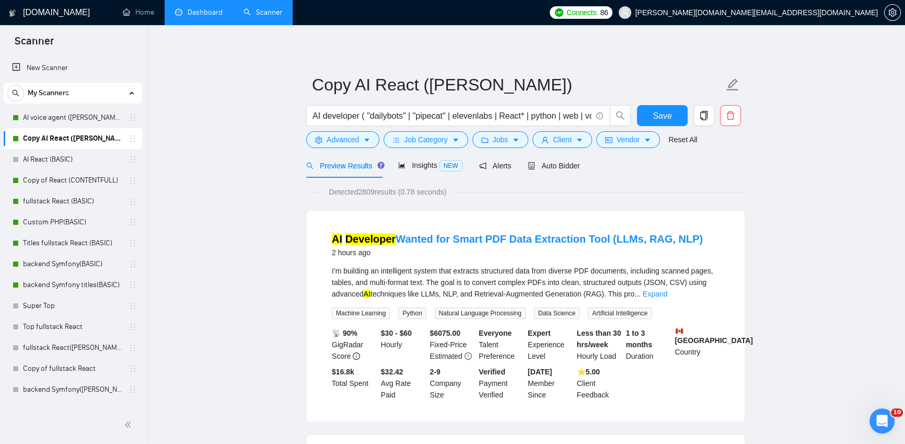
click at [202, 15] on link "Dashboard" at bounding box center [199, 12] width 48 height 9
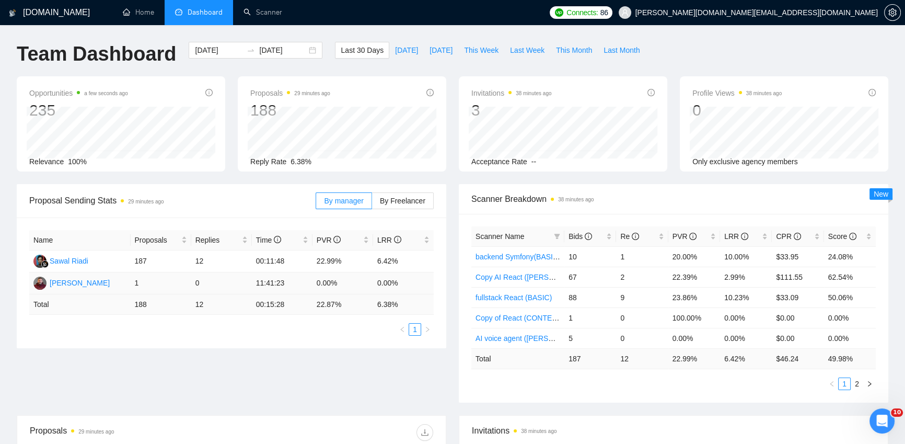
scroll to position [374, 0]
click at [821, 48] on div "Team Dashboard 2025-09-15 2025-10-15 Last 30 Days Today Yesterday This Week Las…" at bounding box center [452, 59] width 884 height 34
click at [575, 236] on span "Bids" at bounding box center [580, 236] width 24 height 8
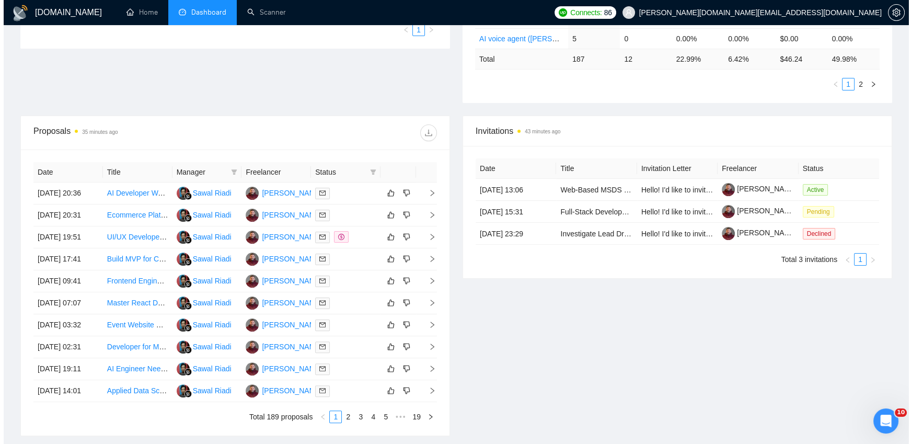
scroll to position [254, 0]
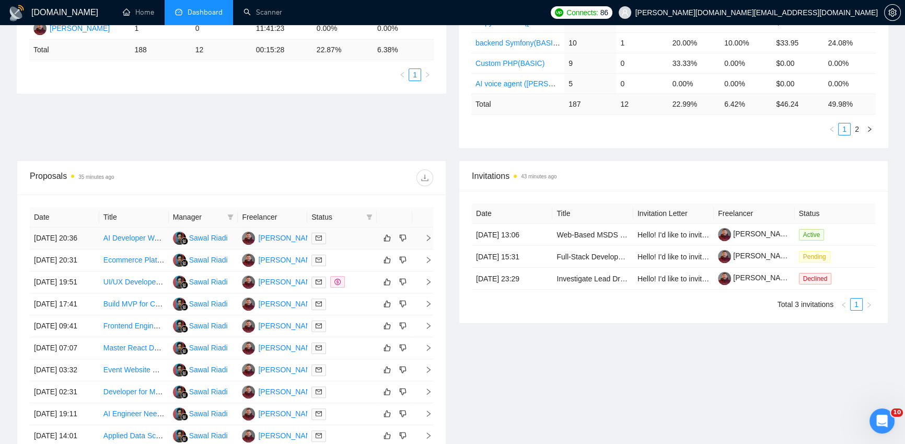
click at [359, 248] on td at bounding box center [341, 238] width 69 height 22
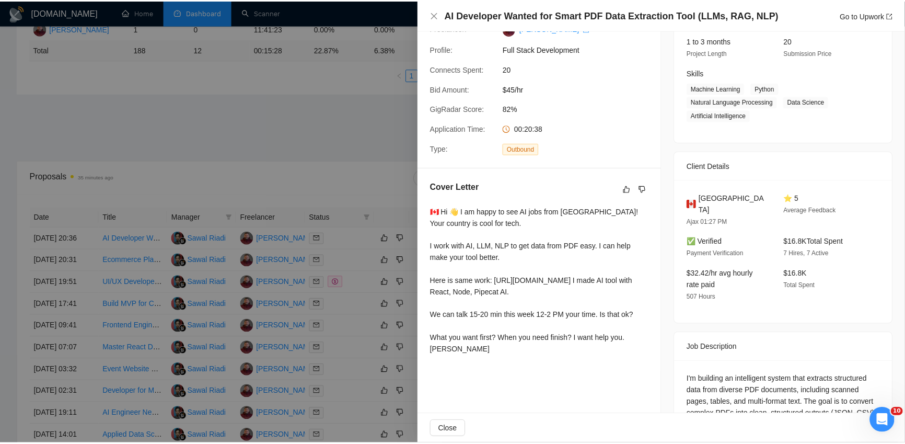
scroll to position [0, 0]
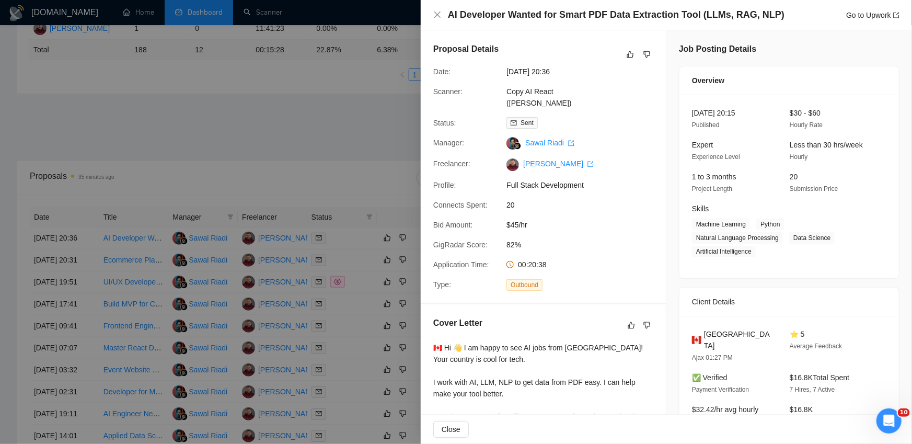
click at [367, 122] on div at bounding box center [456, 222] width 912 height 444
